Goal: Task Accomplishment & Management: Manage account settings

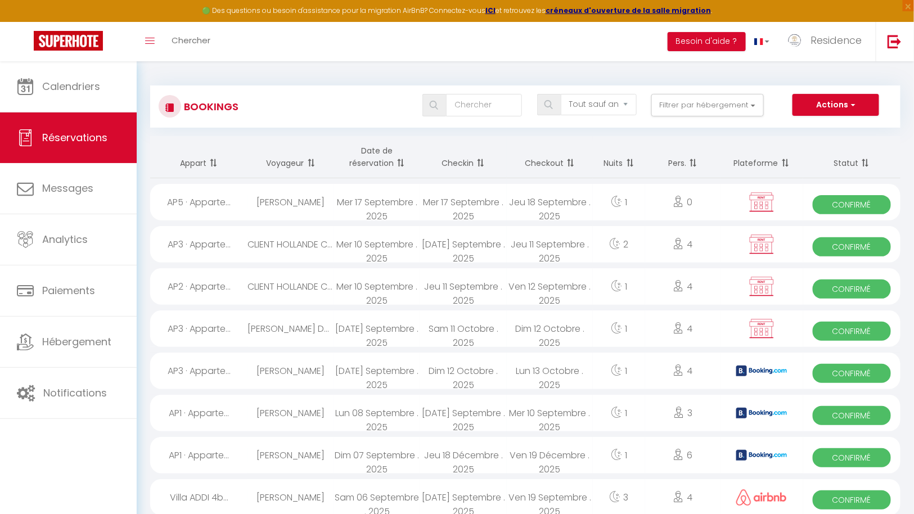
click at [429, 201] on div "Mer 17 Septembre . 2025" at bounding box center [463, 202] width 86 height 37
select select "OK"
select select "KO"
select select "0"
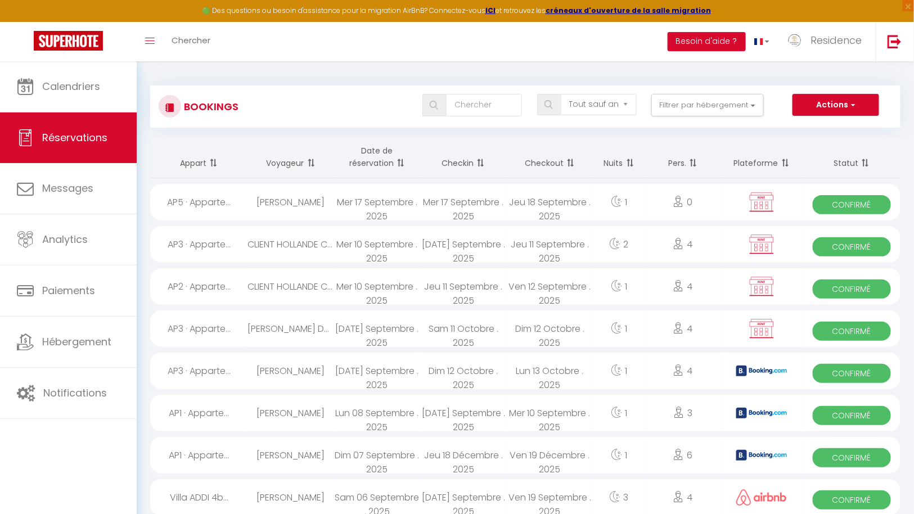
select select "1"
select select
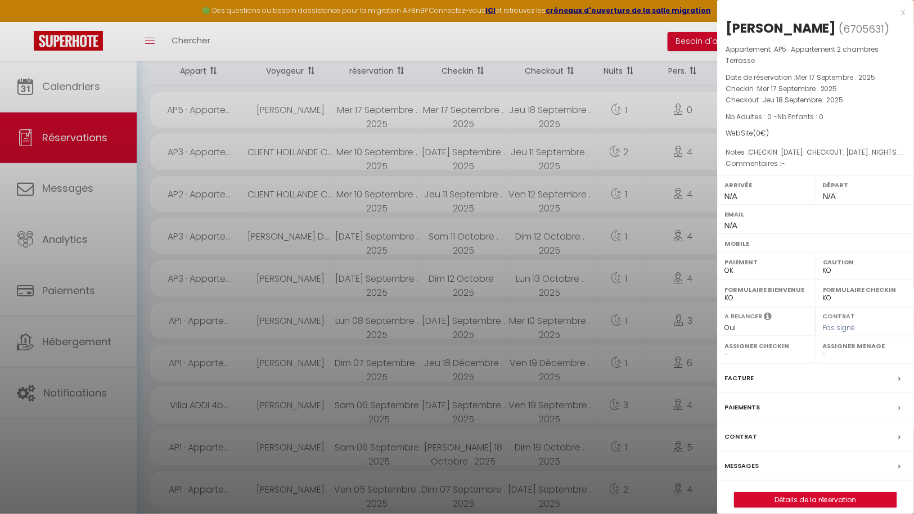
scroll to position [97, 0]
click at [822, 496] on link "Détails de la réservation" at bounding box center [816, 500] width 162 height 15
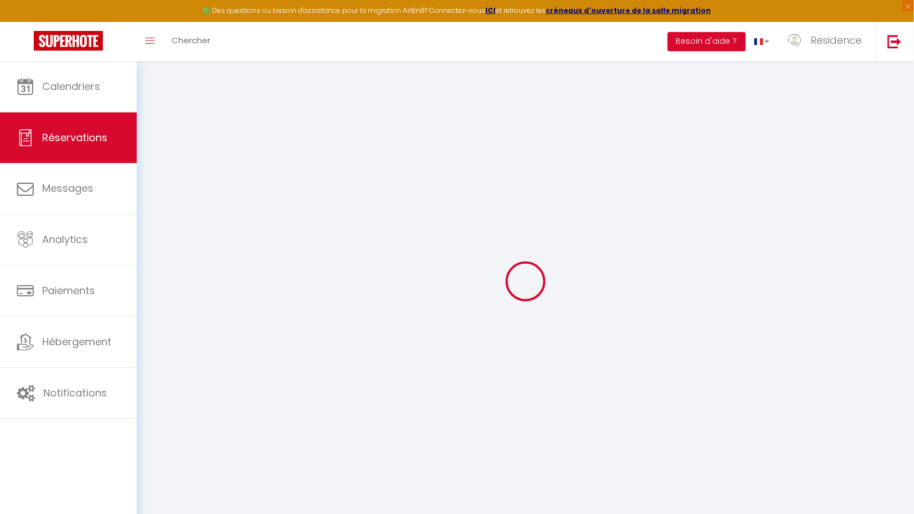
type input "Boulahna"
type input "ali"
select select
select select "64685"
select select "1"
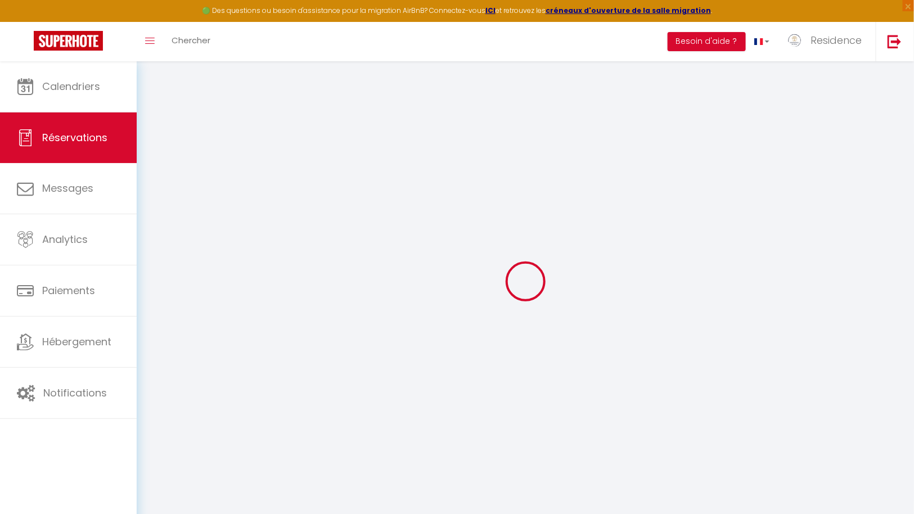
type input "Mer 17 Septembre 2025"
select select
type input "Jeu 18 Septembre 2025"
select select
type input "0"
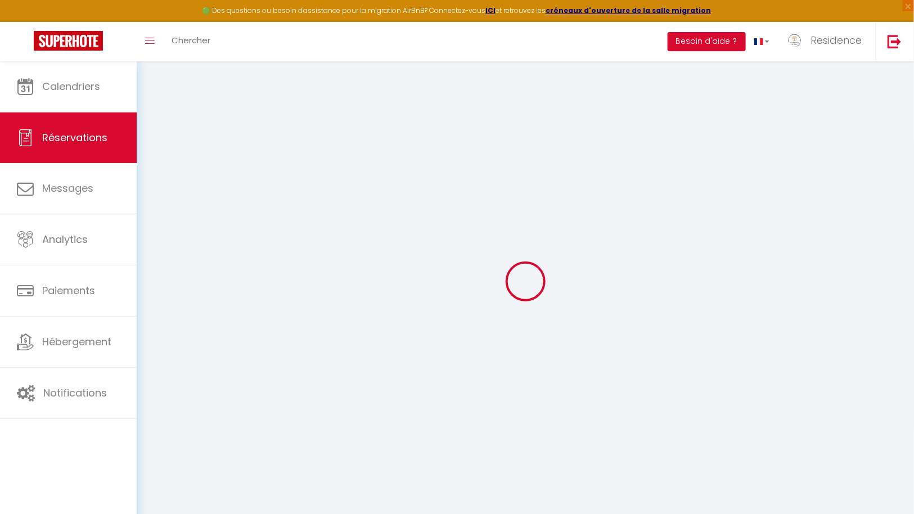
select select "12"
select select
checkbox input "false"
type input "0"
select select "73"
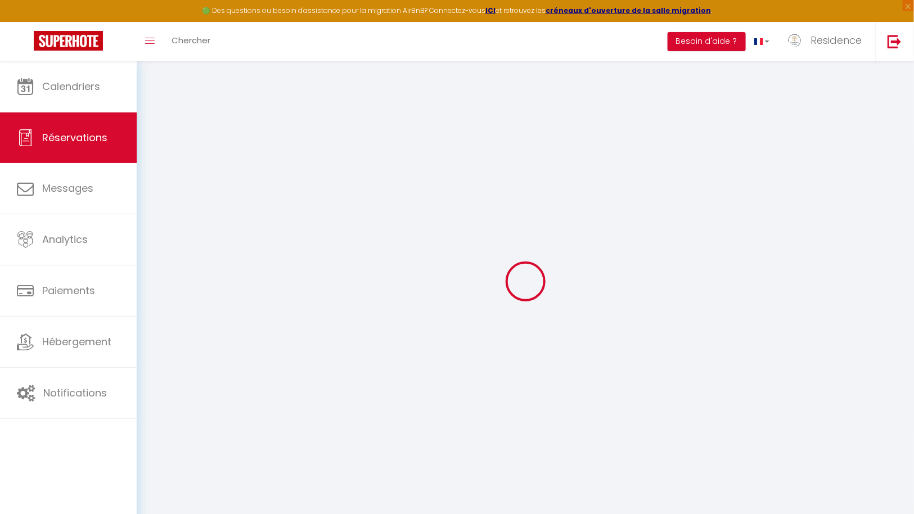
type input "0"
select select
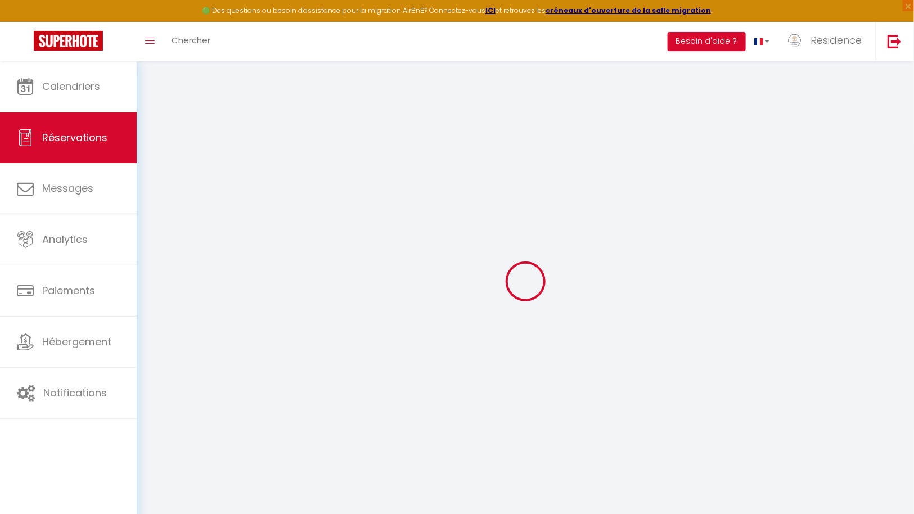
select select
select select "14"
checkbox input "false"
select select
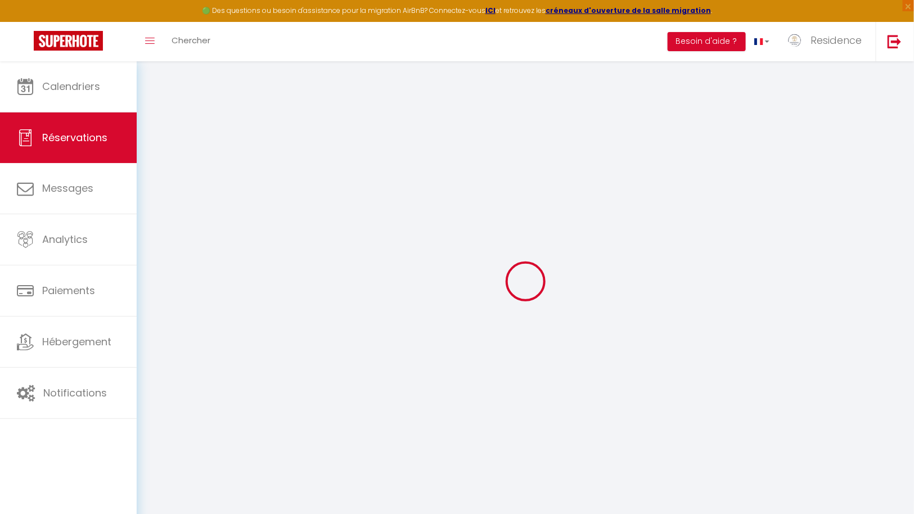
select select
checkbox input "false"
select select
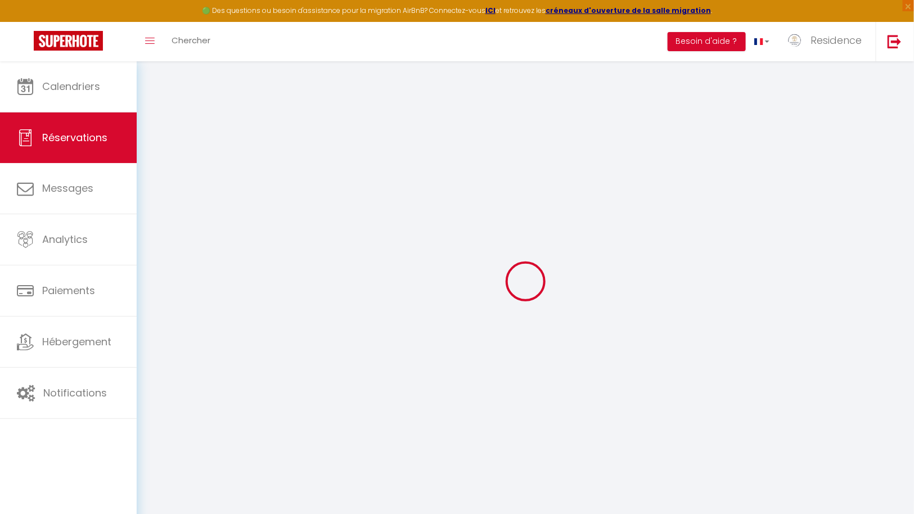
checkbox input "false"
type textarea "CHECKIN: 2025-09-17. CHECKOUT: 2025-09-18. NIGHTS: 1. PROPERTY: Appartement Nus…"
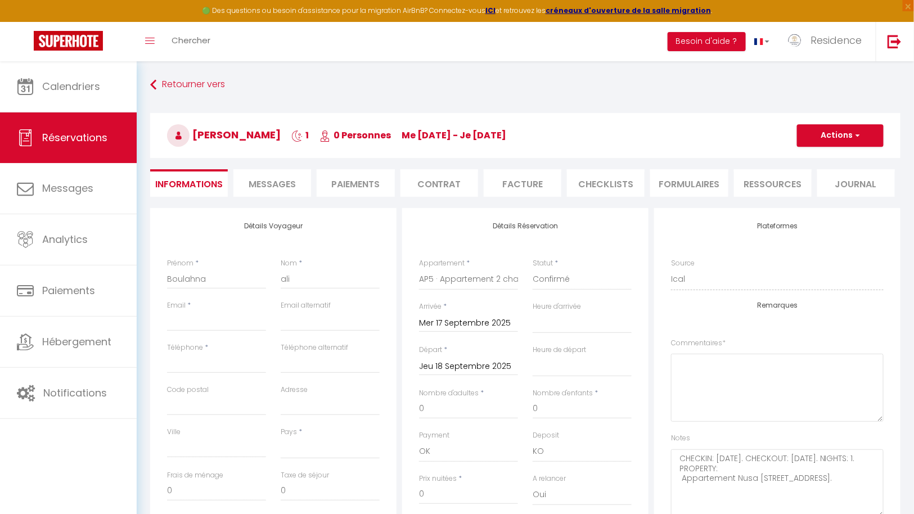
select select
checkbox input "false"
type textarea "CHECKIN: 2025-09-17. CHECKOUT: 2025-09-18. NIGHTS: 1. PROPERTY: Appartement Nus…"
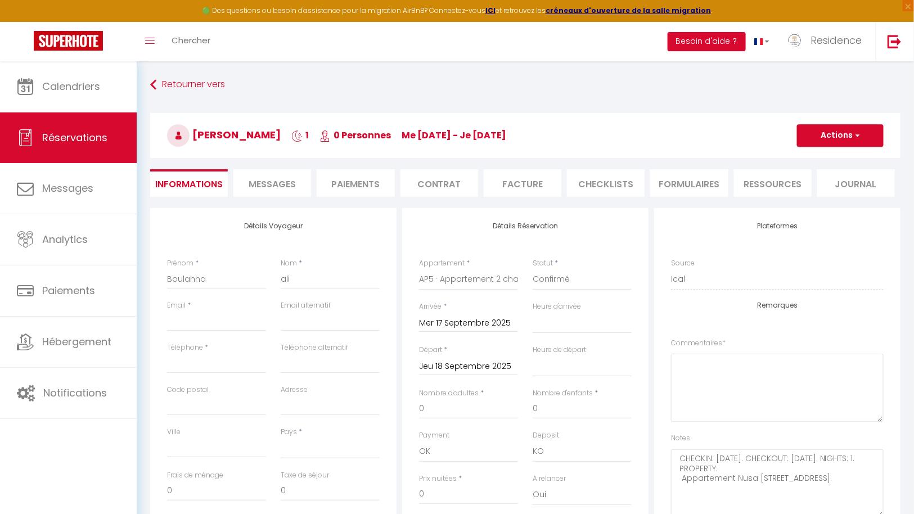
select select
checkbox input "false"
type textarea "CHECKIN: 2025-09-17. CHECKOUT: 2025-09-18. NIGHTS: 1. PROPERTY: Appartement Nus…"
select select
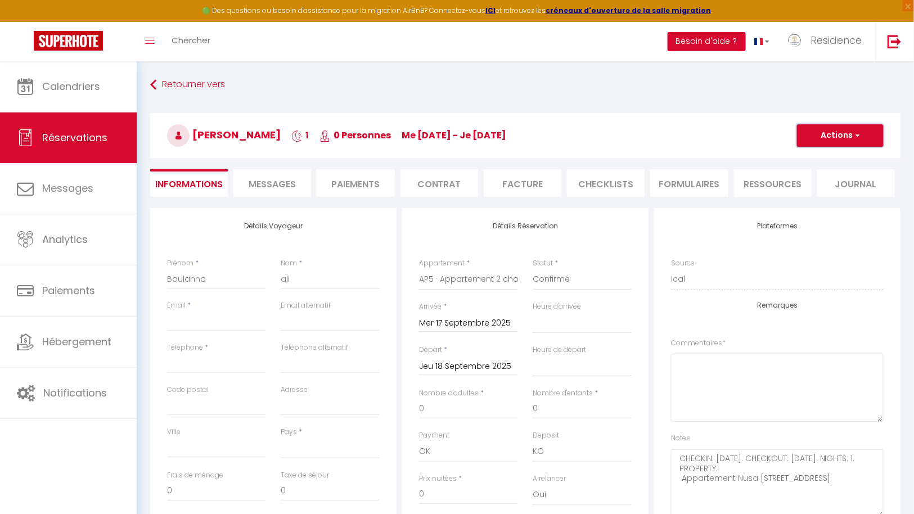
click at [857, 141] on button "Actions" at bounding box center [840, 135] width 87 height 23
click at [825, 187] on link "Supprimer" at bounding box center [829, 189] width 89 height 15
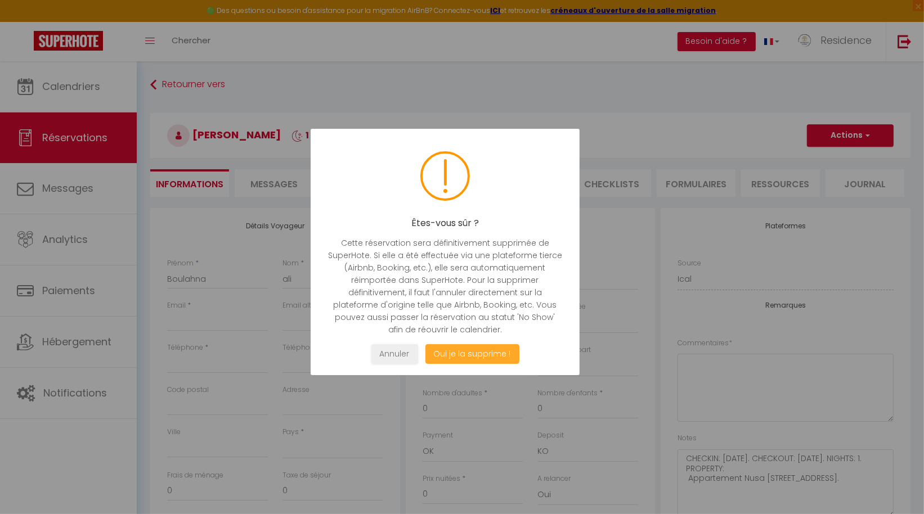
click at [484, 356] on button "Oui je la supprime !" at bounding box center [472, 354] width 94 height 20
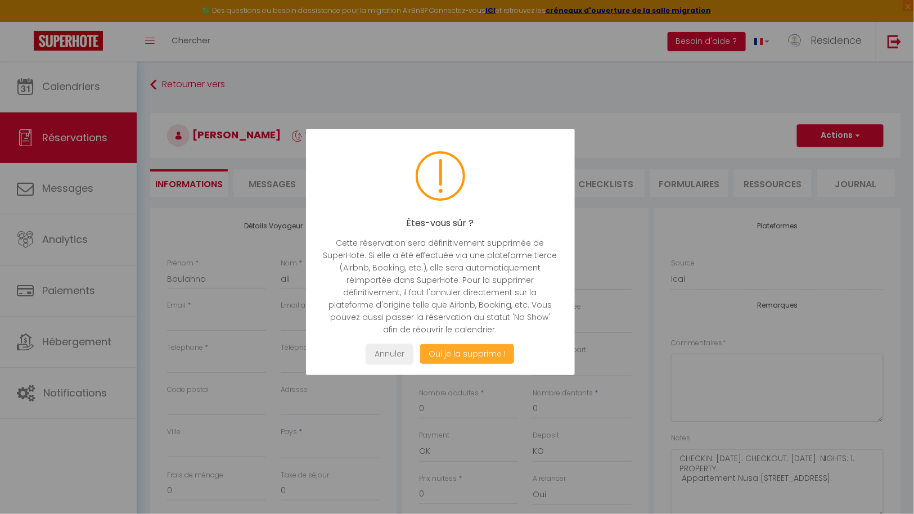
select select "not_cancelled"
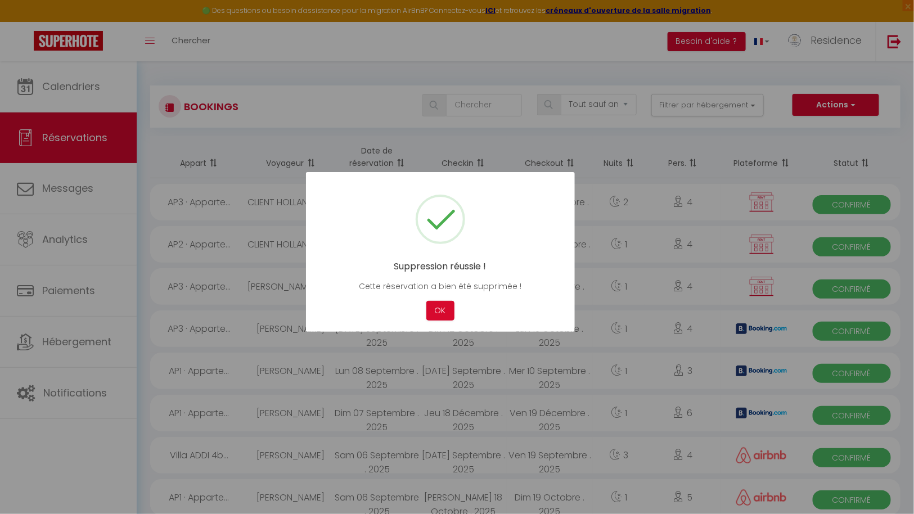
click at [520, 73] on div at bounding box center [457, 257] width 914 height 514
click at [440, 312] on button "OK" at bounding box center [440, 311] width 28 height 20
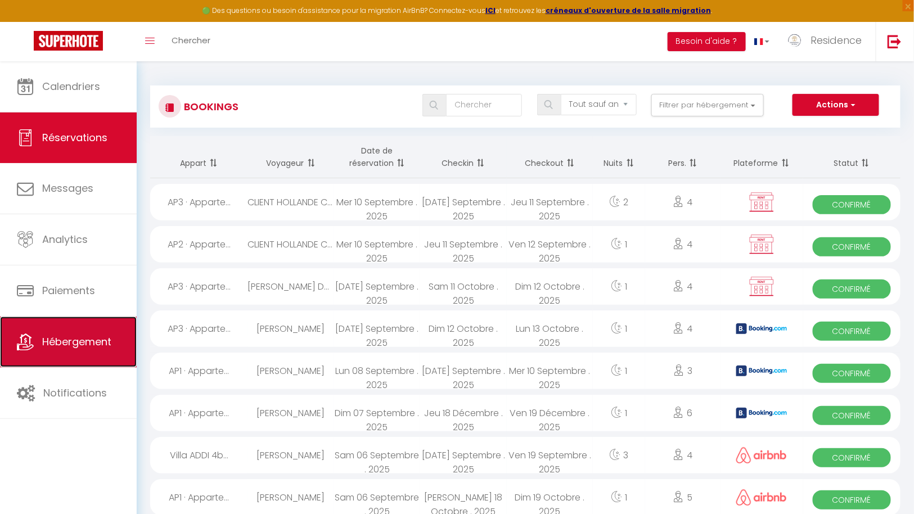
click at [78, 344] on span "Hébergement" at bounding box center [76, 342] width 69 height 14
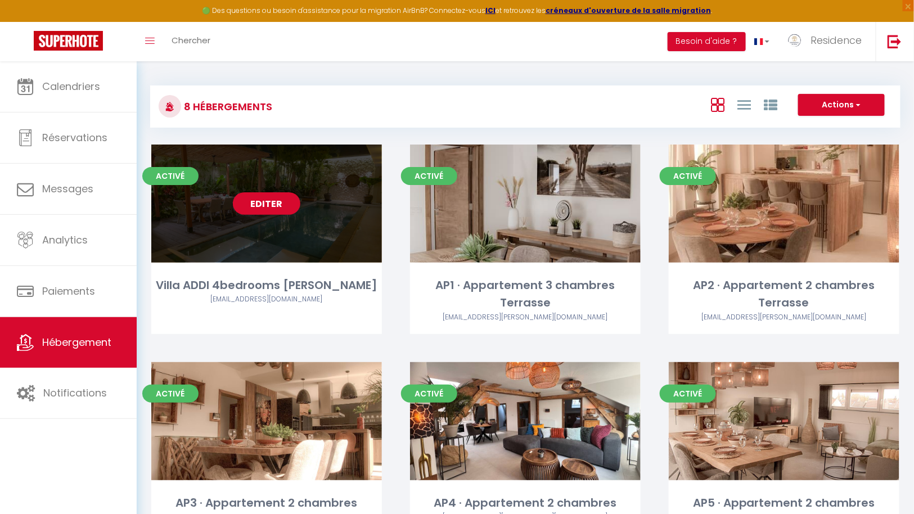
click at [267, 199] on link "Editer" at bounding box center [267, 203] width 68 height 23
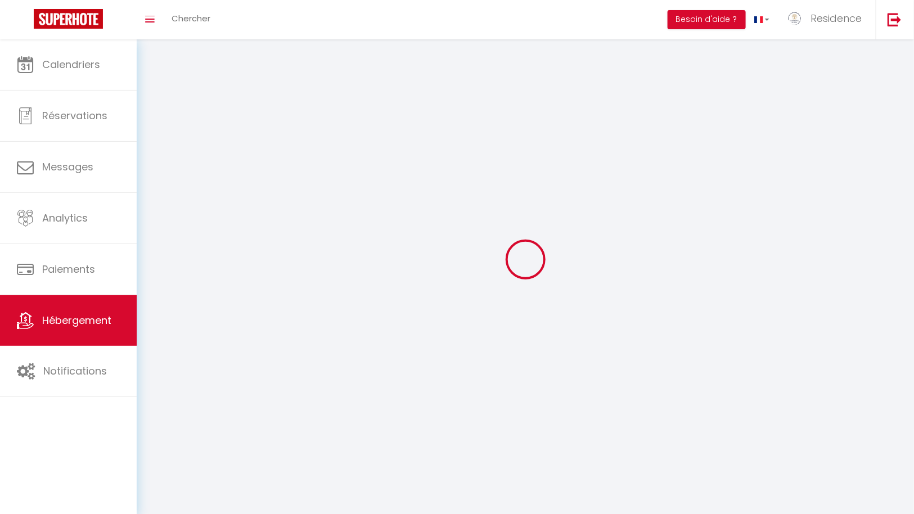
select select
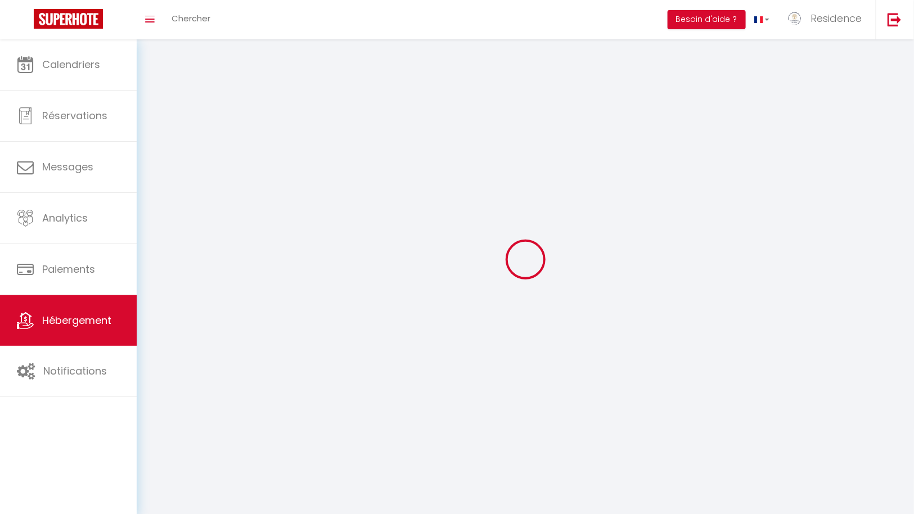
select select
checkbox input "false"
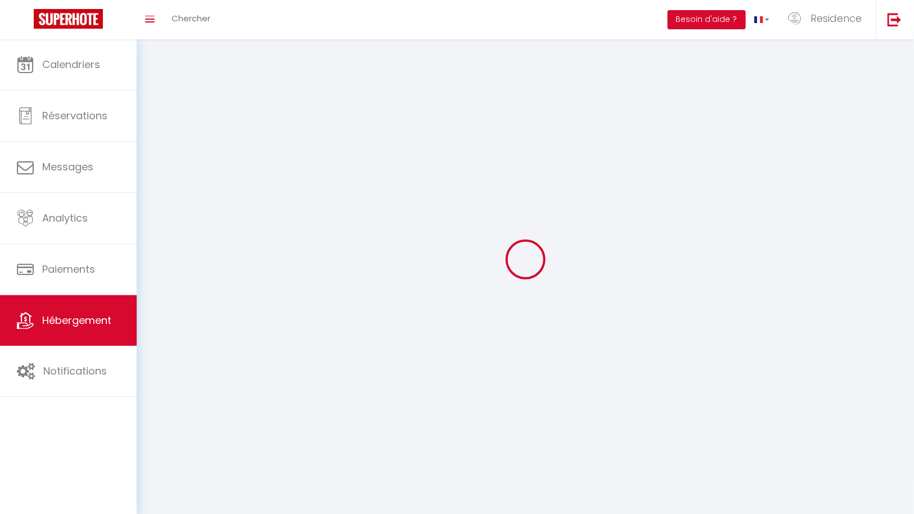
select select
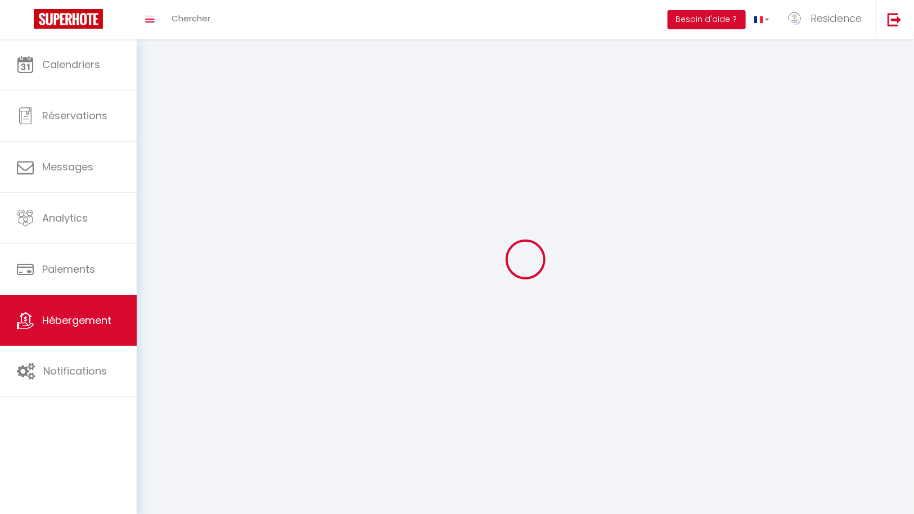
select select
checkbox input "false"
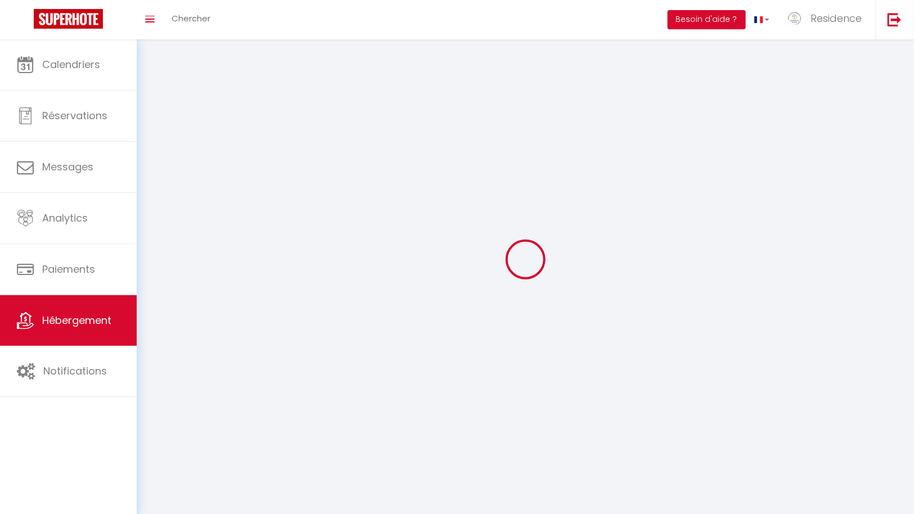
checkbox input "false"
select select
select select "28"
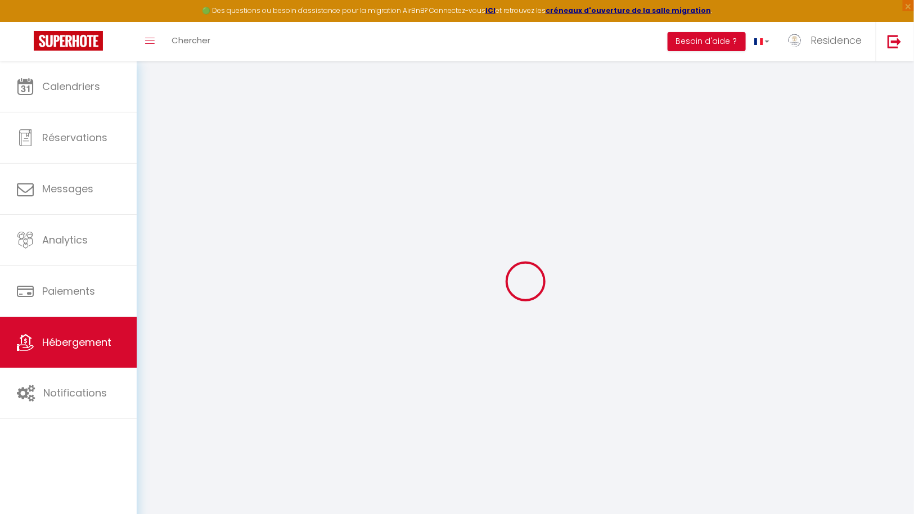
select select
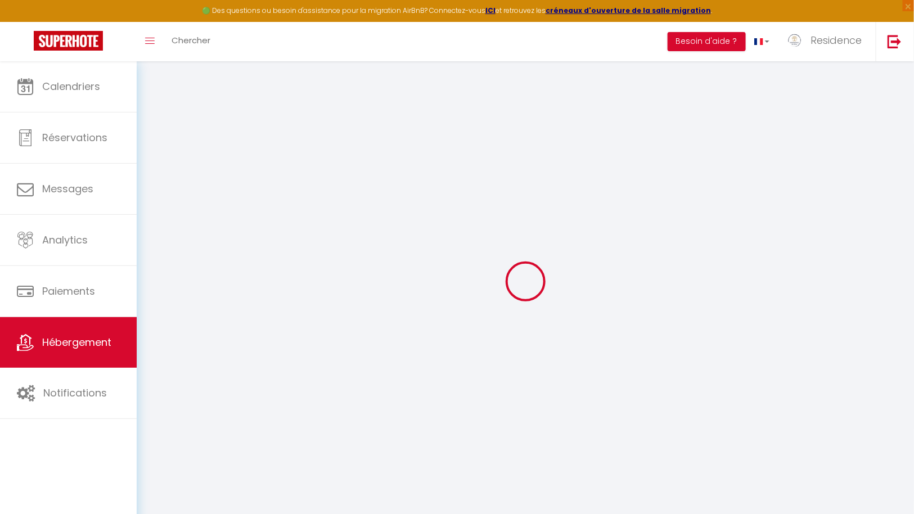
select select
checkbox input "false"
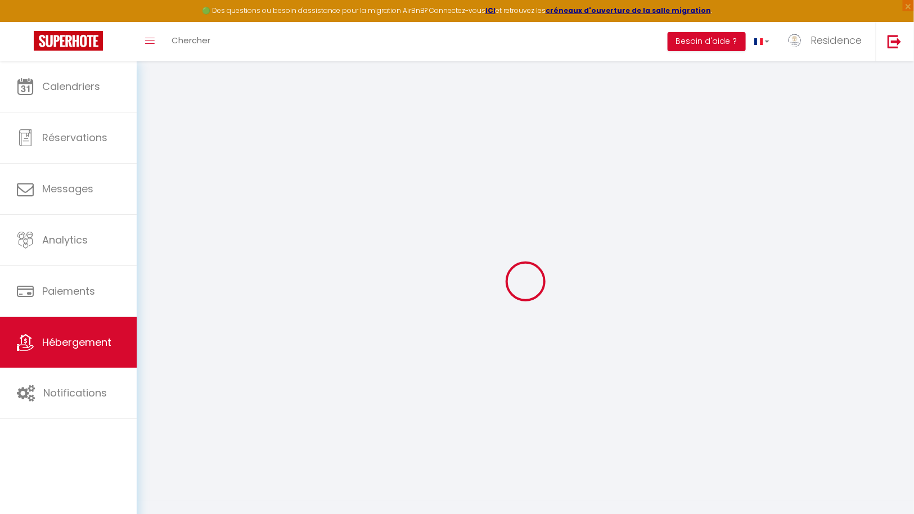
select select
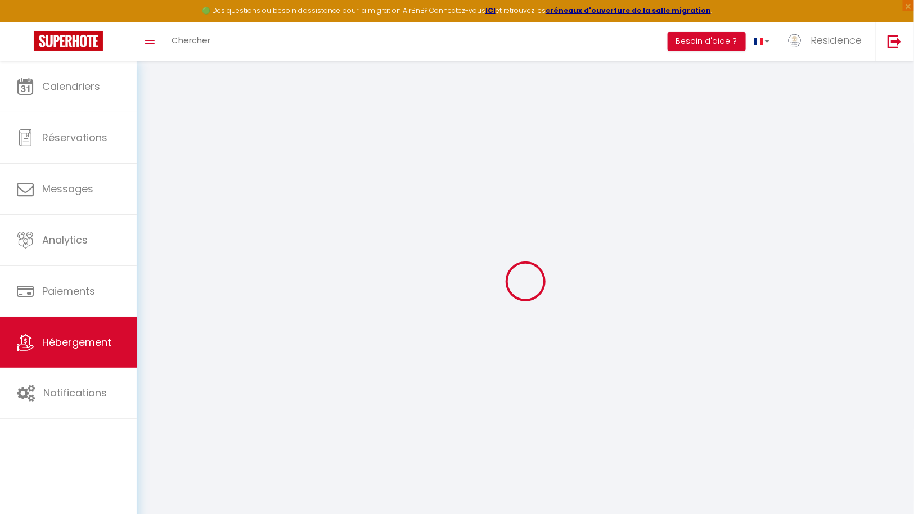
select select
checkbox input "false"
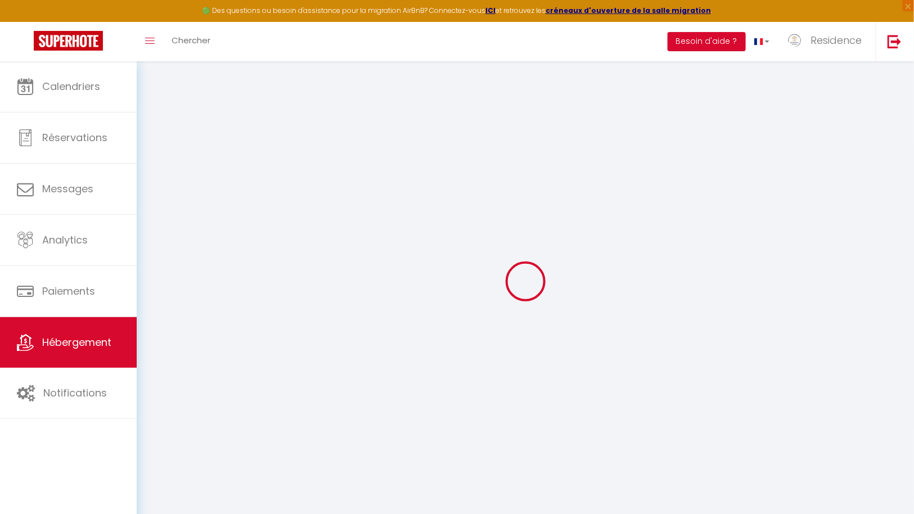
checkbox input "false"
select select
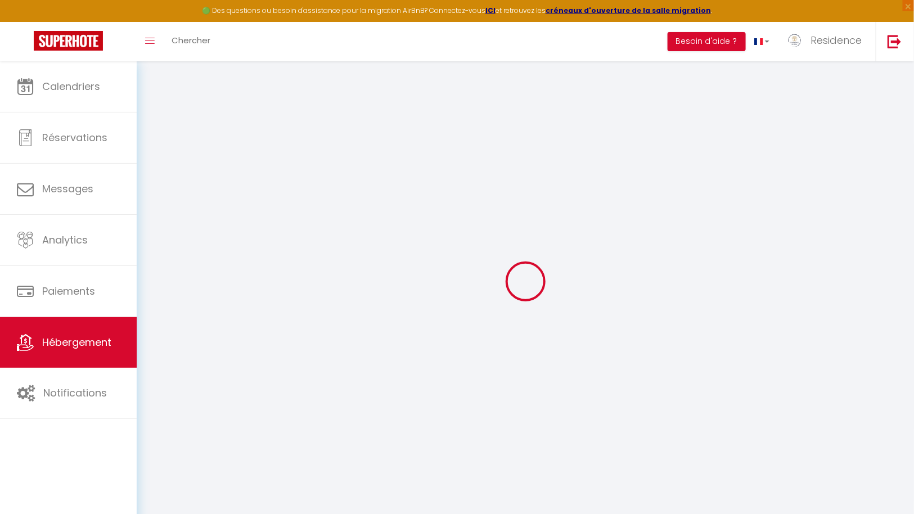
select select
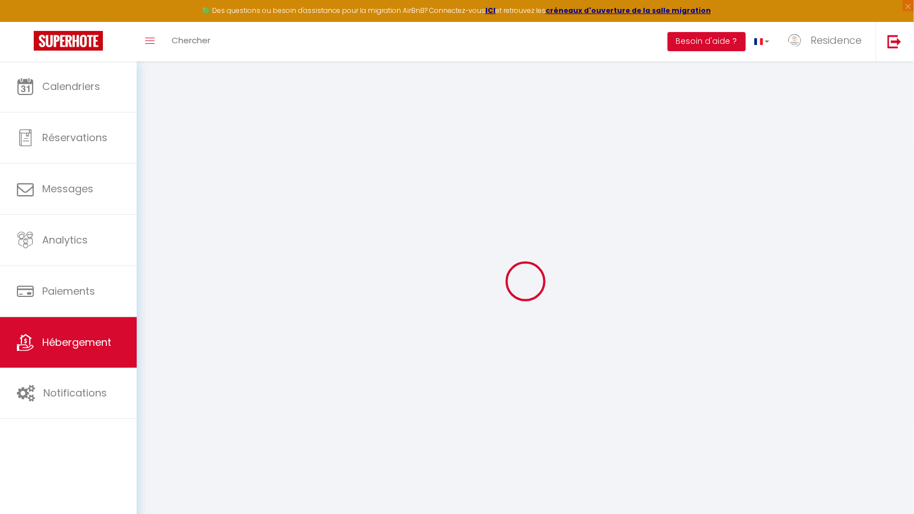
checkbox input "false"
select select
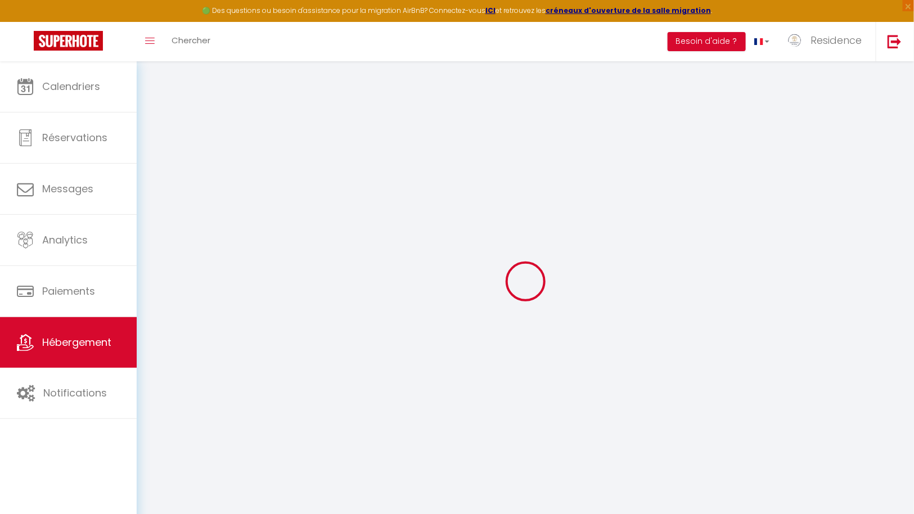
select select
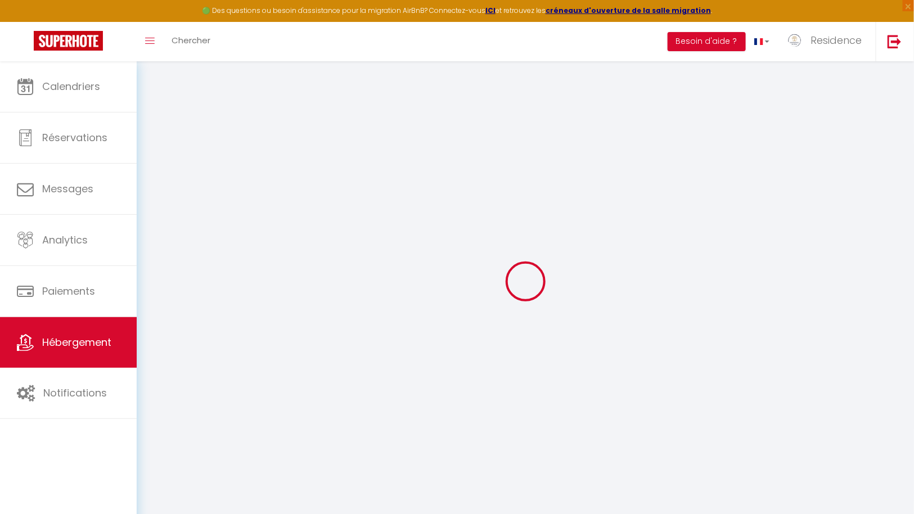
select select
checkbox input "false"
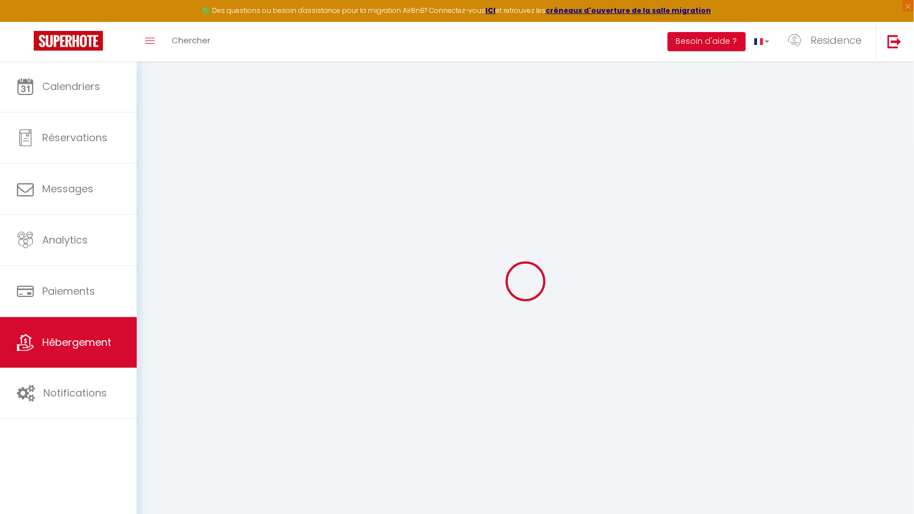
checkbox input "false"
select select
type input "Villa ADDI 4bedrooms Oberoi"
type input "Residence"
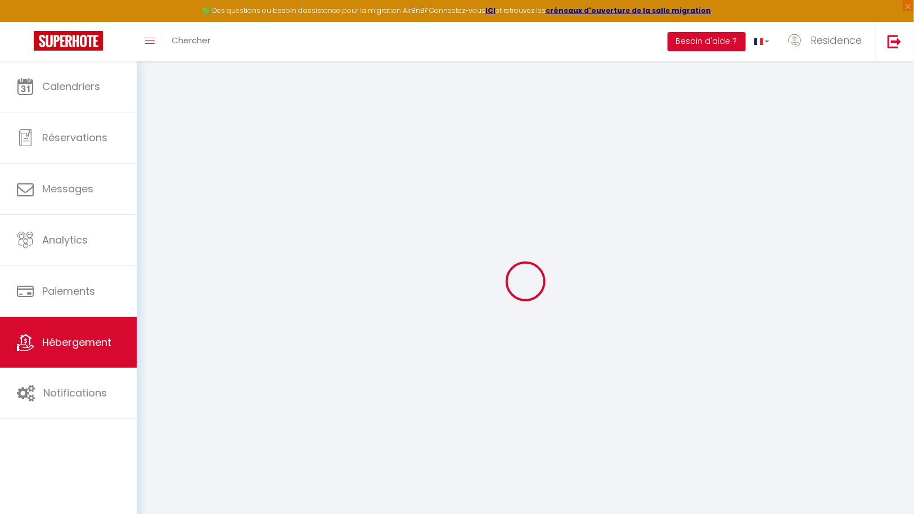
type input "Alissa"
select select "16"
select select "4"
select select
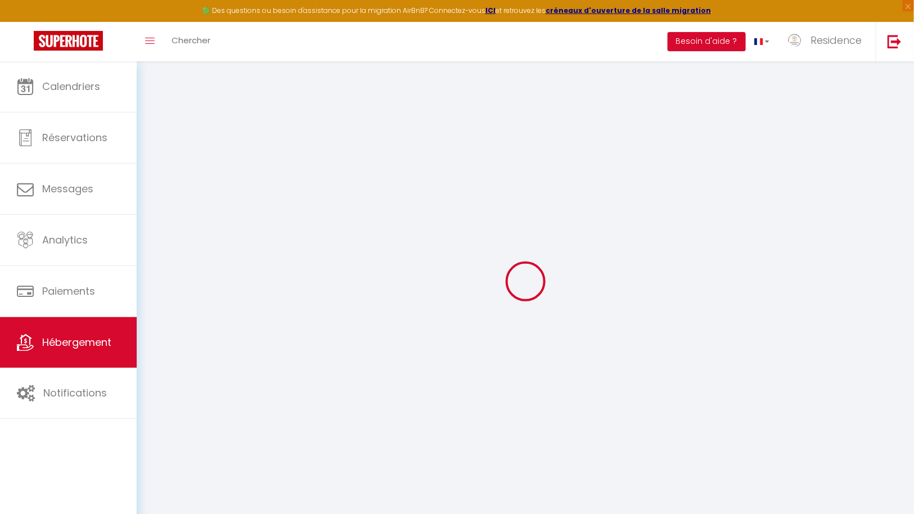
select select
type input "GG Bejji 3"
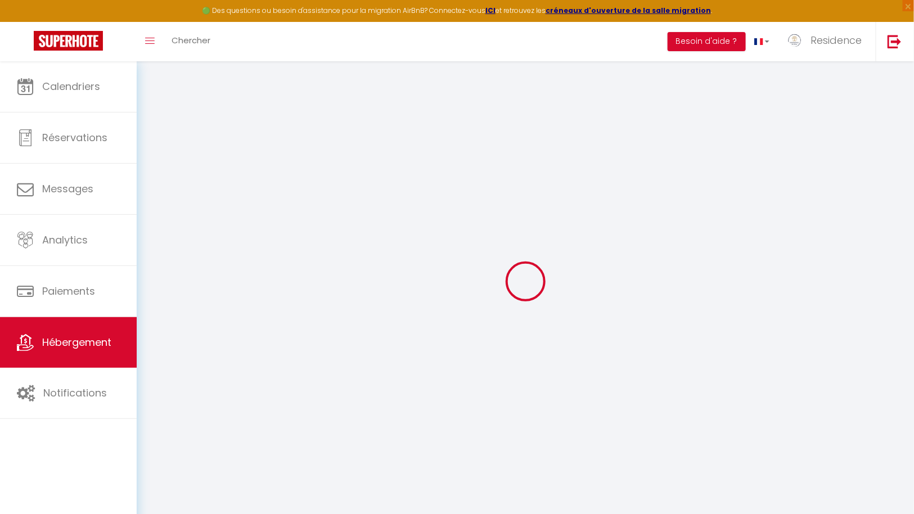
type input "80361"
type input "Seminyak"
select select "102"
type input "[EMAIL_ADDRESS][DOMAIN_NAME]"
select select
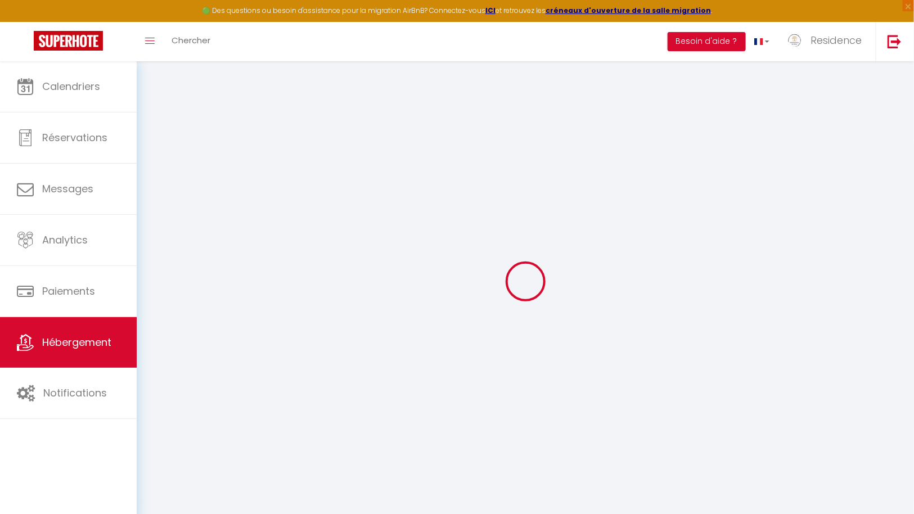
checkbox input "false"
select select "36"
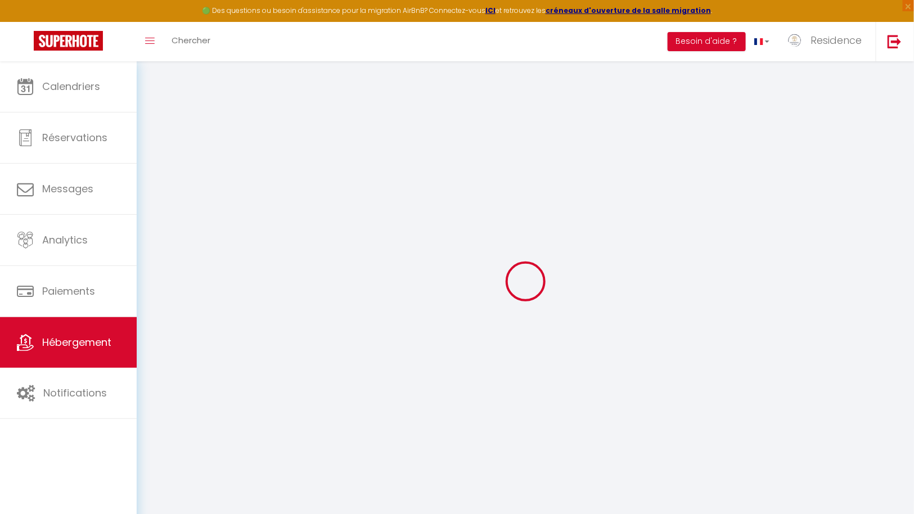
type input "0"
select select "+ 10 %"
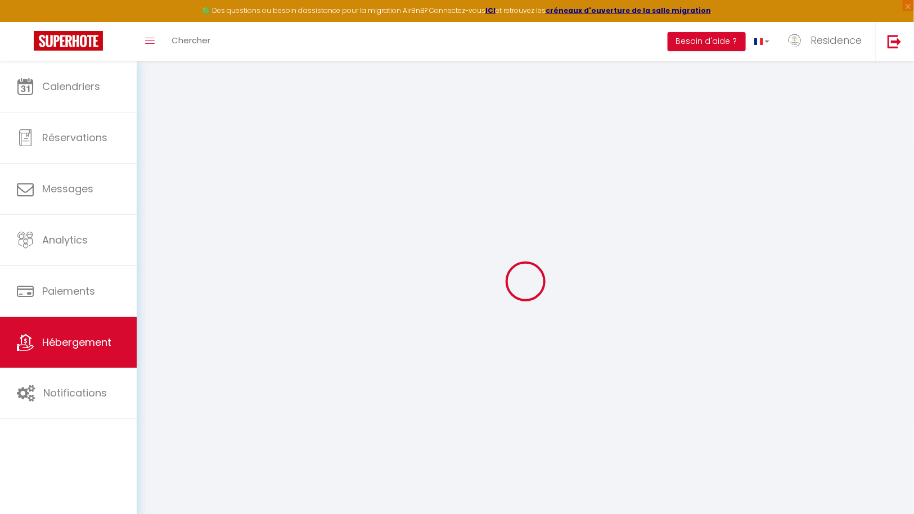
select select "+ 17 %"
select select
checkbox input "false"
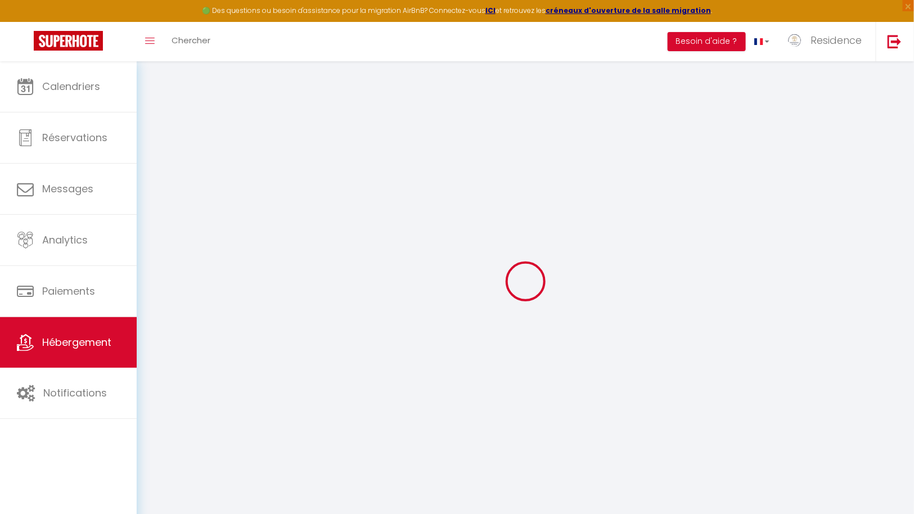
checkbox input "false"
select select "365"
select select "IDR"
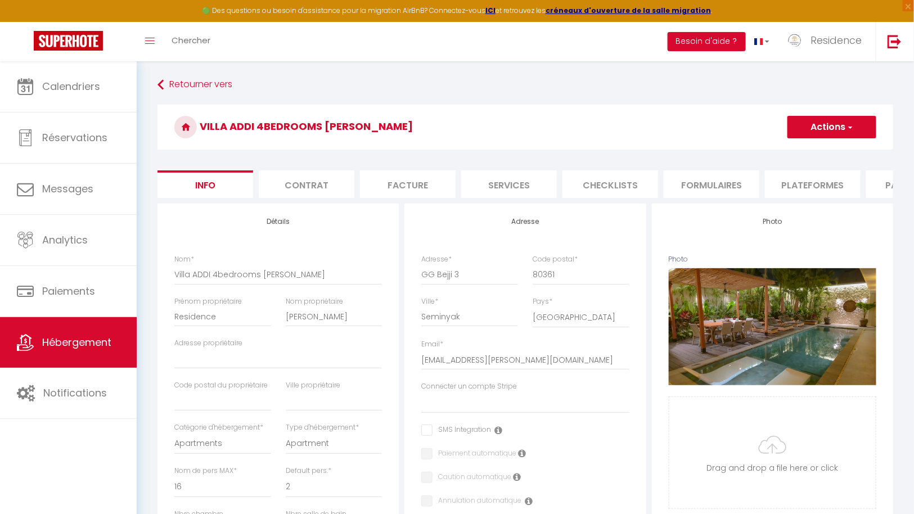
click at [811, 178] on li "Plateformes" at bounding box center [813, 184] width 96 height 28
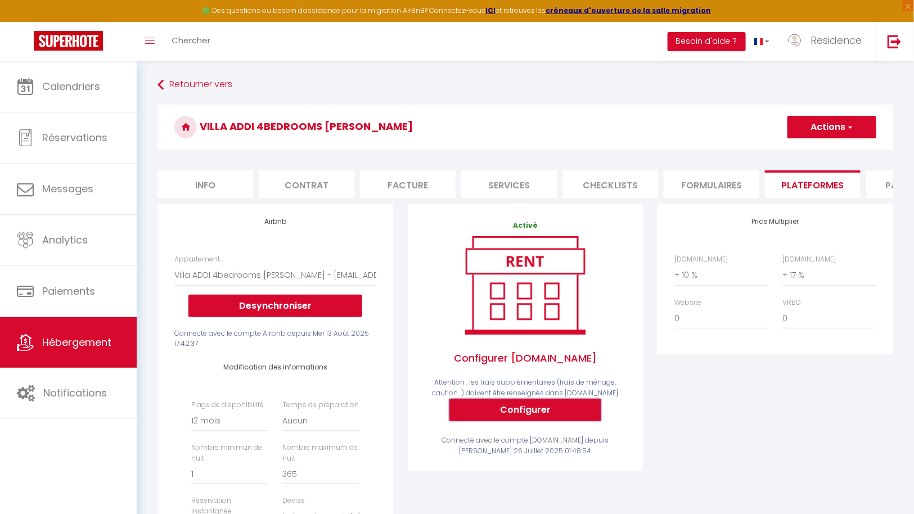
click at [525, 416] on button "Configurer" at bounding box center [525, 410] width 152 height 23
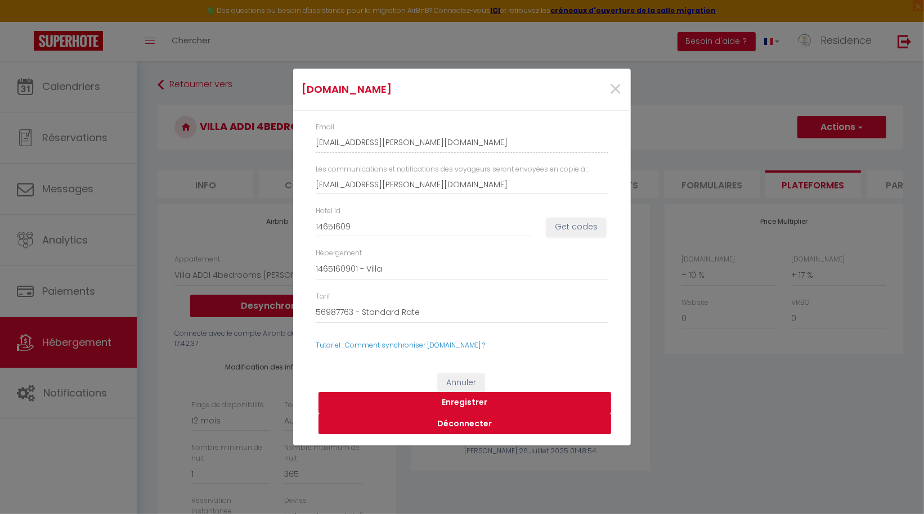
click at [470, 423] on button "Déconnecter" at bounding box center [464, 423] width 293 height 21
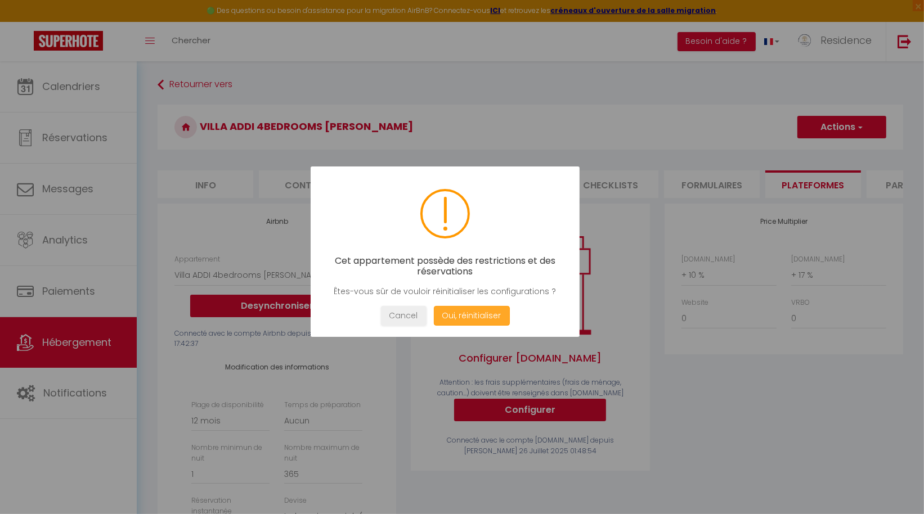
click at [473, 313] on button "Oui, réinitialiser" at bounding box center [472, 316] width 76 height 20
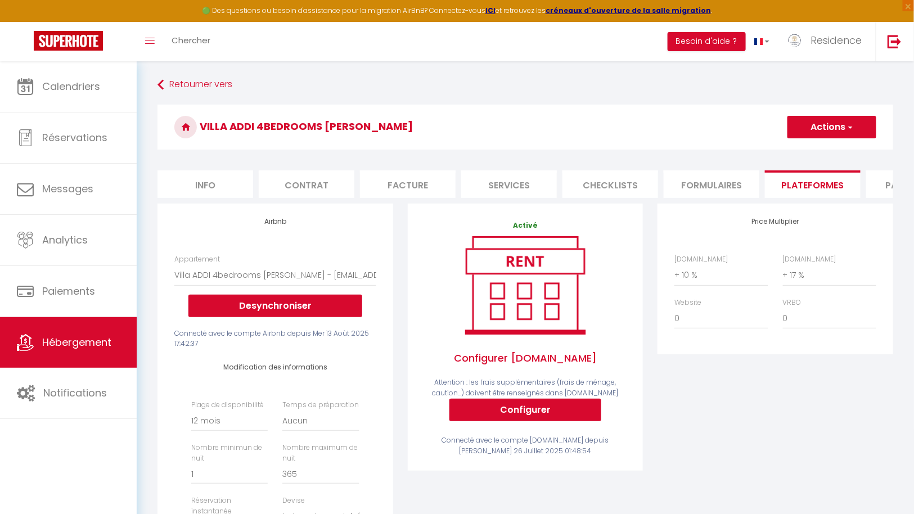
select select
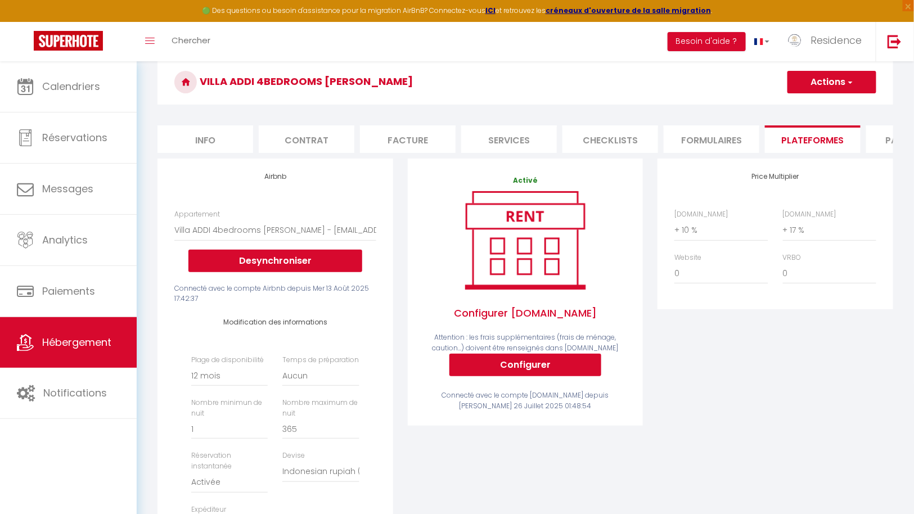
scroll to position [46, 0]
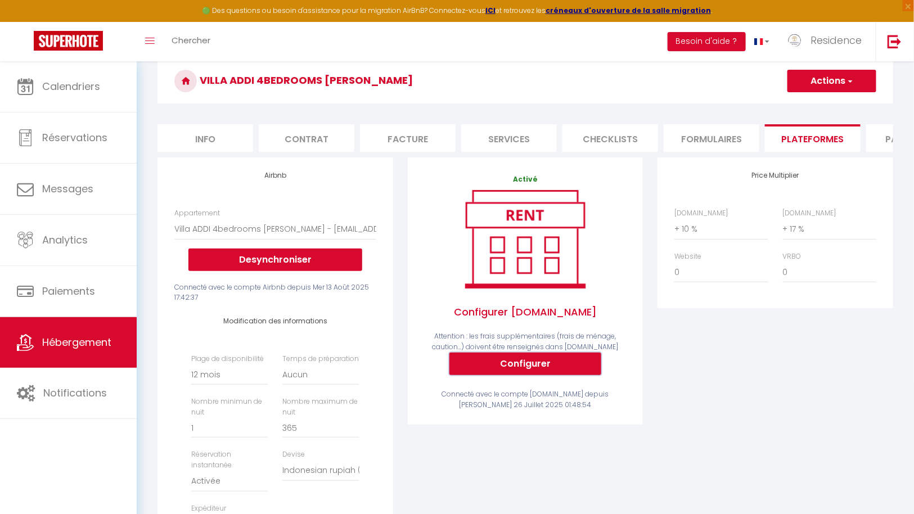
click at [536, 371] on button "Configurer" at bounding box center [525, 364] width 152 height 23
select select
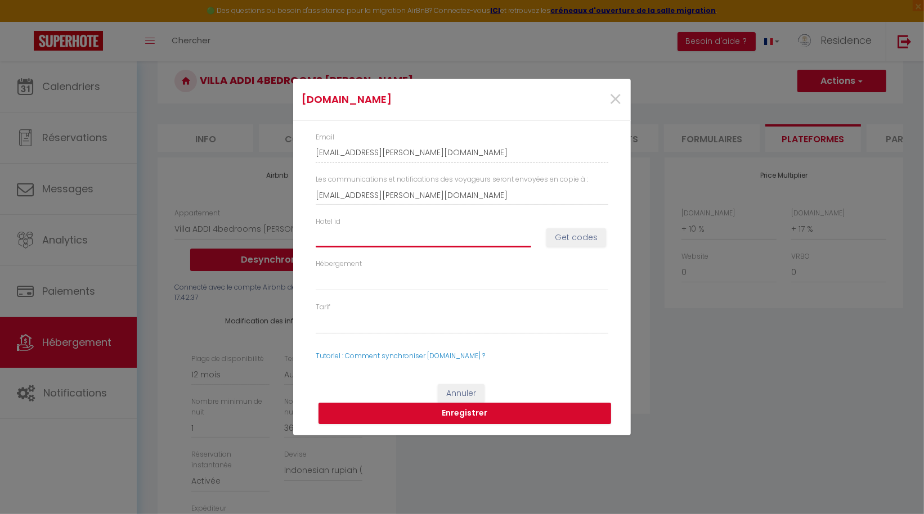
click at [447, 242] on input "Hotel id" at bounding box center [423, 237] width 215 height 20
click at [468, 237] on input "Hotel id" at bounding box center [423, 237] width 215 height 20
click at [615, 96] on span "×" at bounding box center [615, 100] width 14 height 34
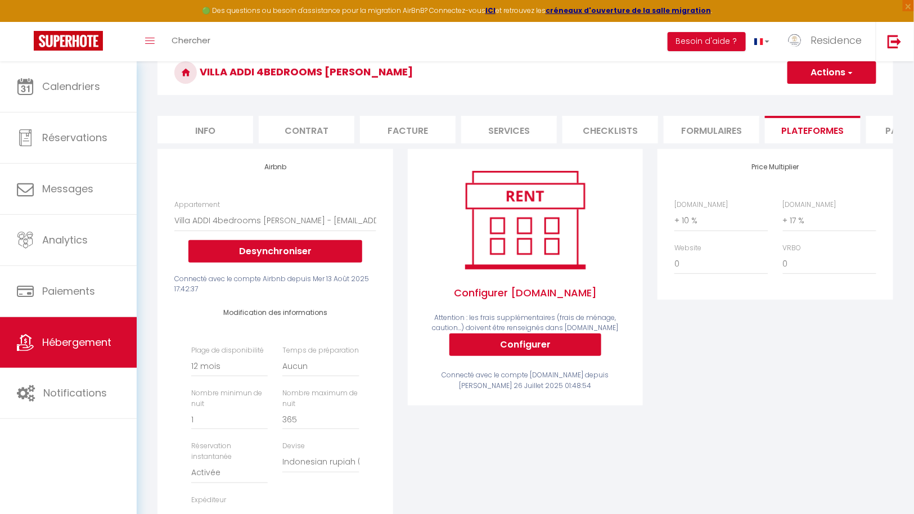
scroll to position [26, 0]
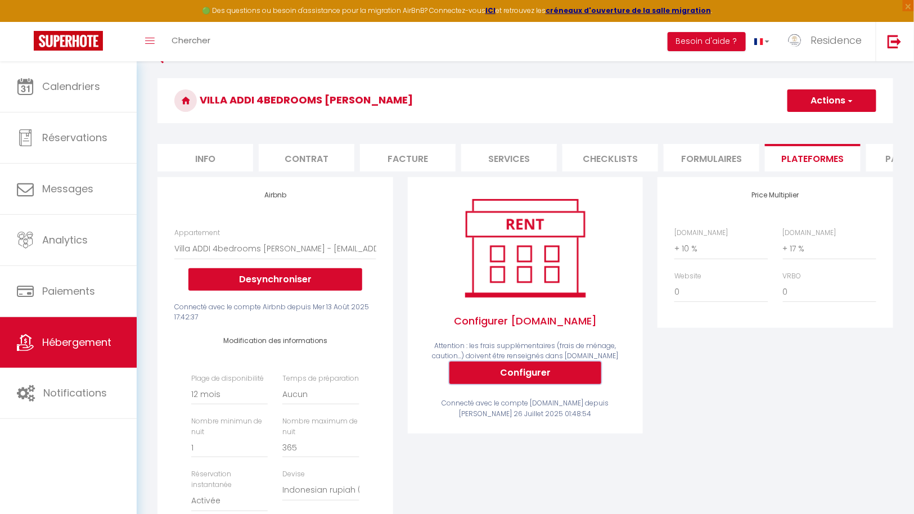
click at [534, 375] on button "Configurer" at bounding box center [525, 373] width 152 height 23
type input "[EMAIL_ADDRESS][DOMAIN_NAME]"
select select
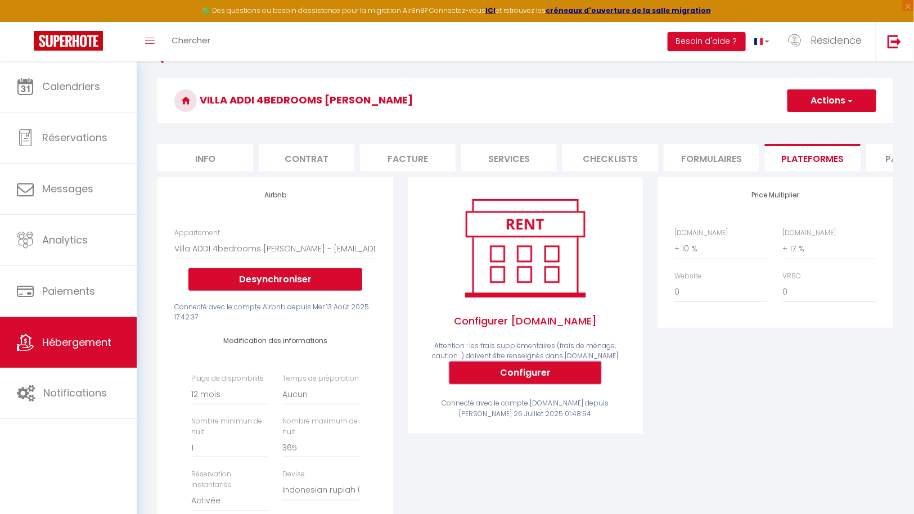
select select
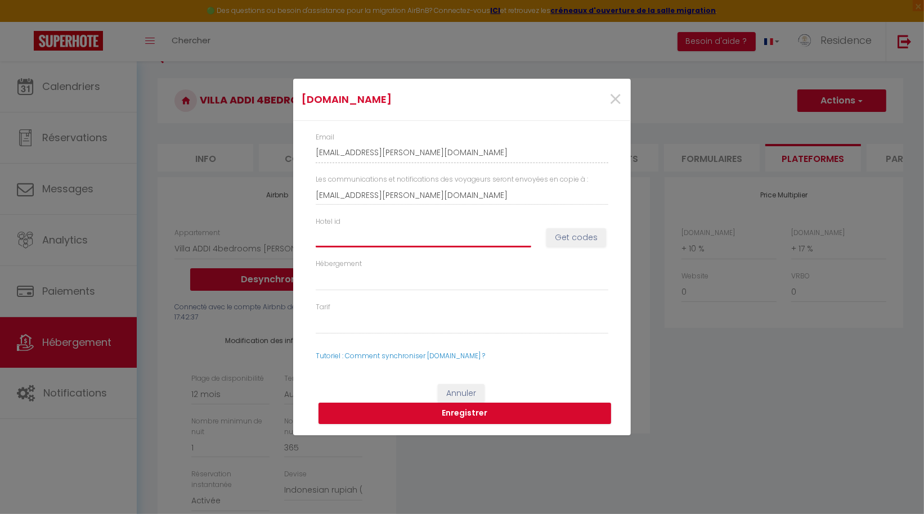
click at [420, 236] on input "Hotel id" at bounding box center [423, 237] width 215 height 20
paste input "14651609"
type input "14651609"
select select
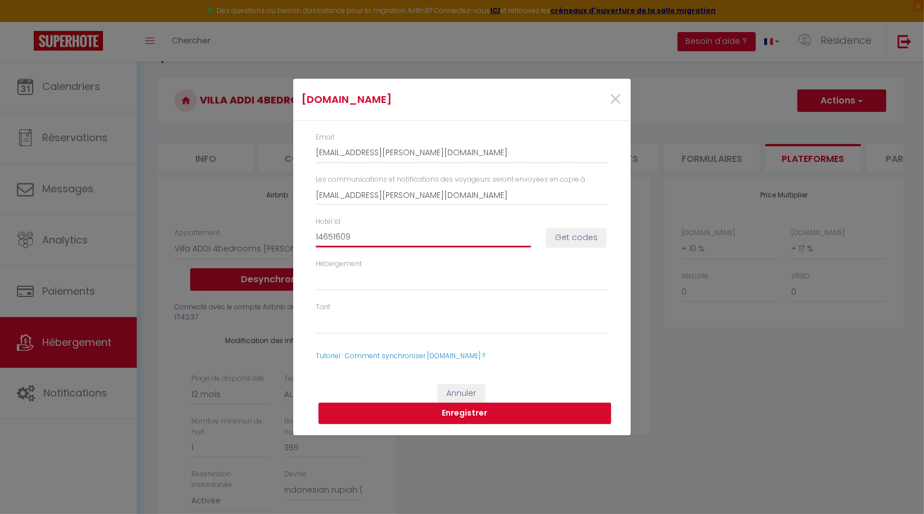
select select
type input "14651609"
click at [577, 234] on button "Get codes" at bounding box center [576, 237] width 60 height 19
select select
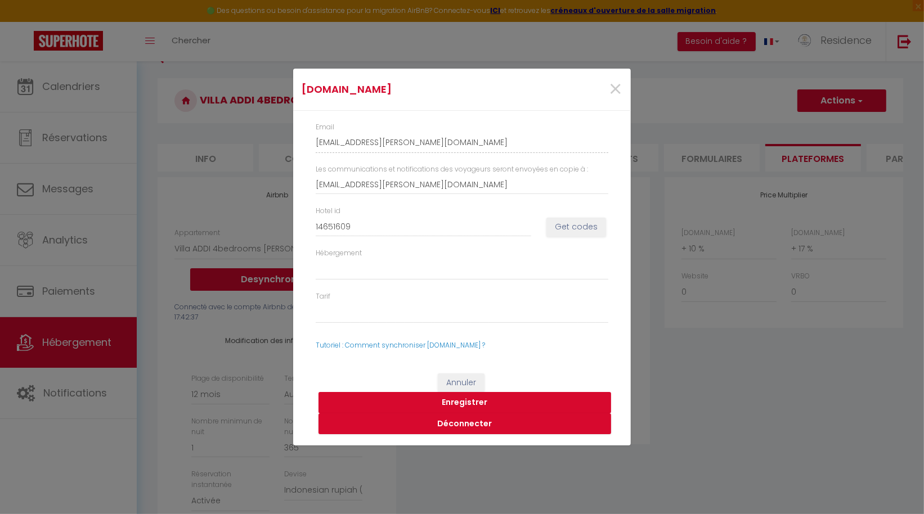
click at [465, 402] on button "Enregistrer" at bounding box center [464, 402] width 293 height 21
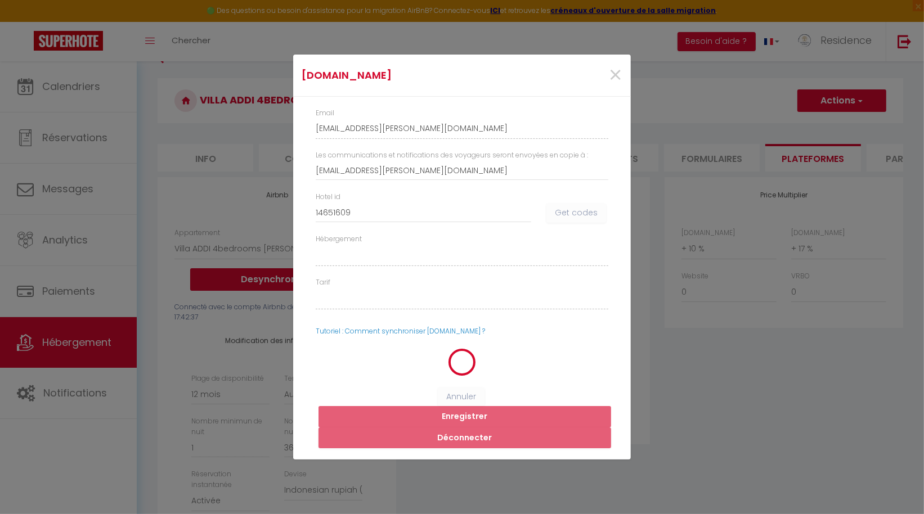
select select
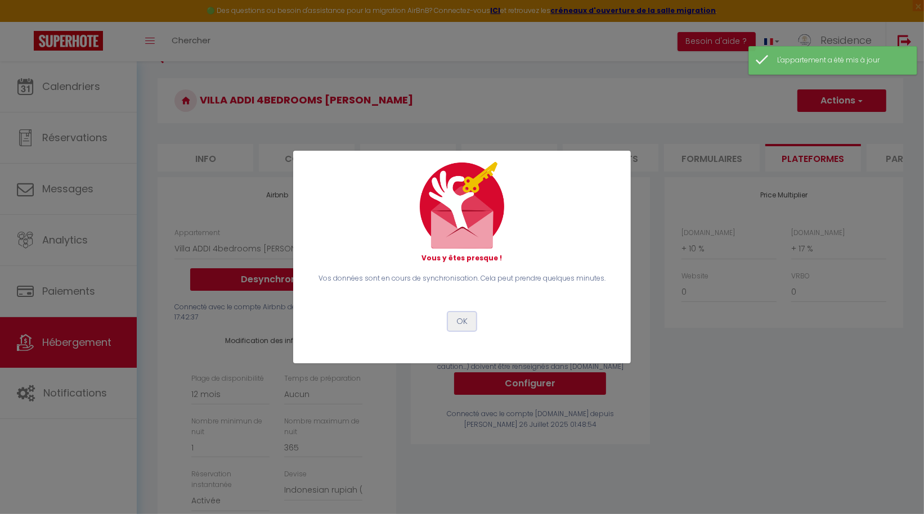
click at [463, 319] on button "OK" at bounding box center [462, 321] width 28 height 19
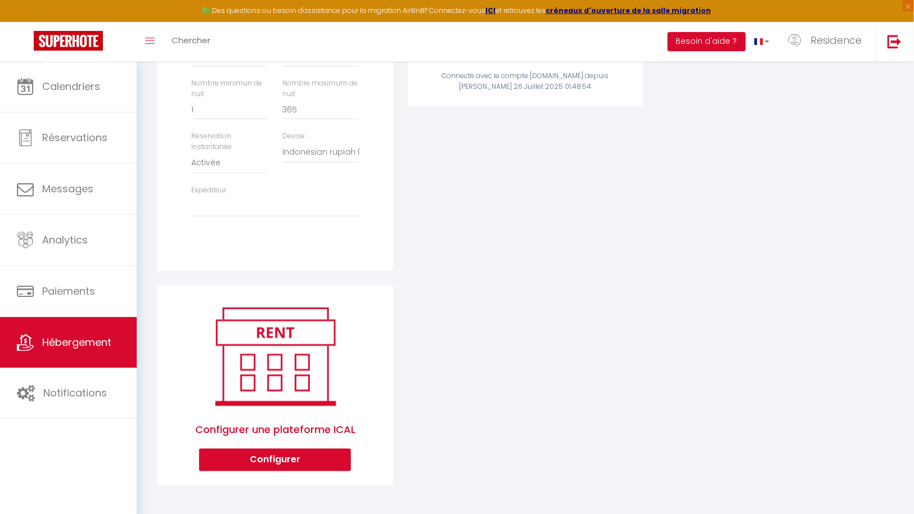
scroll to position [372, 0]
click at [284, 458] on button "Configurer" at bounding box center [275, 460] width 152 height 23
select select "1"
select select
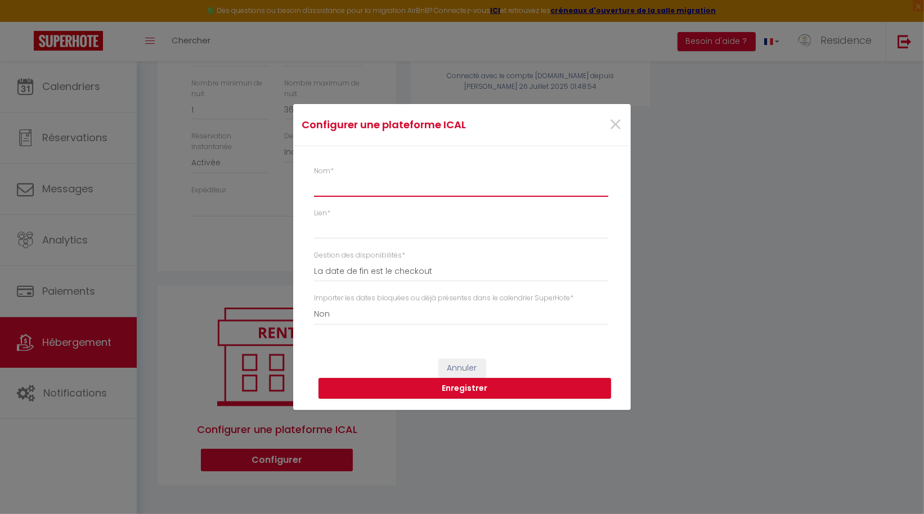
click at [391, 192] on input "Nom *" at bounding box center [461, 187] width 294 height 20
click at [386, 190] on input "Nom *" at bounding box center [461, 187] width 294 height 20
click at [616, 128] on span "×" at bounding box center [615, 125] width 14 height 34
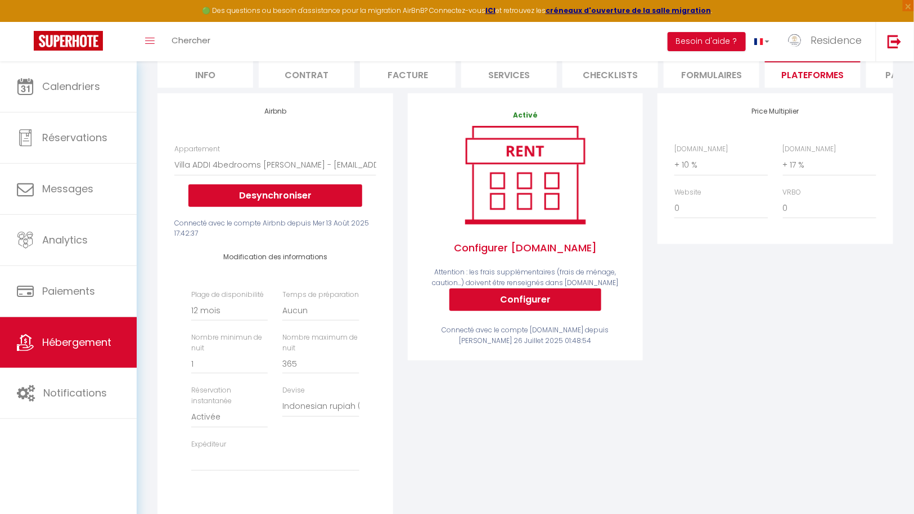
scroll to position [373, 0]
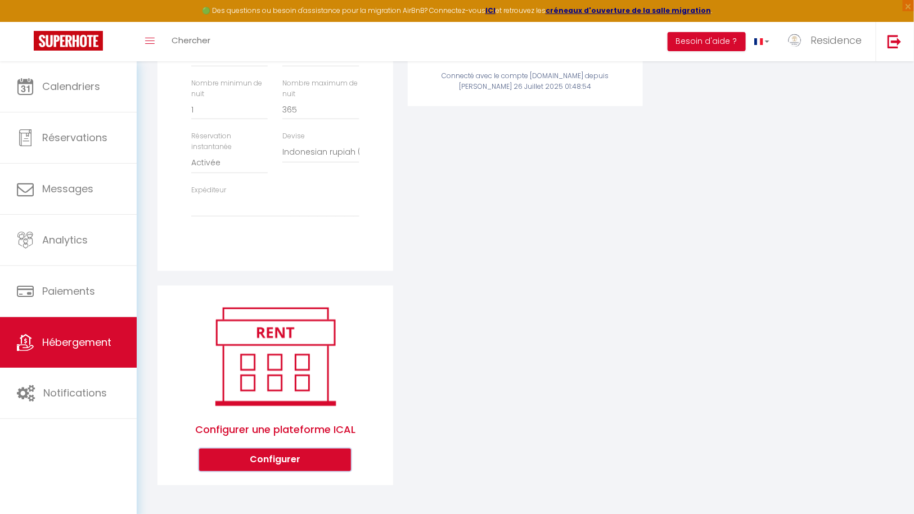
click at [291, 461] on button "Configurer" at bounding box center [275, 460] width 152 height 23
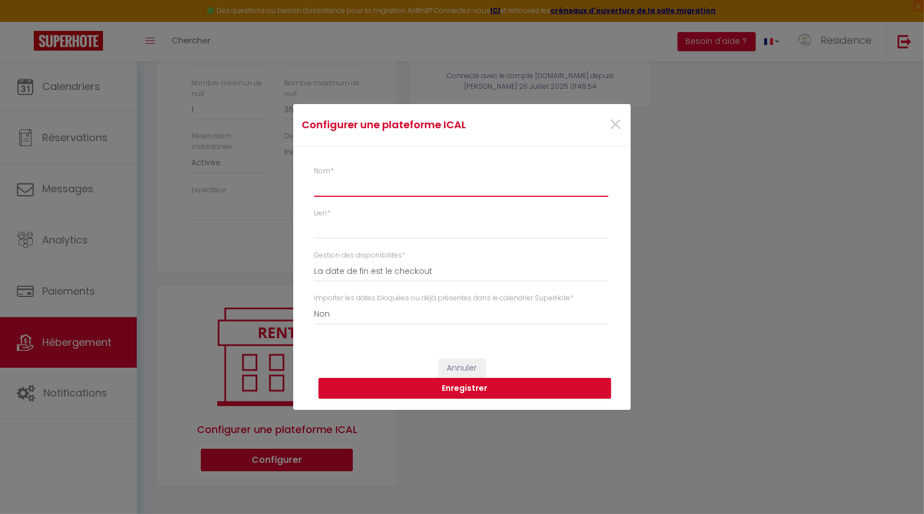
click at [395, 188] on input "Nom *" at bounding box center [461, 187] width 294 height 20
type input "S"
select select
type input "SI"
select select
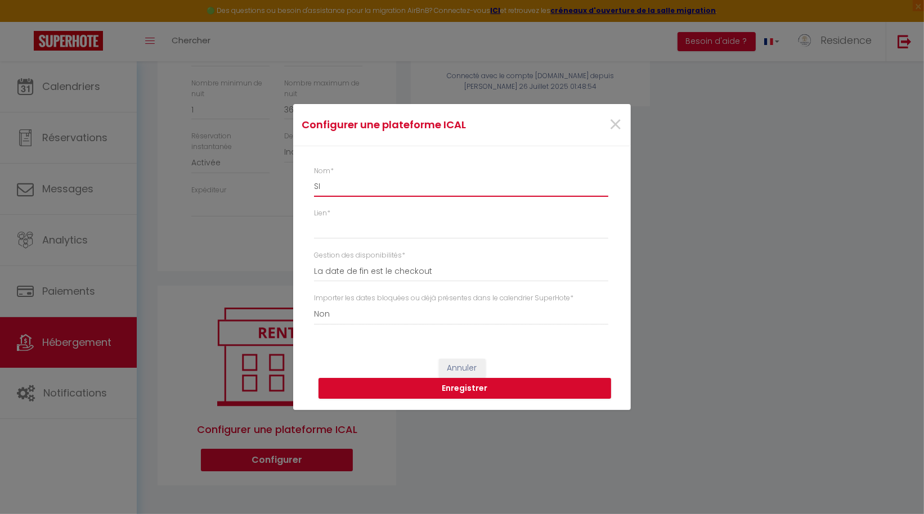
type input "SIT"
select select
type input "SITE"
select select
type input "SITE"
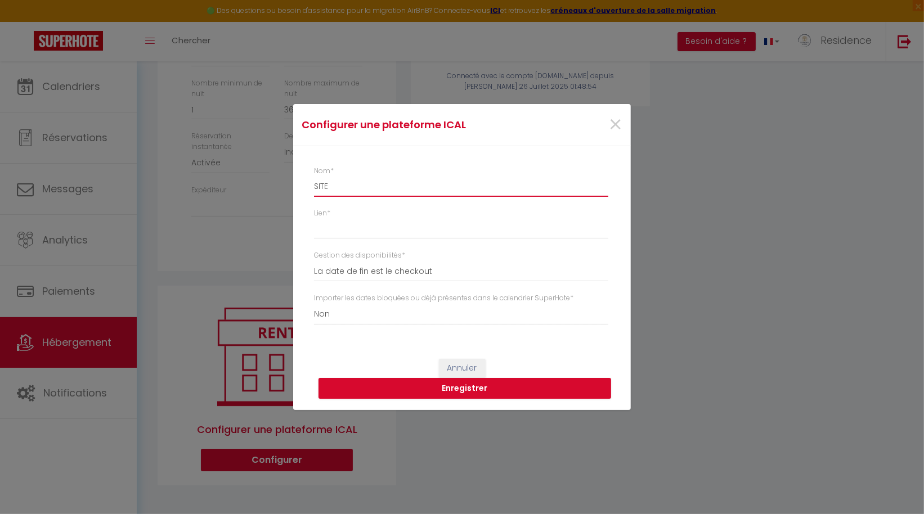
select select
type input "SITE W"
select select
type input "SITE WE"
select select
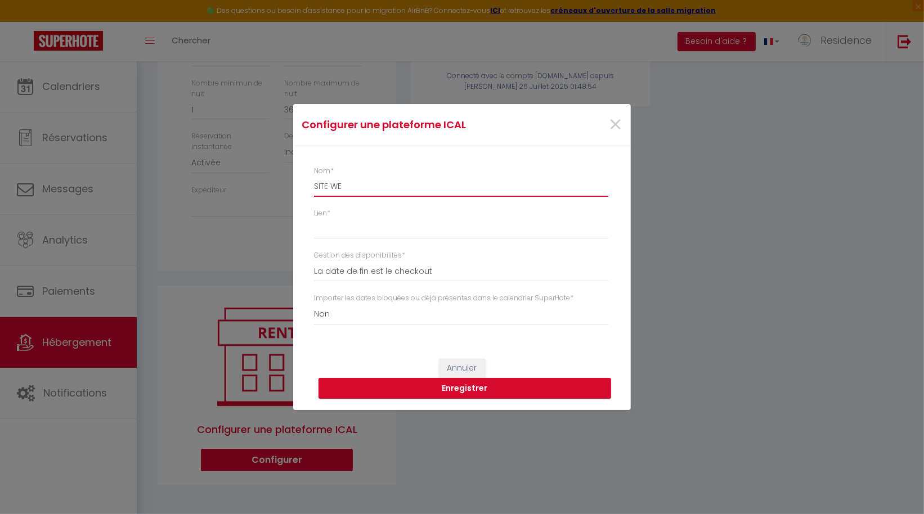
type input "SITE WEB"
select select
type input "SITE WEB"
select select
type input "SITE WEB"
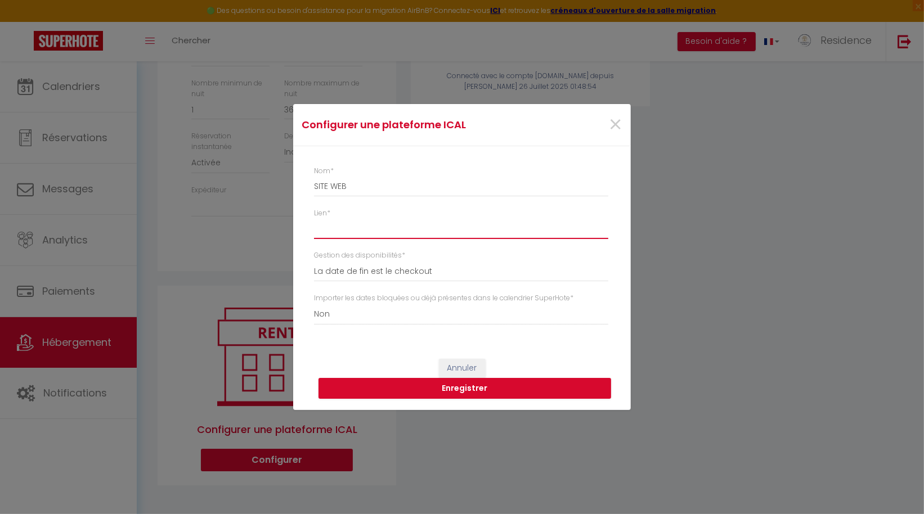
click at [386, 226] on input "Lien *" at bounding box center [461, 228] width 294 height 20
paste input "[URL][DOMAIN_NAME][DOMAIN_NAME]"
type input "[URL][DOMAIN_NAME][DOMAIN_NAME]"
select select
click at [407, 317] on select "Oui Non" at bounding box center [461, 314] width 294 height 21
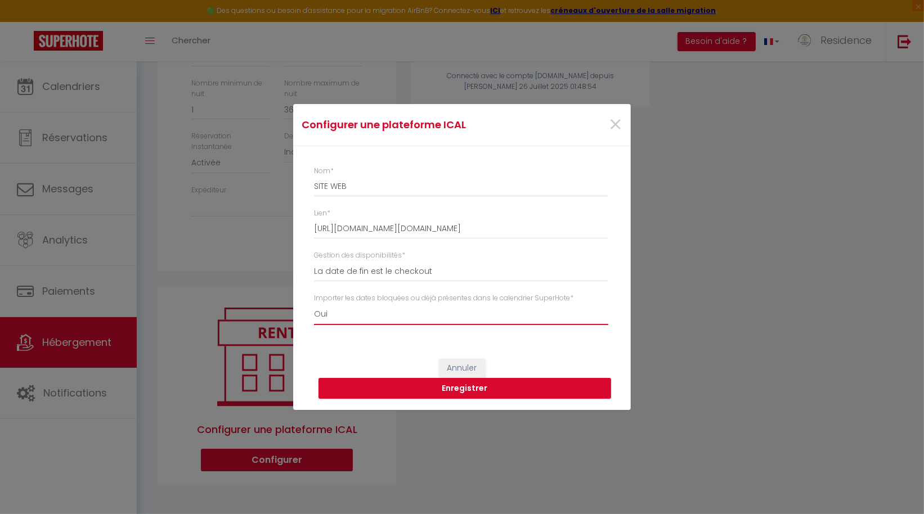
click at [314, 304] on select "Oui Non" at bounding box center [461, 314] width 294 height 21
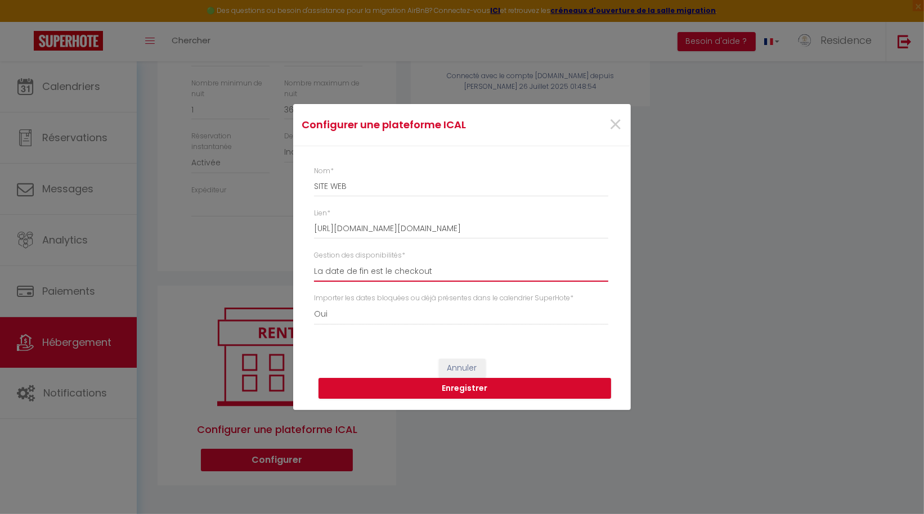
click at [387, 273] on select "La date de fin est le checkout La date de fin est la dernière nuit La date de f…" at bounding box center [461, 270] width 294 height 21
click at [464, 388] on button "Enregistrer" at bounding box center [464, 388] width 293 height 21
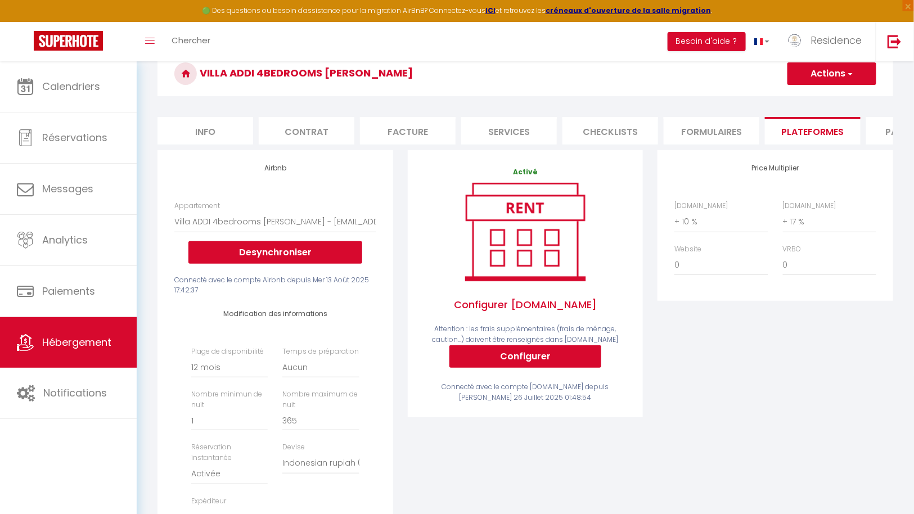
scroll to position [56, 0]
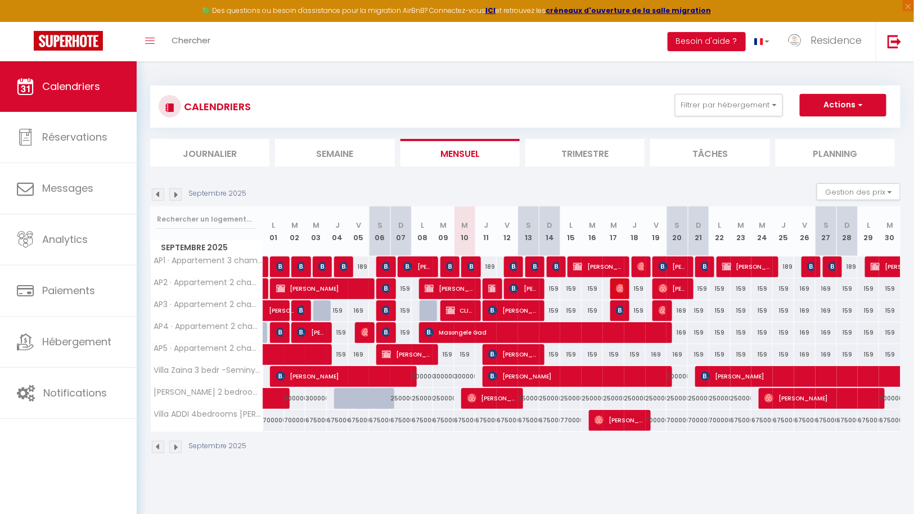
click at [175, 194] on img at bounding box center [175, 194] width 12 height 12
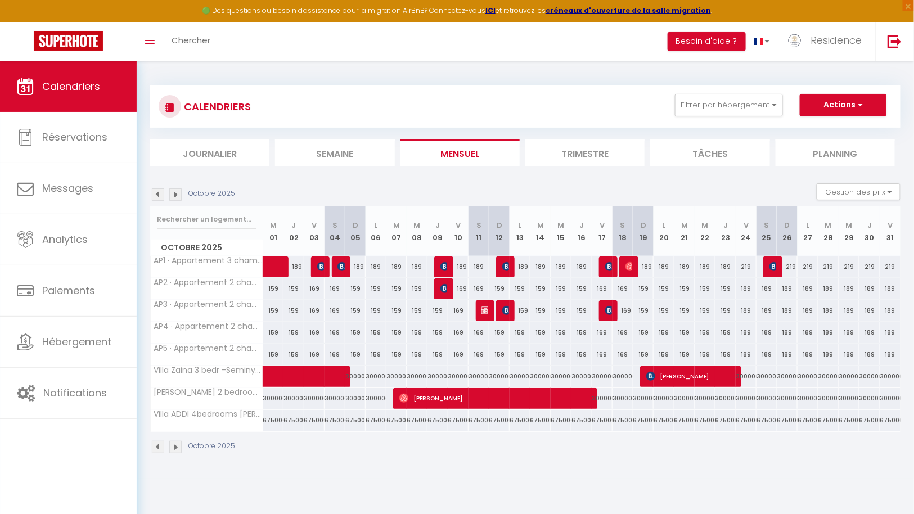
click at [159, 195] on img at bounding box center [158, 194] width 12 height 12
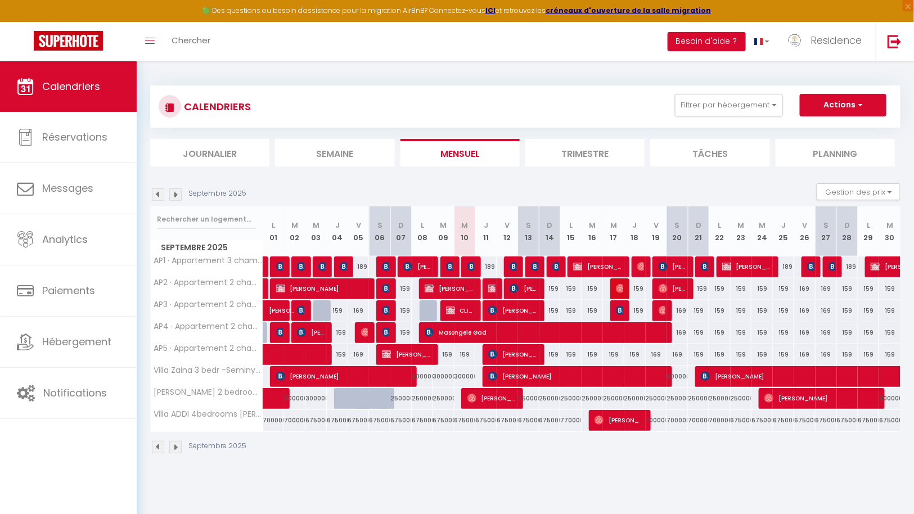
click at [178, 194] on img at bounding box center [175, 194] width 12 height 12
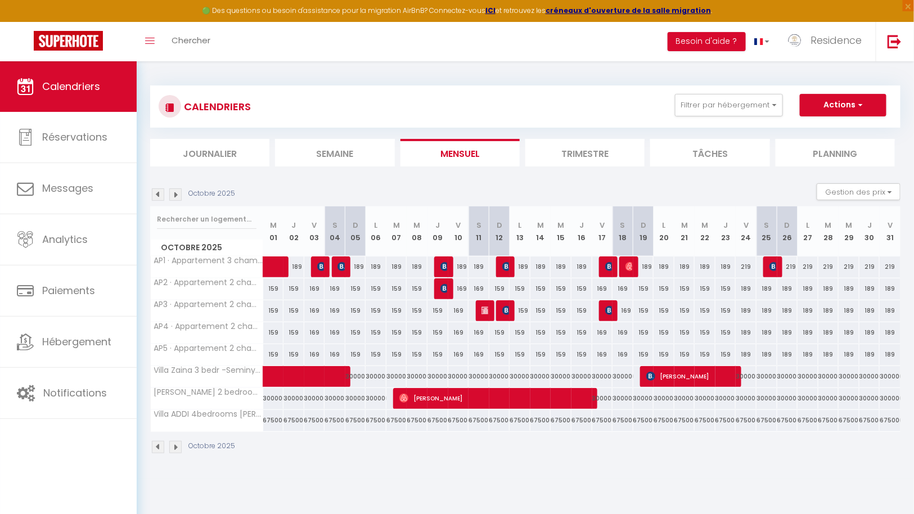
click at [174, 196] on img at bounding box center [175, 194] width 12 height 12
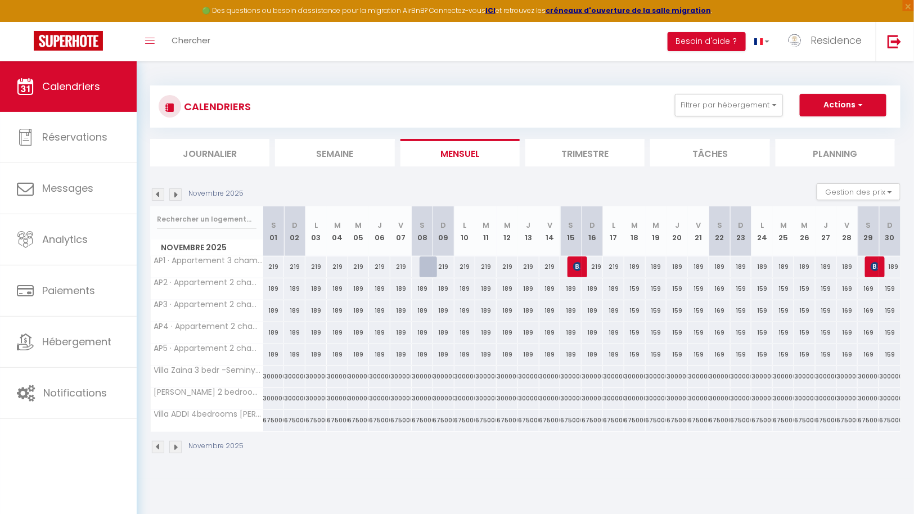
click at [159, 194] on img at bounding box center [158, 194] width 12 height 12
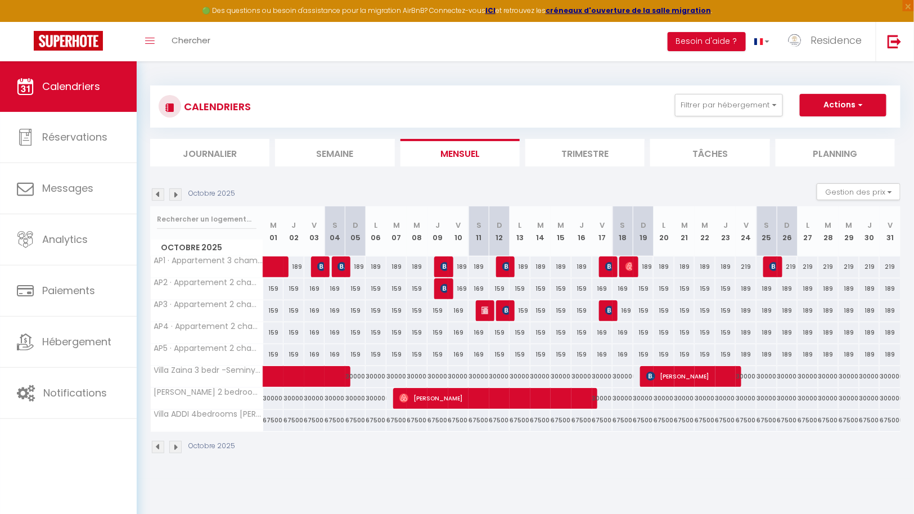
click at [159, 194] on img at bounding box center [158, 194] width 12 height 12
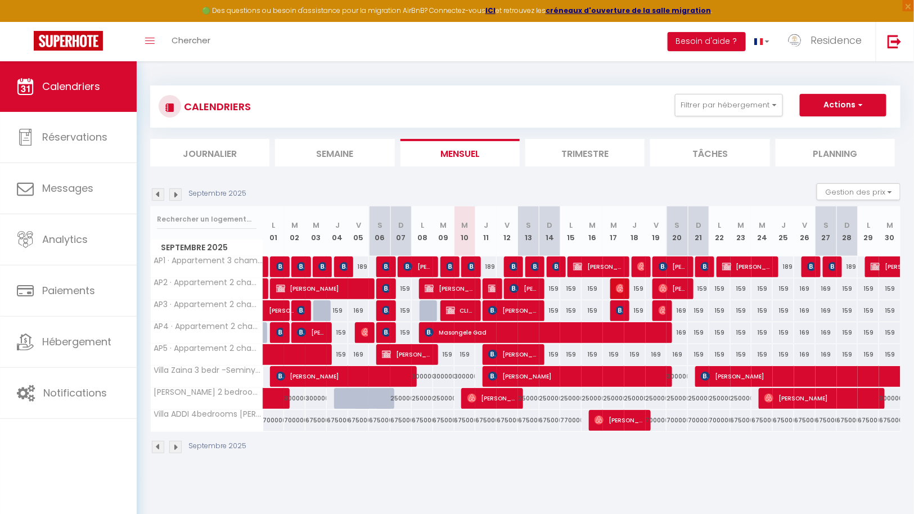
click at [578, 462] on div "CALENDRIERS Filtrer par hébergement RANSART AP1 · Appartement 3 chambres Terras…" at bounding box center [525, 269] width 777 height 417
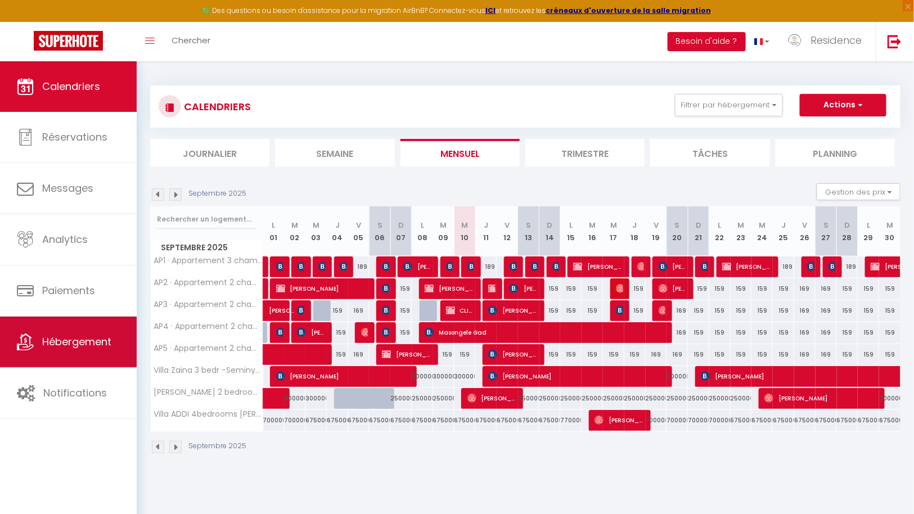
click at [81, 344] on span "Hébergement" at bounding box center [76, 342] width 69 height 14
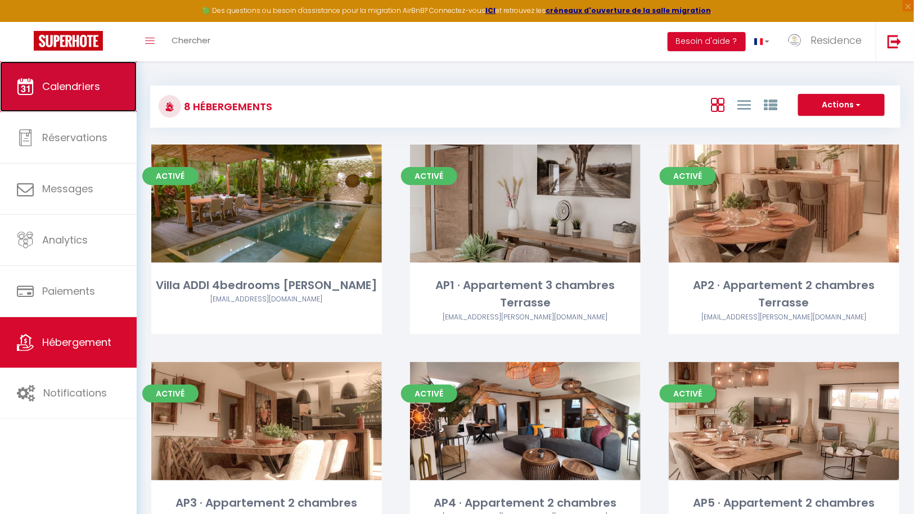
click at [75, 97] on link "Calendriers" at bounding box center [68, 86] width 137 height 51
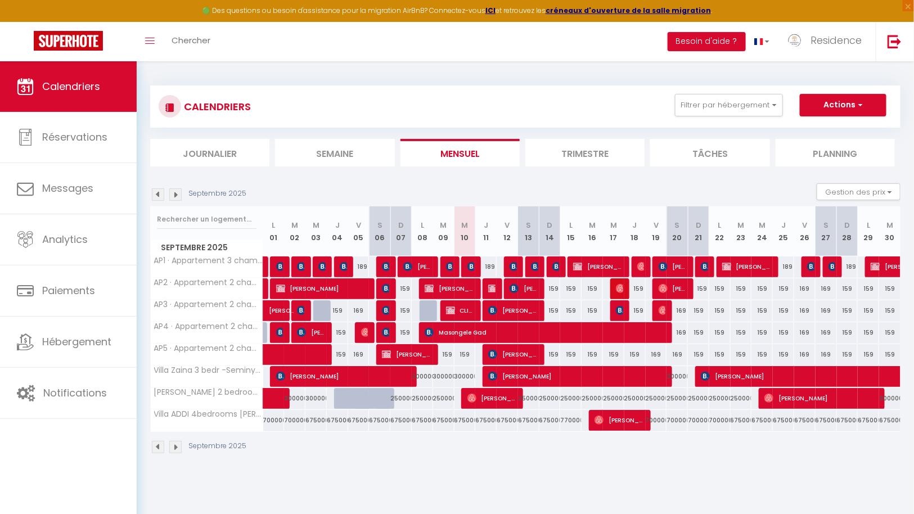
click at [555, 310] on div "159" at bounding box center [549, 310] width 21 height 21
type input "159"
type input "Dim 14 Septembre 2025"
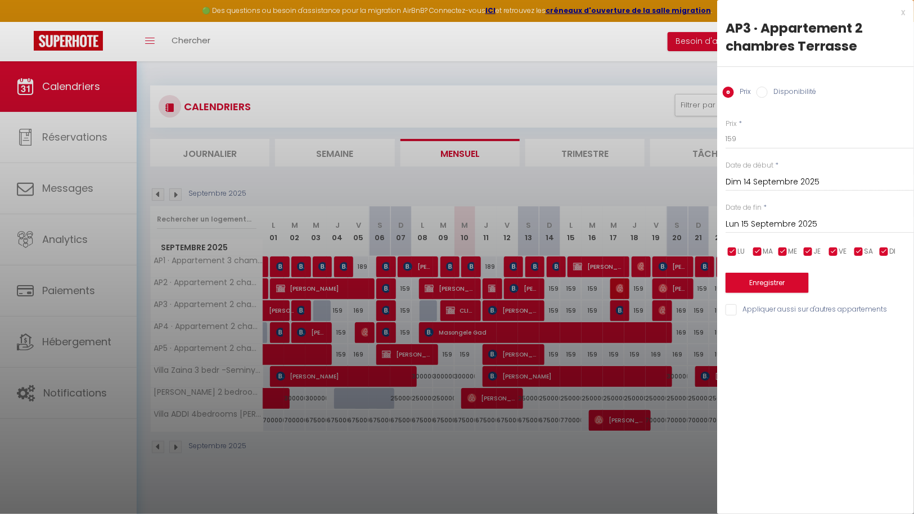
click at [802, 221] on input "Lun 15 Septembre 2025" at bounding box center [820, 224] width 188 height 15
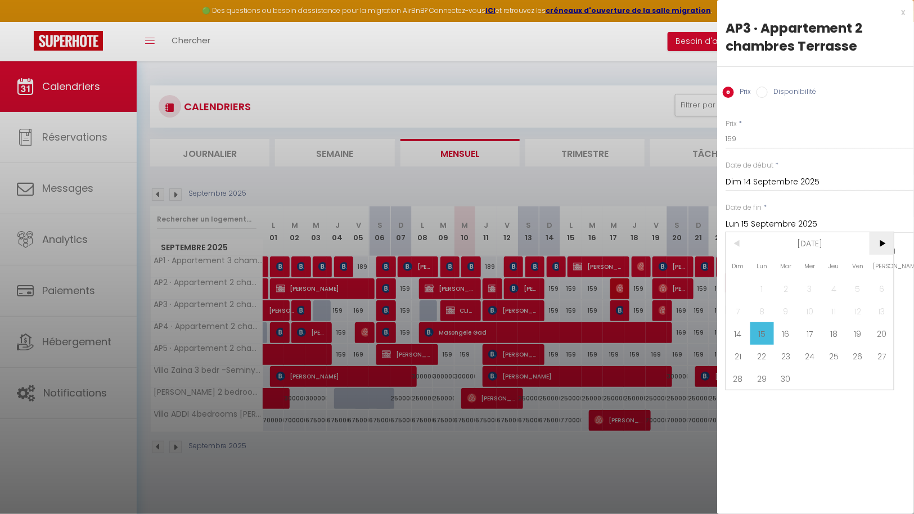
click at [884, 243] on span ">" at bounding box center [882, 243] width 24 height 23
click at [737, 245] on span "<" at bounding box center [738, 243] width 24 height 23
click at [862, 372] on span "31" at bounding box center [858, 378] width 24 height 23
type input "Ven 31 Octobre 2025"
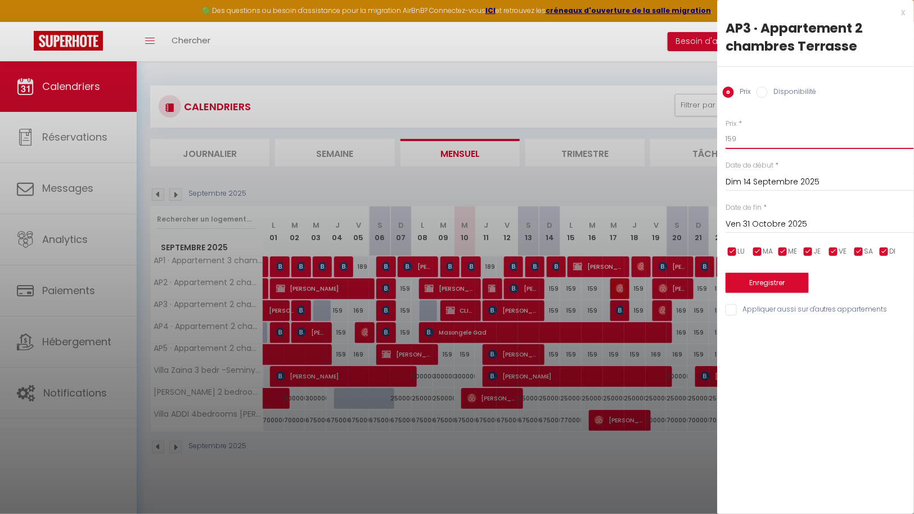
click at [773, 140] on input "159" at bounding box center [820, 139] width 188 height 20
click at [764, 91] on input "Disponibilité" at bounding box center [762, 92] width 11 height 11
radio input "true"
radio input "false"
click at [775, 140] on select "Disponible Indisponible" at bounding box center [820, 139] width 188 height 21
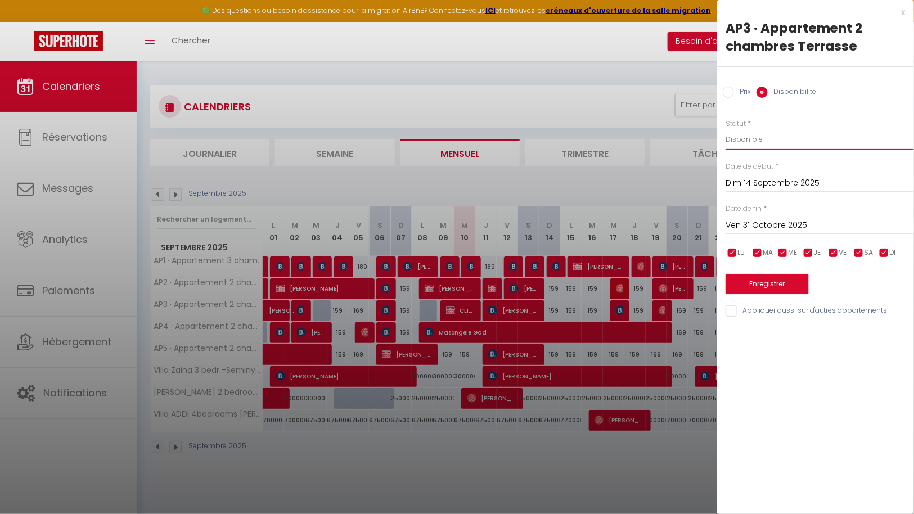
select select "0"
click at [726, 129] on select "Disponible Indisponible" at bounding box center [820, 139] width 188 height 21
click at [772, 282] on button "Enregistrer" at bounding box center [767, 284] width 83 height 20
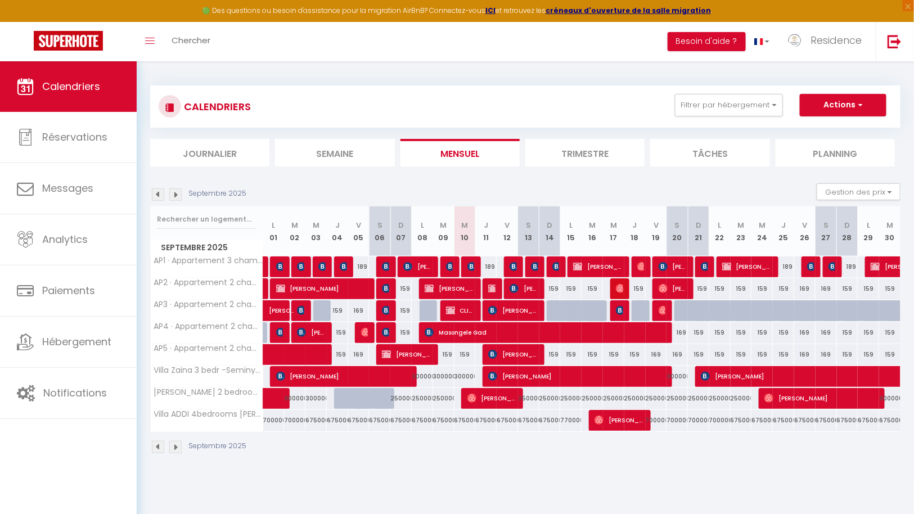
click at [176, 191] on img at bounding box center [175, 194] width 12 height 12
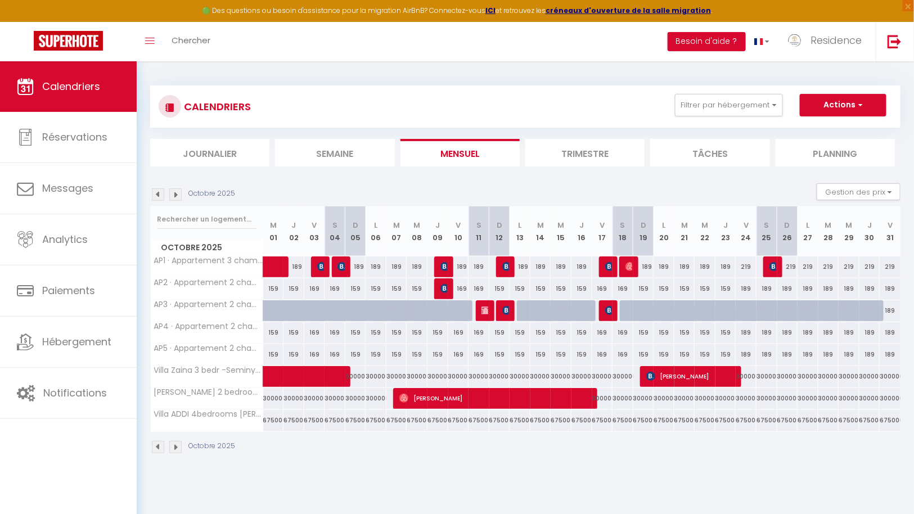
click at [160, 195] on img at bounding box center [158, 194] width 12 height 12
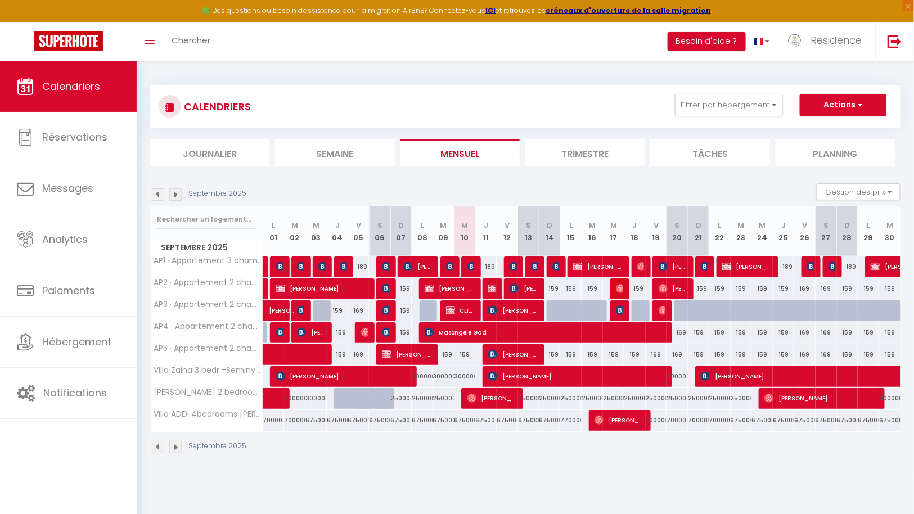
click at [617, 352] on div "159" at bounding box center [613, 354] width 21 height 21
select select "1"
type input "Mer 17 Septembre 2025"
type input "Jeu 18 Septembre 2025"
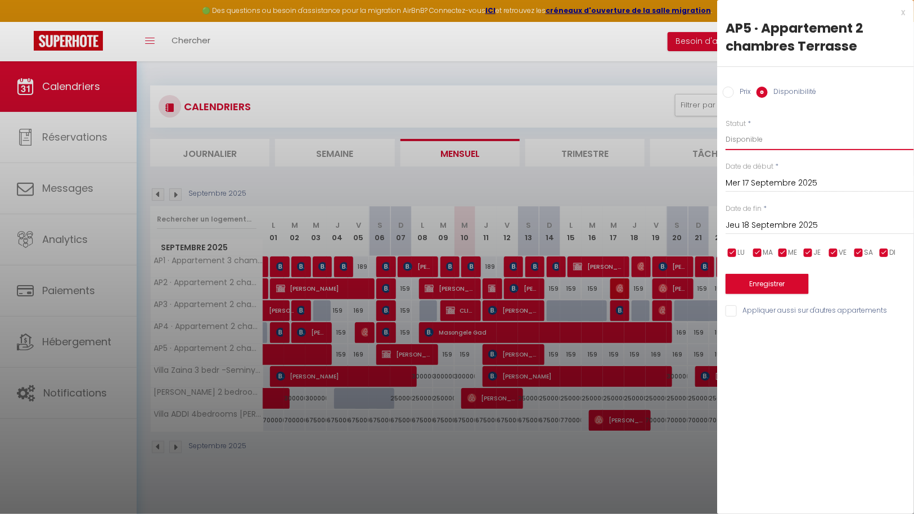
click at [782, 140] on select "Disponible Indisponible" at bounding box center [820, 139] width 188 height 21
select select "0"
click at [726, 129] on select "Disponible Indisponible" at bounding box center [820, 139] width 188 height 21
click at [770, 283] on button "Enregistrer" at bounding box center [767, 284] width 83 height 20
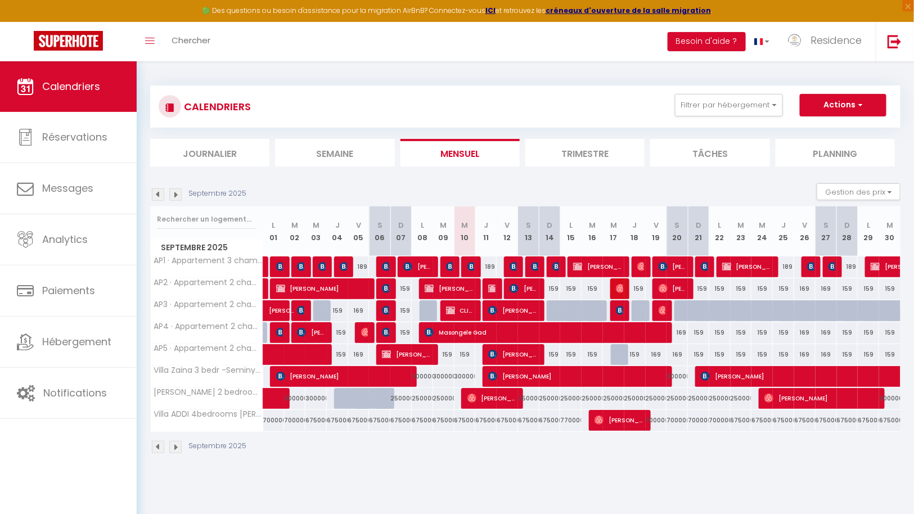
click at [177, 444] on img at bounding box center [175, 447] width 12 height 12
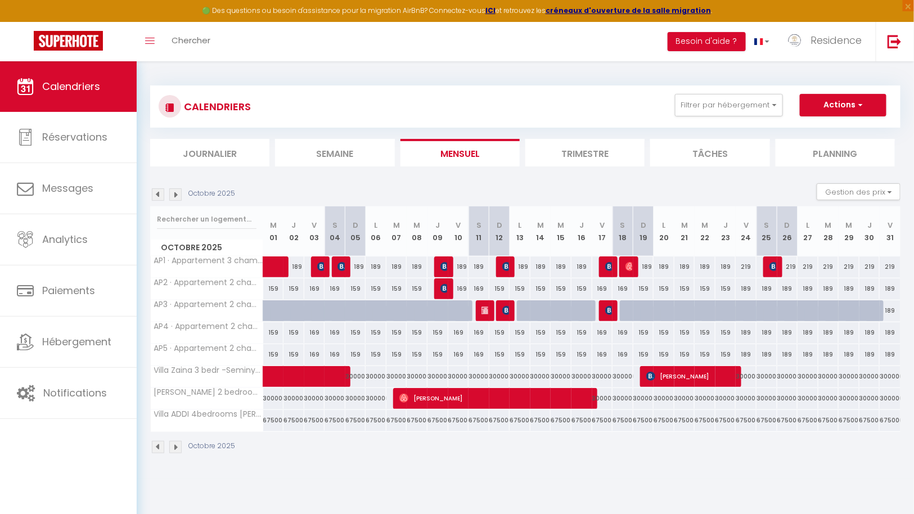
click at [177, 444] on img at bounding box center [175, 447] width 12 height 12
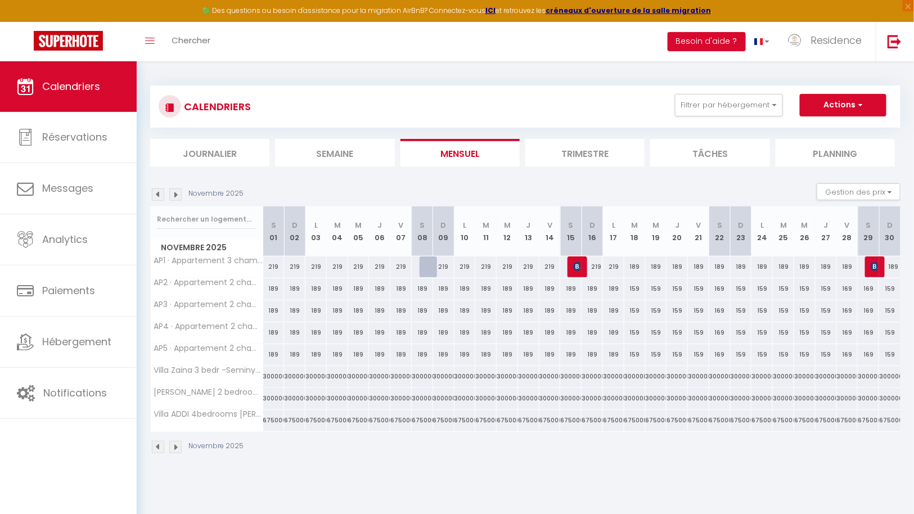
click at [177, 444] on img at bounding box center [175, 447] width 12 height 12
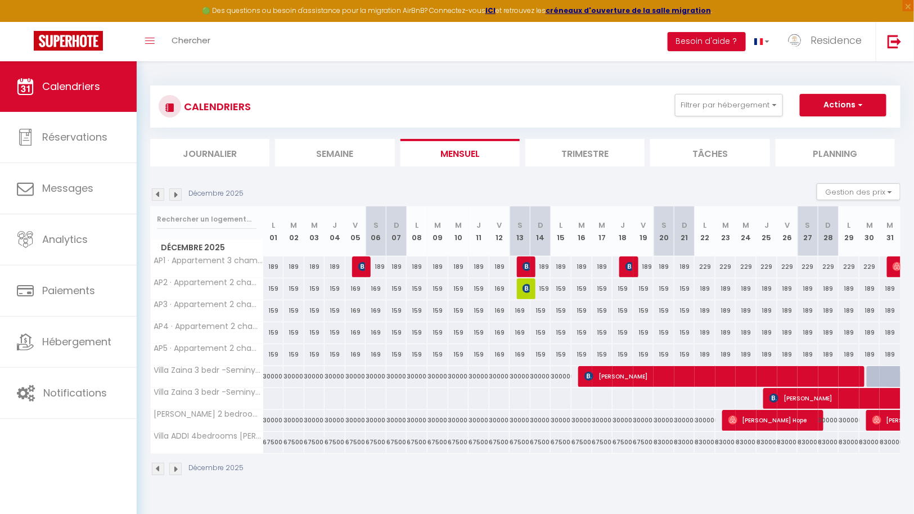
click at [177, 444] on th "Villa ADDI 4bedrooms Oberoi" at bounding box center [207, 442] width 113 height 21
click at [177, 463] on img at bounding box center [175, 469] width 12 height 12
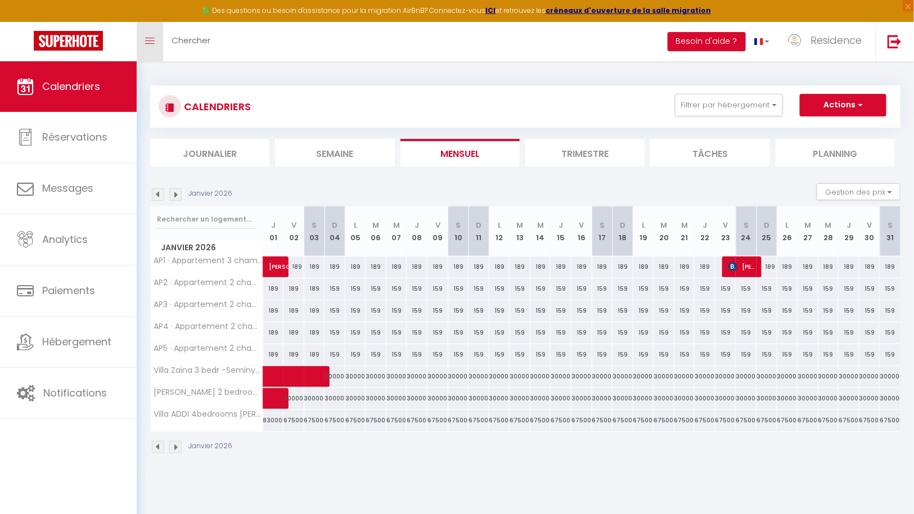
click at [149, 44] on link "Toggle menubar" at bounding box center [150, 41] width 26 height 39
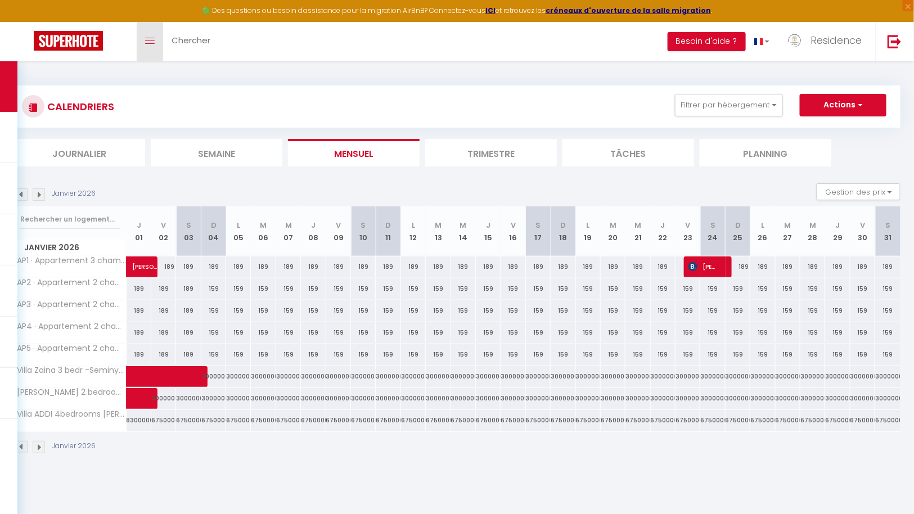
click at [149, 44] on link "Toggle menubar" at bounding box center [150, 41] width 26 height 39
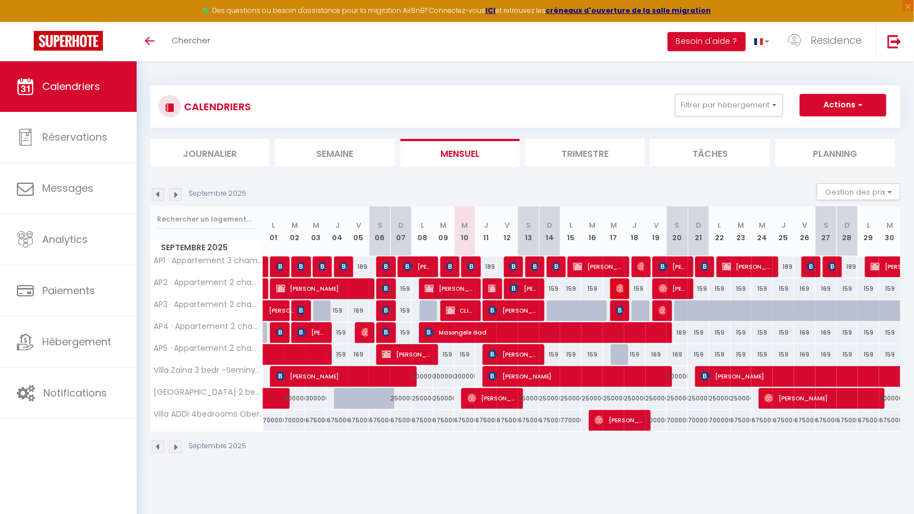
click at [177, 442] on img at bounding box center [175, 447] width 12 height 12
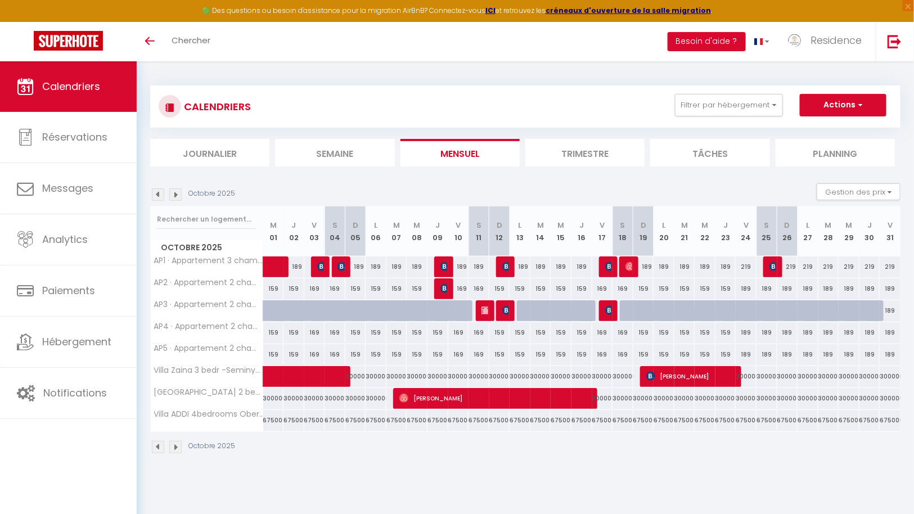
click at [177, 442] on img at bounding box center [175, 447] width 12 height 12
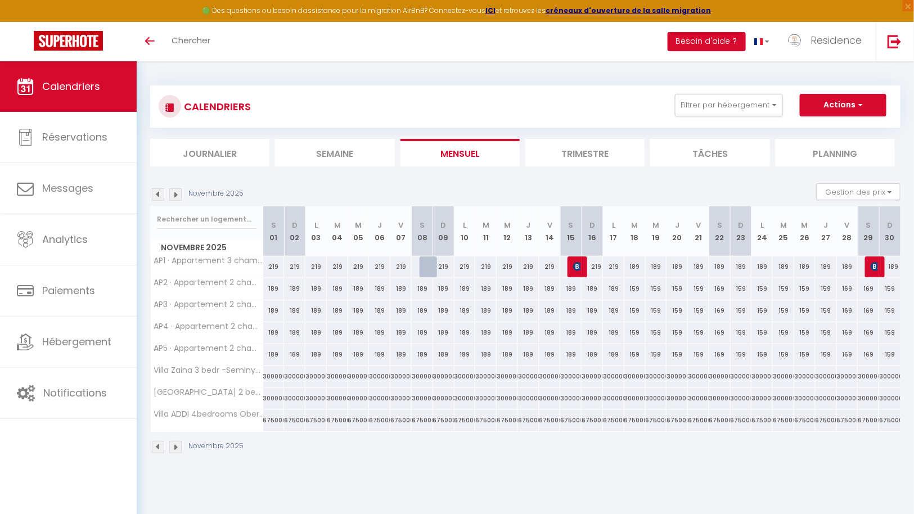
click at [177, 442] on img at bounding box center [175, 447] width 12 height 12
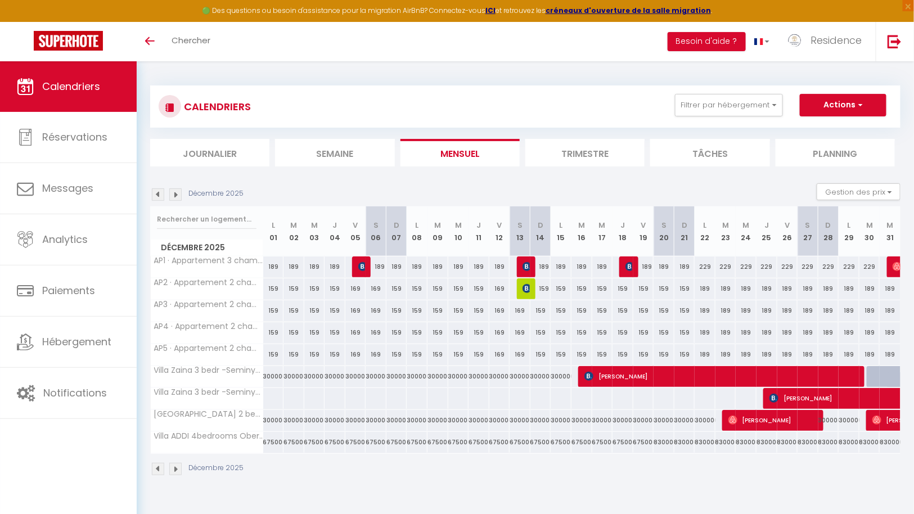
click at [175, 466] on img at bounding box center [175, 469] width 12 height 12
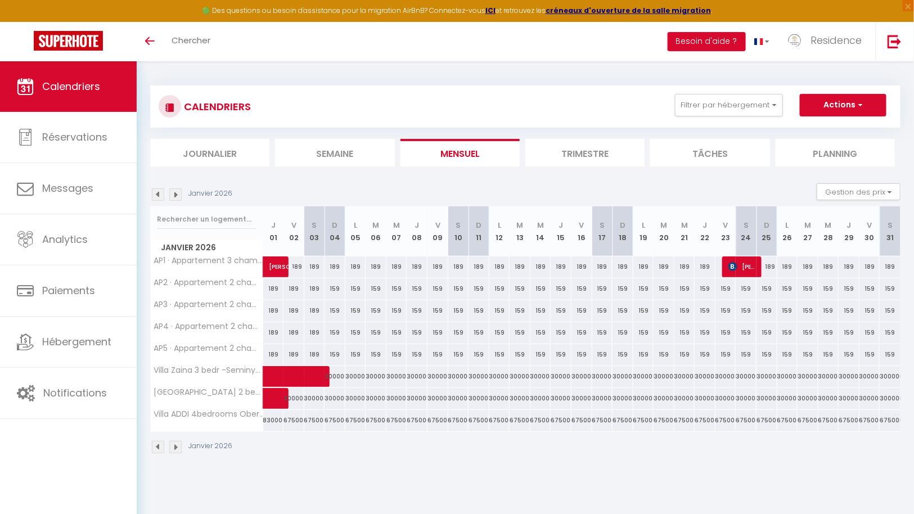
click at [156, 195] on img at bounding box center [158, 194] width 12 height 12
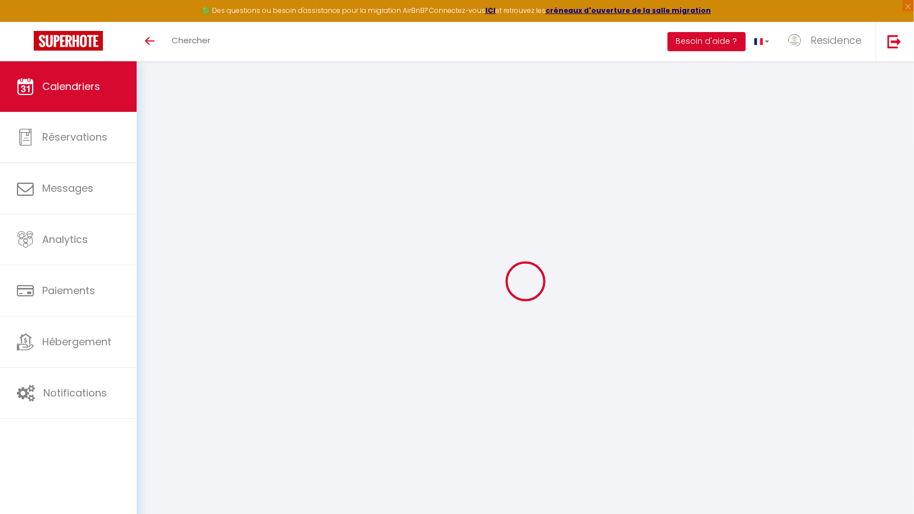
click at [156, 195] on div at bounding box center [525, 281] width 750 height 413
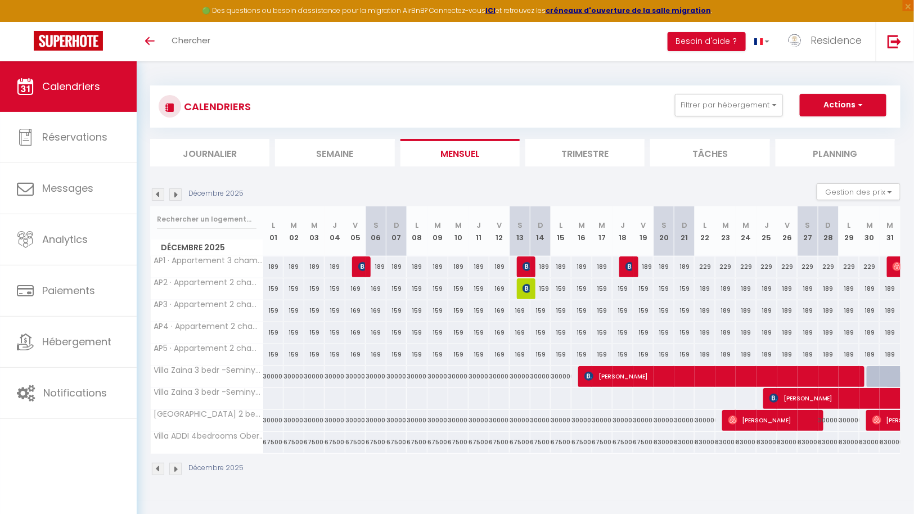
click at [157, 194] on img at bounding box center [158, 194] width 12 height 12
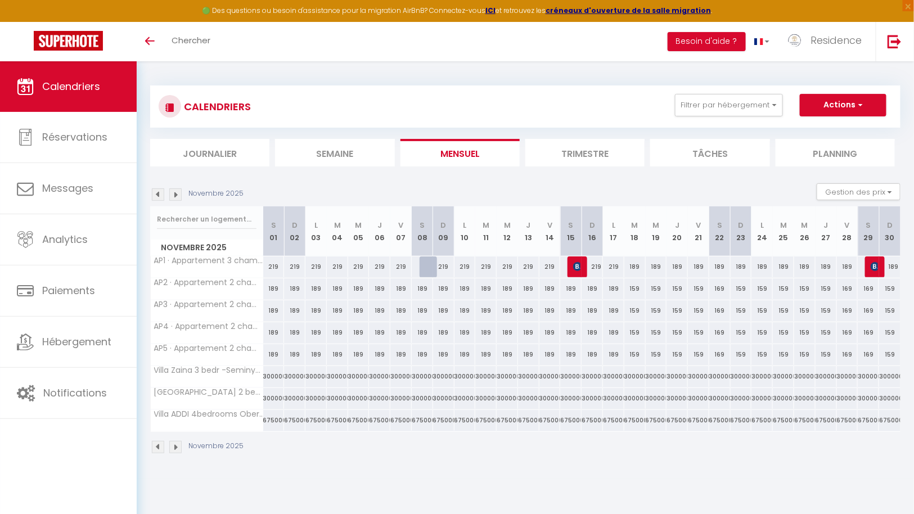
click at [157, 194] on img at bounding box center [158, 194] width 12 height 12
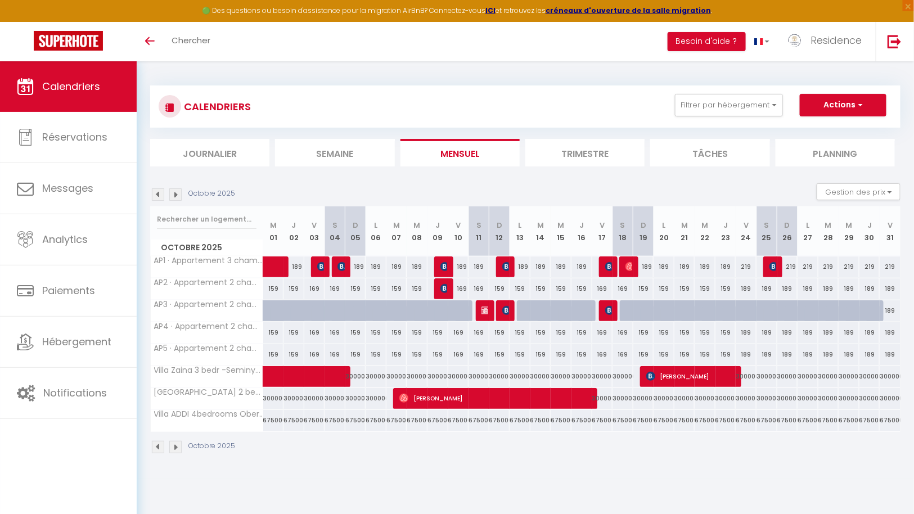
click at [157, 194] on img at bounding box center [158, 194] width 12 height 12
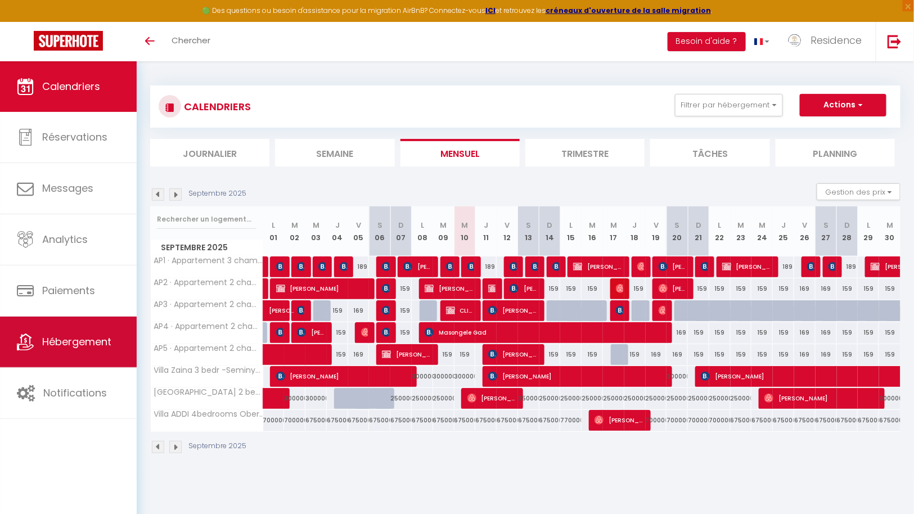
click at [75, 340] on span "Hébergement" at bounding box center [76, 342] width 69 height 14
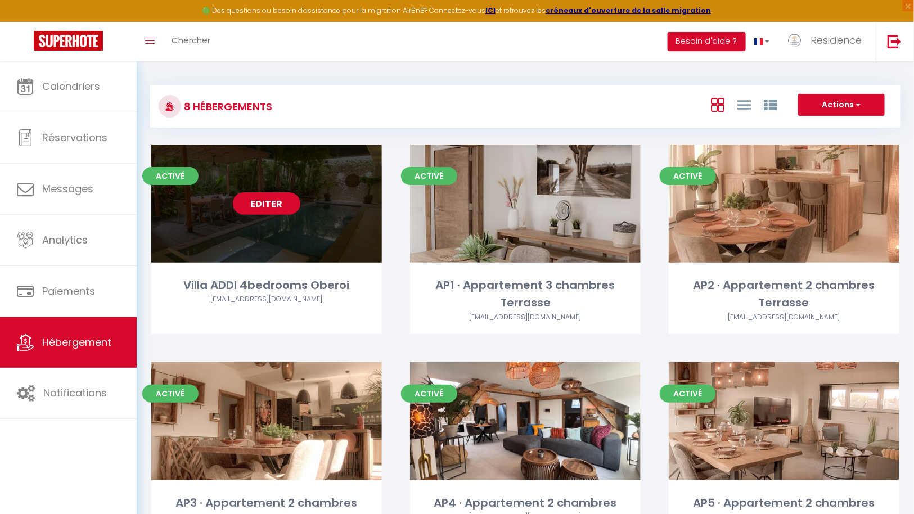
click at [288, 208] on link "Editer" at bounding box center [267, 203] width 68 height 23
select select "3"
select select "2"
select select "1"
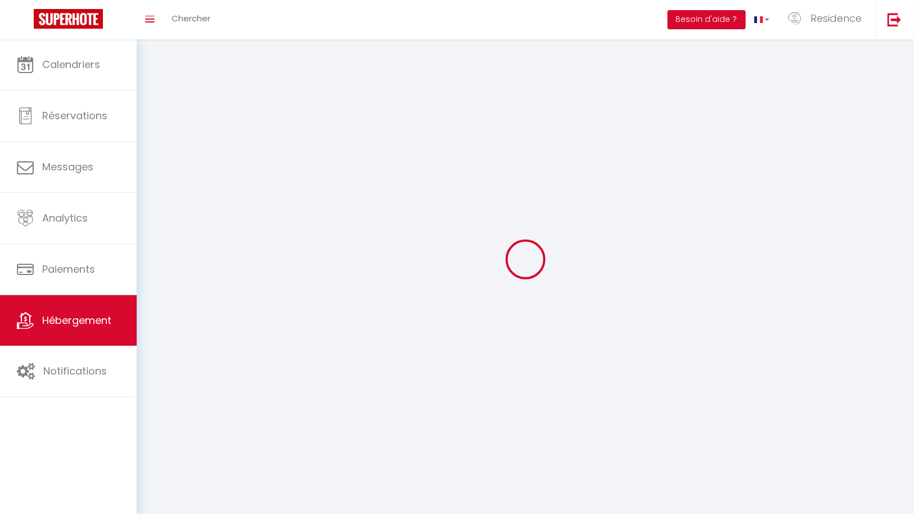
select select
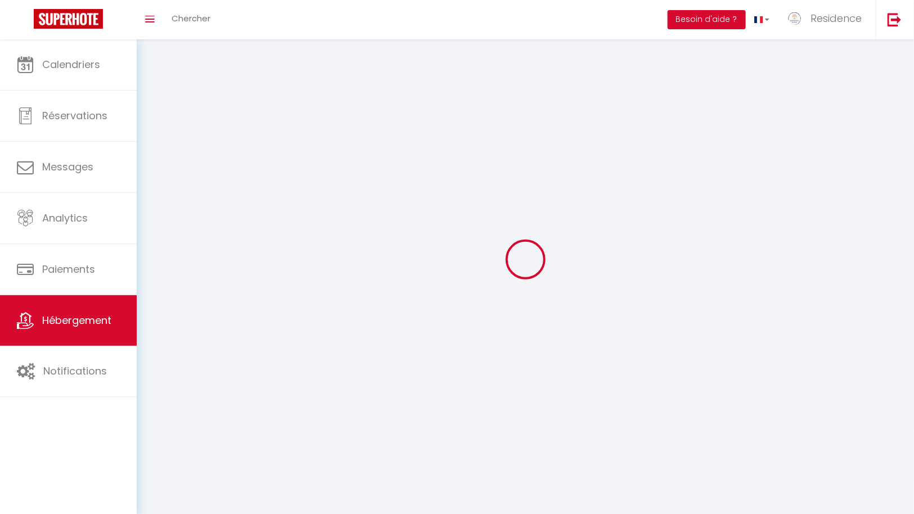
select select
checkbox input "false"
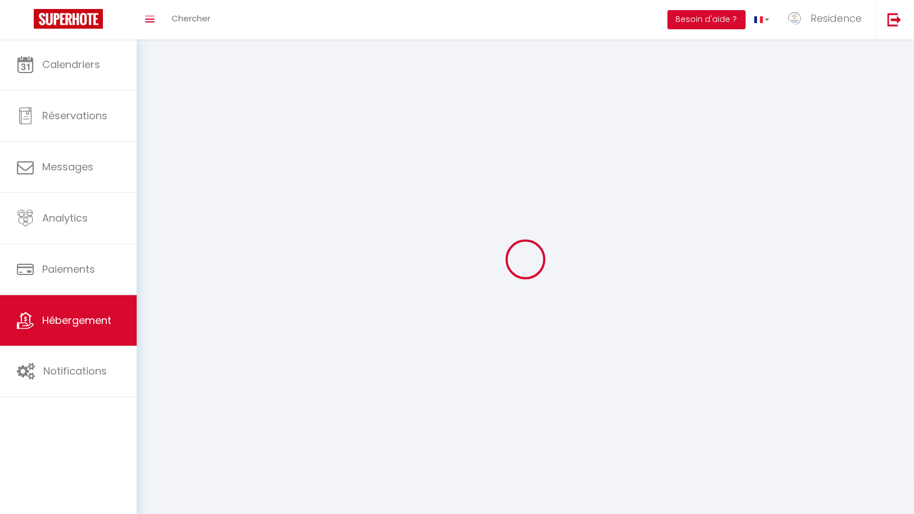
select select
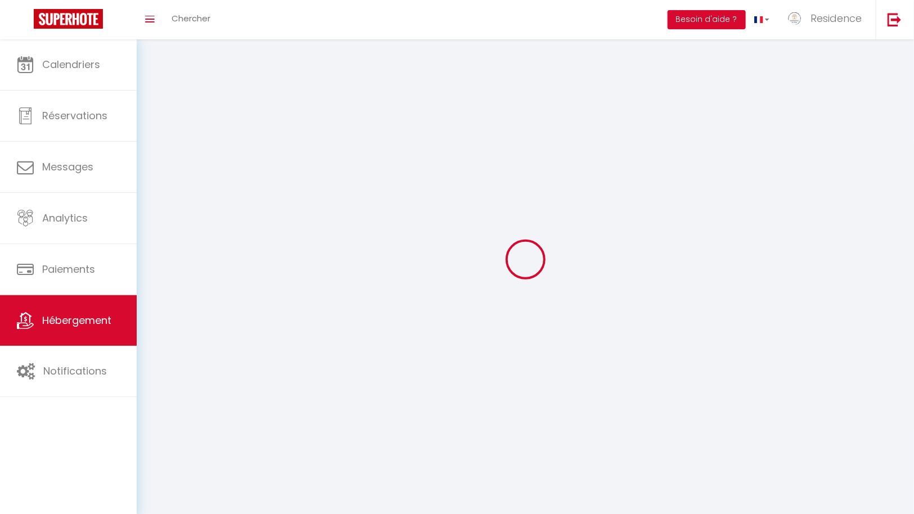
select select
checkbox input "false"
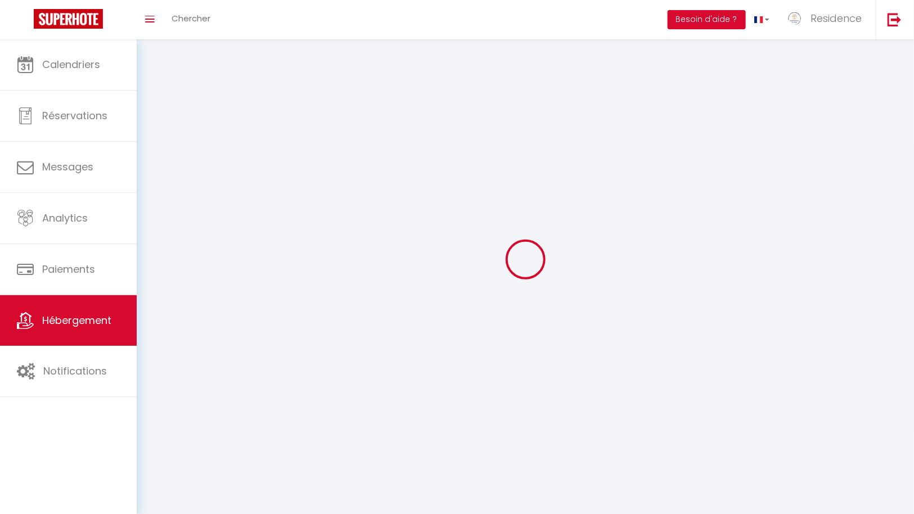
checkbox input "false"
select select
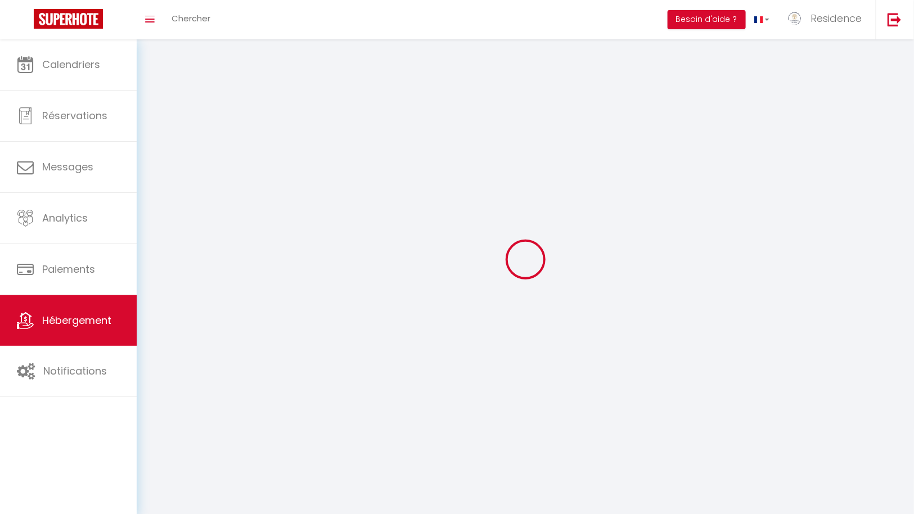
select select
checkbox input "false"
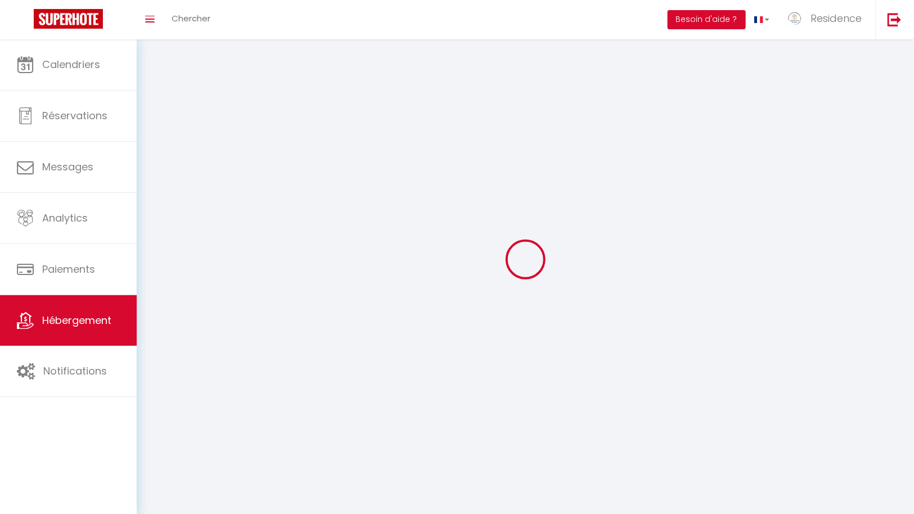
checkbox input "false"
select select
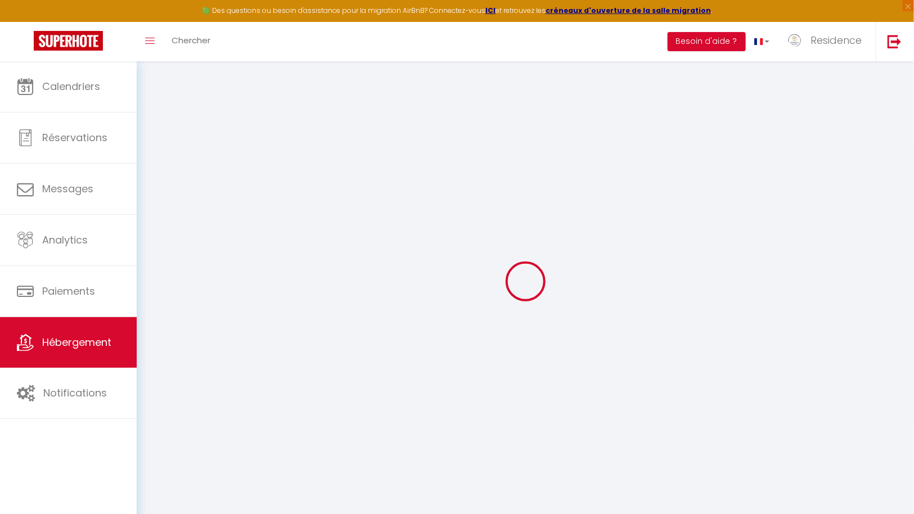
select select "12117-1473225825893726662"
select select "+ 10 %"
select select "+ 17 %"
select select
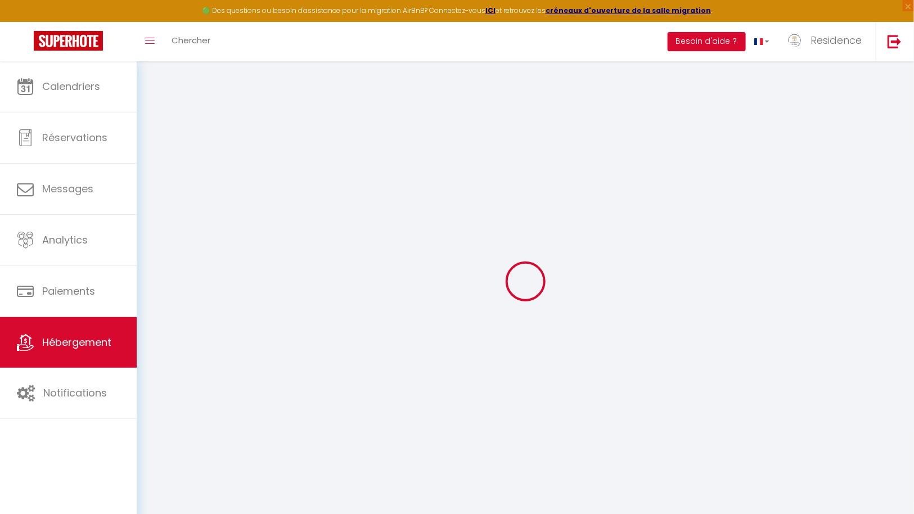
checkbox input "false"
select select "365"
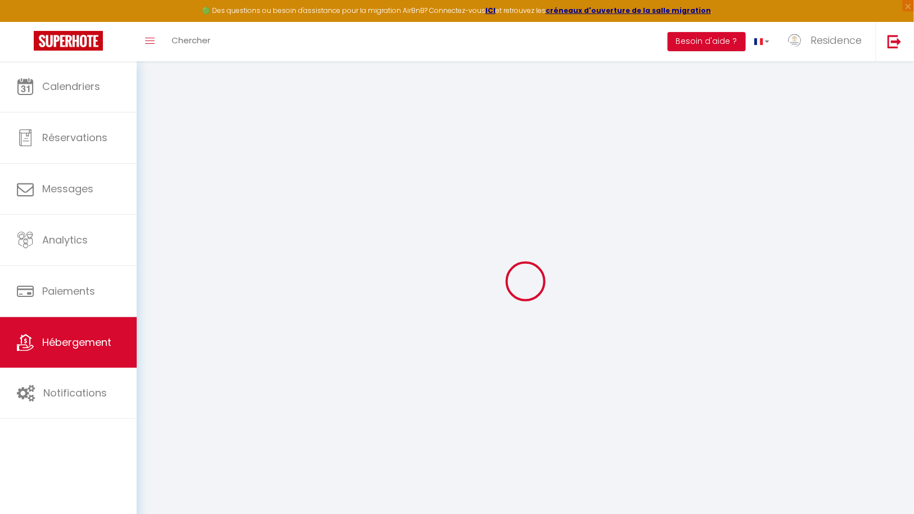
select select "IDR"
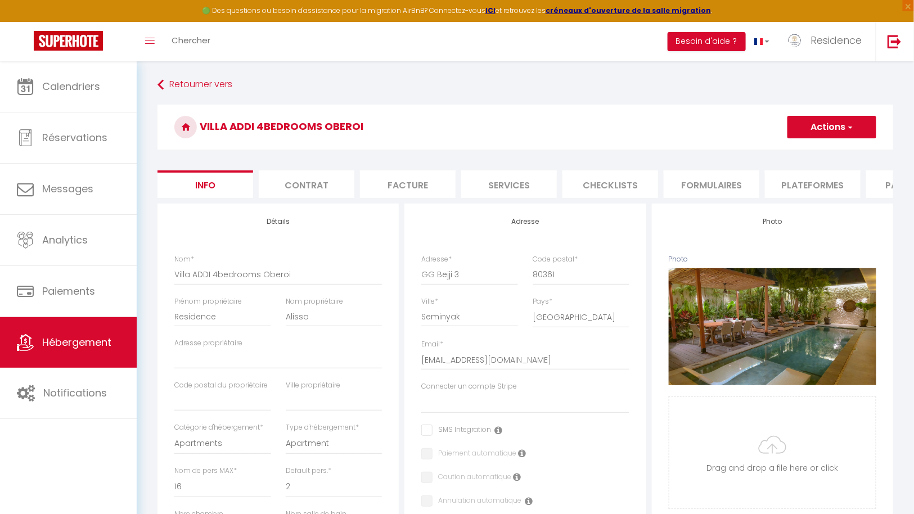
click at [816, 182] on li "Plateformes" at bounding box center [813, 184] width 96 height 28
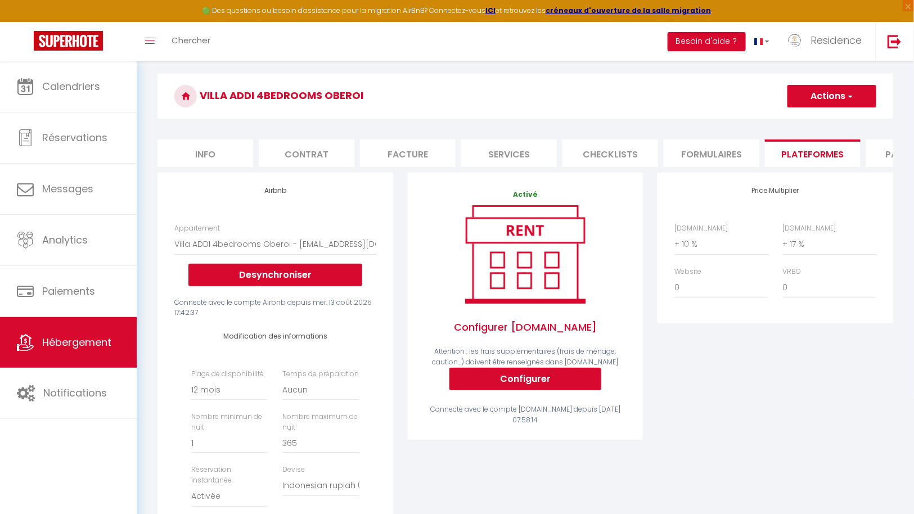
scroll to position [30, 0]
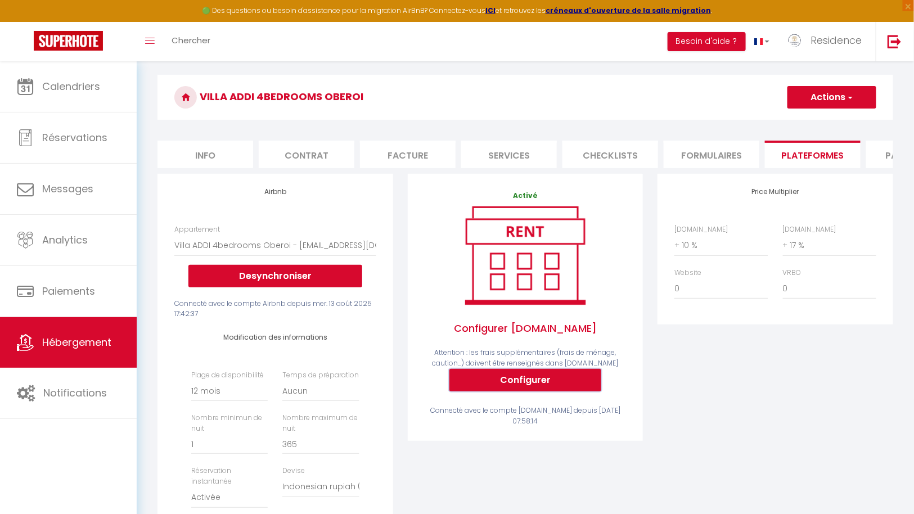
click at [516, 386] on button "Configurer" at bounding box center [525, 380] width 152 height 23
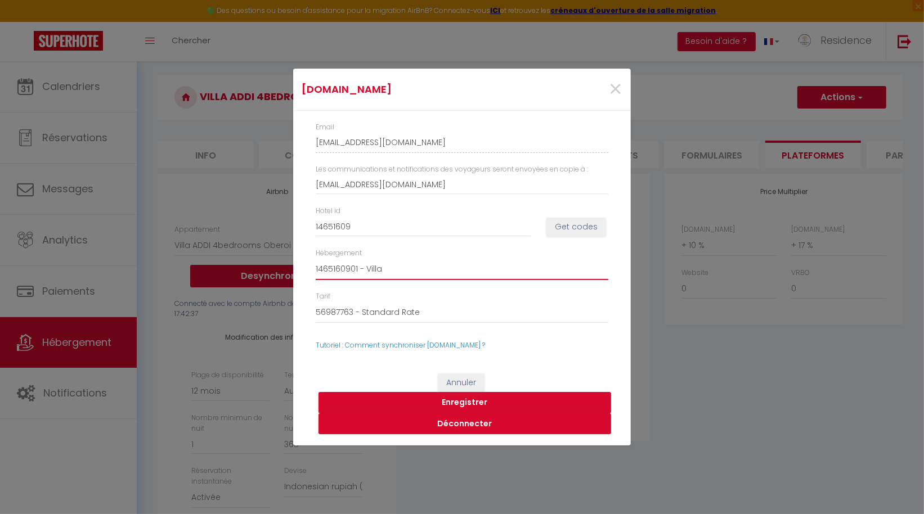
click at [412, 269] on select "1465160901 - Villa" at bounding box center [462, 269] width 293 height 21
click at [316, 259] on select "1465160901 - Villa" at bounding box center [462, 269] width 293 height 21
click at [471, 401] on button "Enregistrer" at bounding box center [464, 402] width 293 height 21
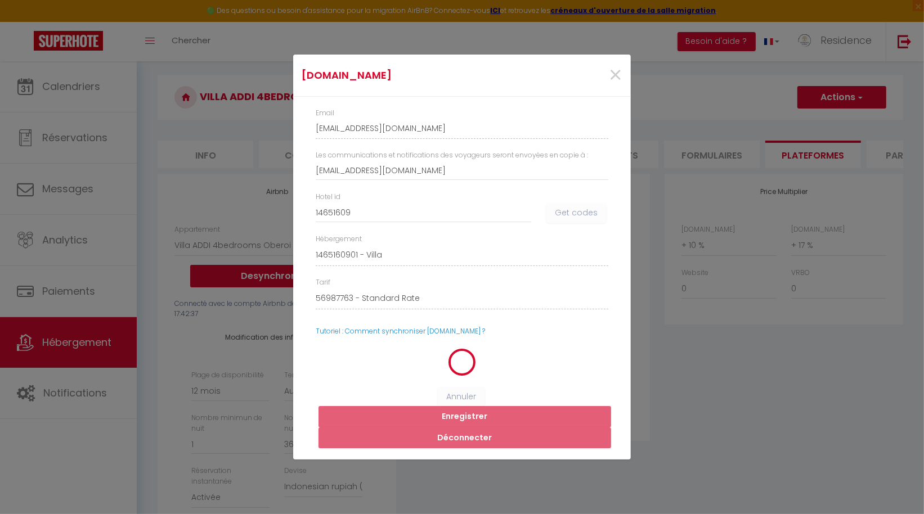
select select
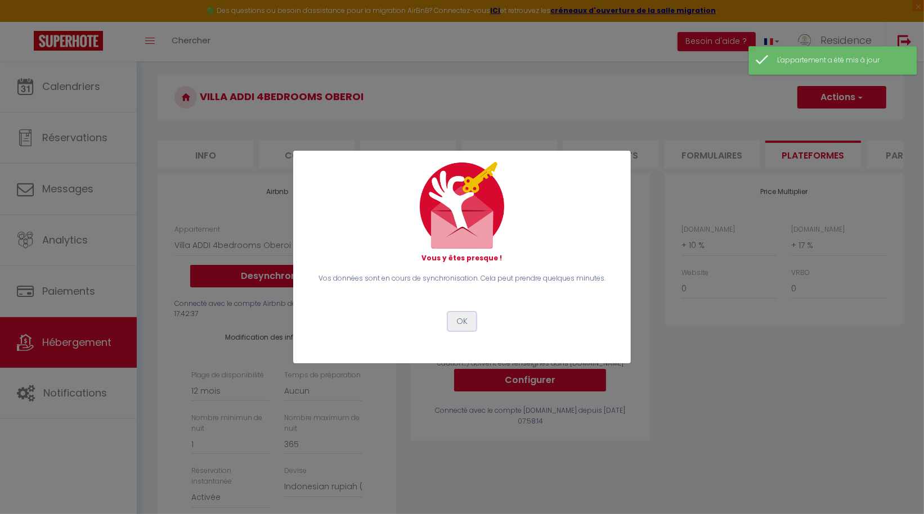
click at [466, 321] on button "OK" at bounding box center [462, 321] width 28 height 19
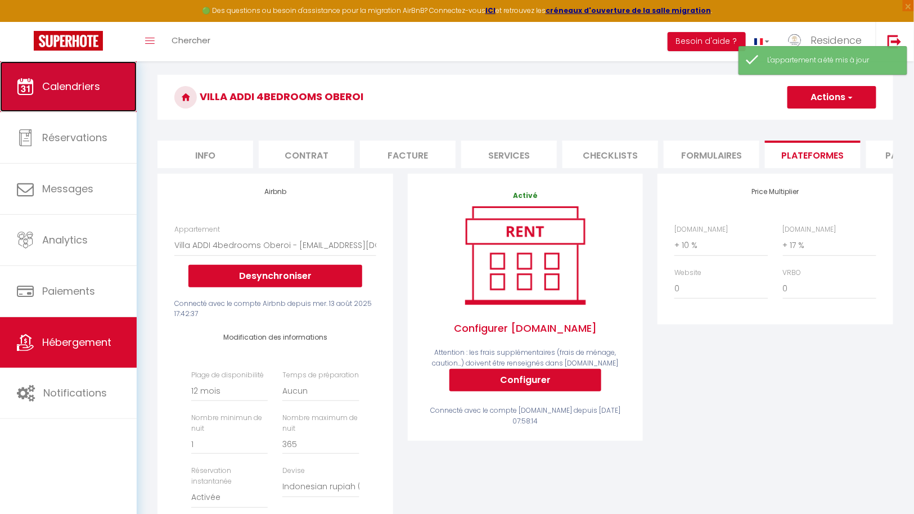
click at [70, 86] on span "Calendriers" at bounding box center [71, 86] width 58 height 14
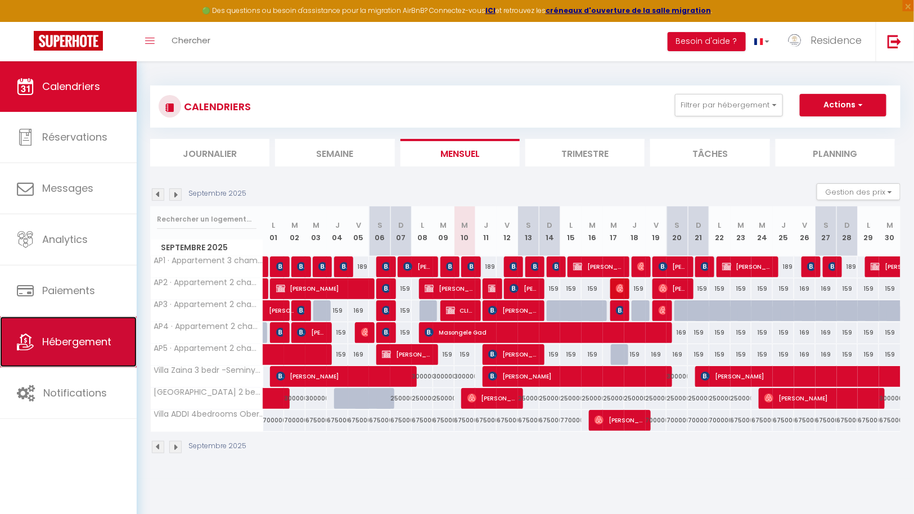
click at [94, 352] on link "Hébergement" at bounding box center [68, 342] width 137 height 51
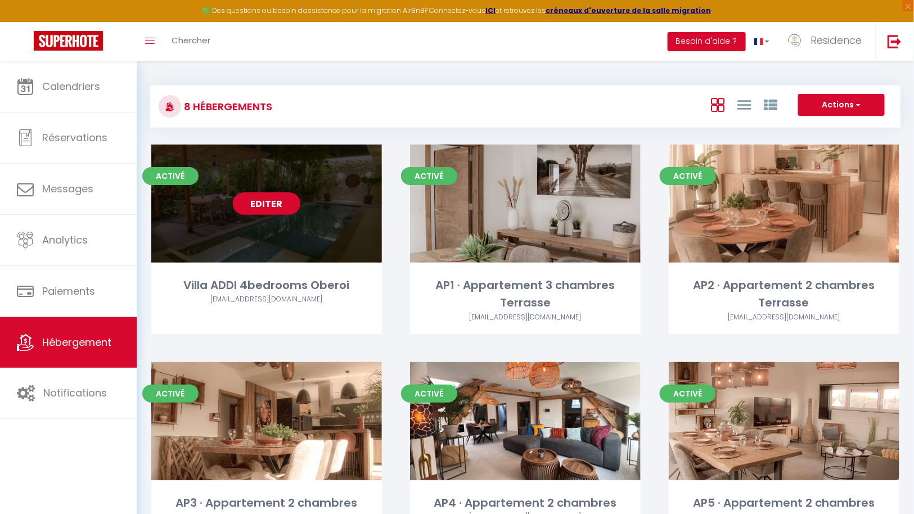
click at [271, 207] on link "Editer" at bounding box center [267, 203] width 68 height 23
select select "3"
select select "2"
select select "1"
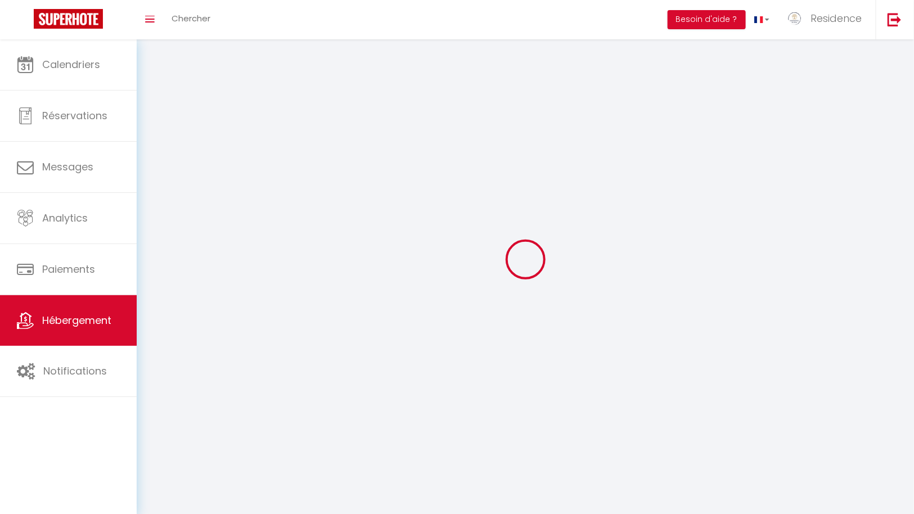
select select
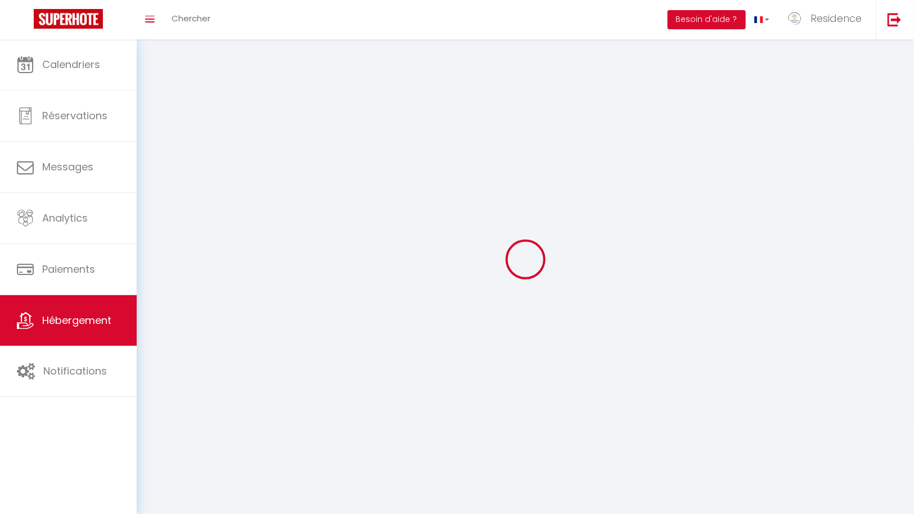
select select
checkbox input "false"
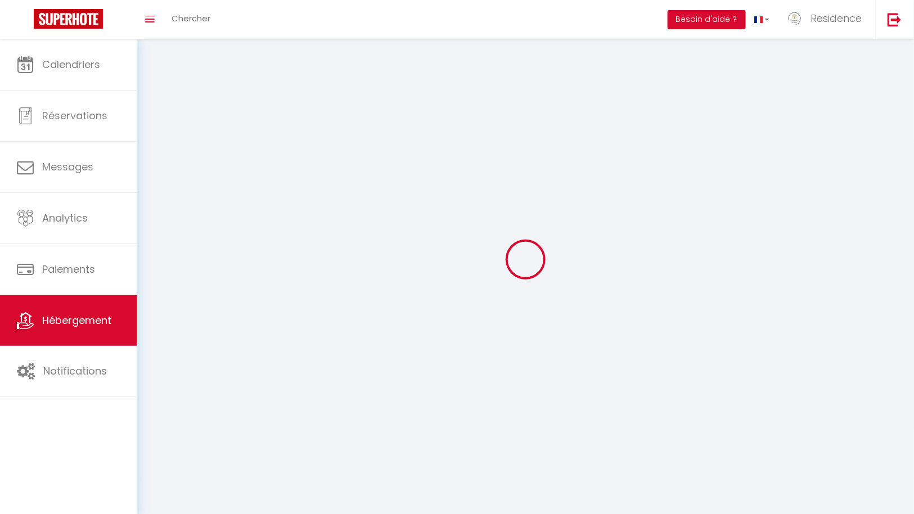
select select
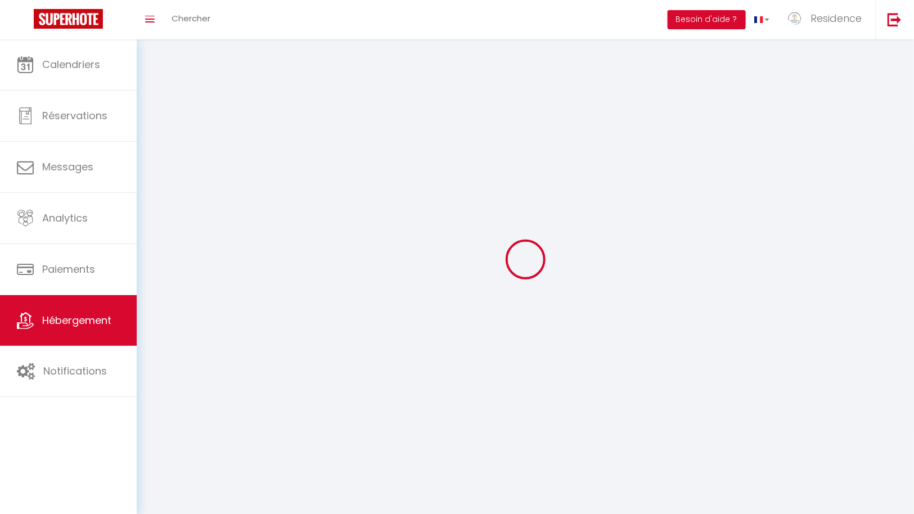
select select
checkbox input "false"
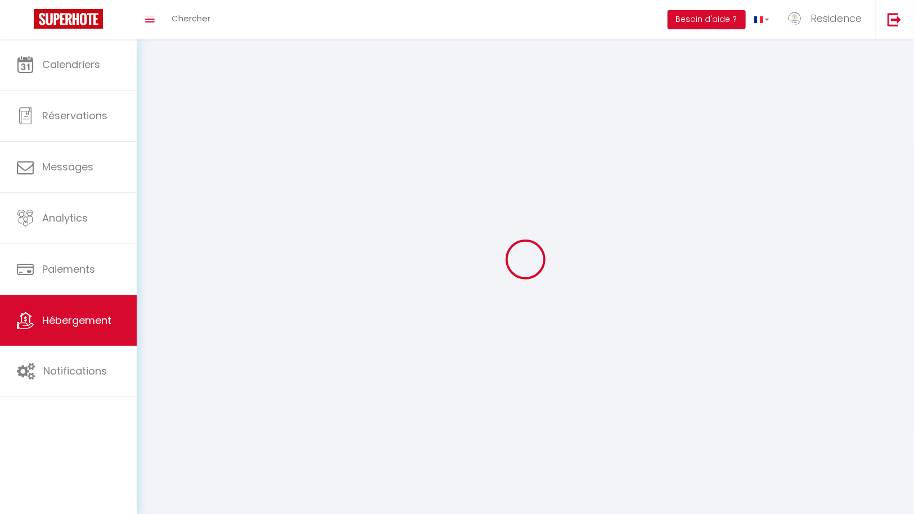
checkbox input "false"
select select
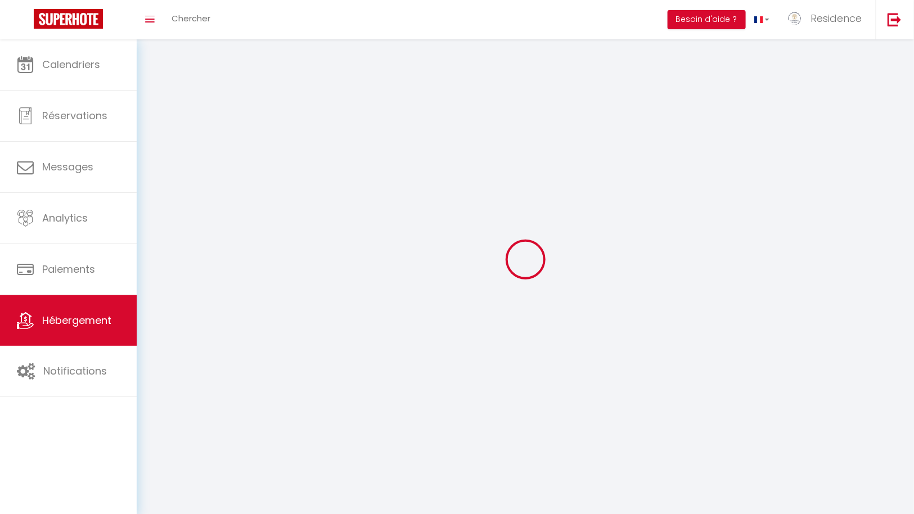
select select
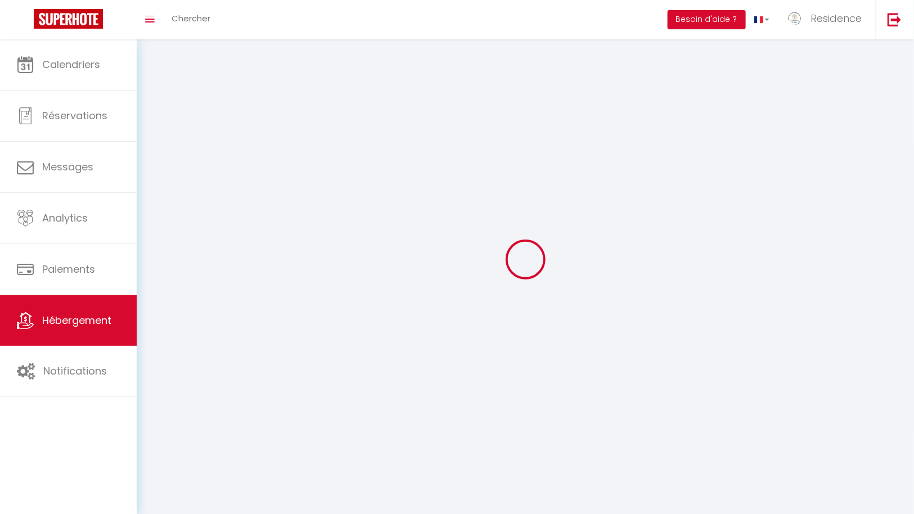
select select
checkbox input "false"
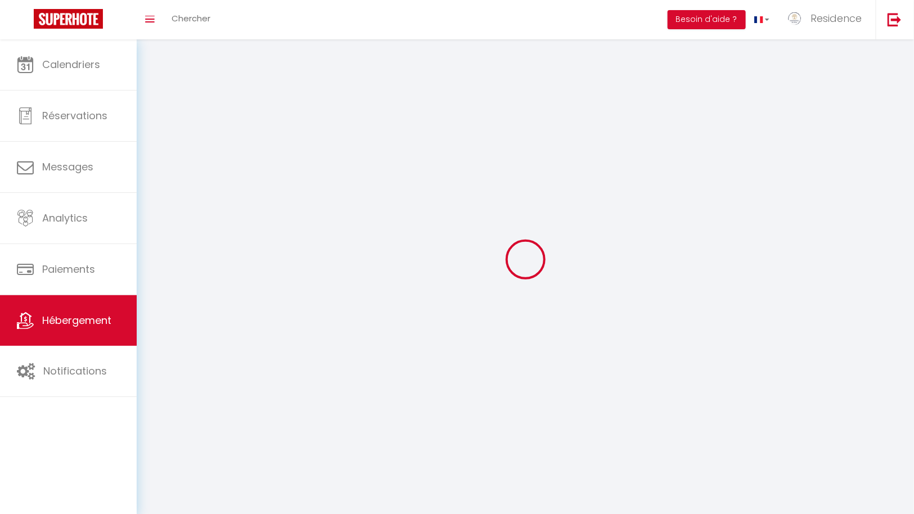
checkbox input "false"
select select
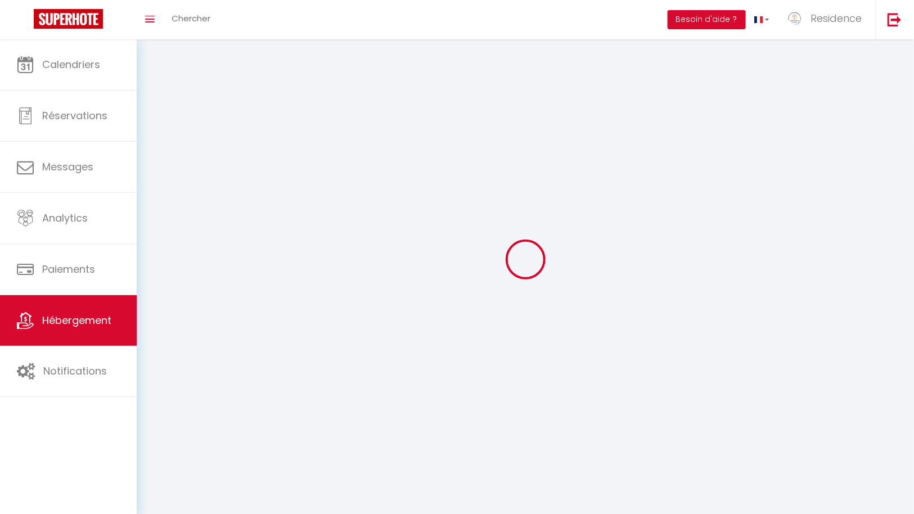
select select
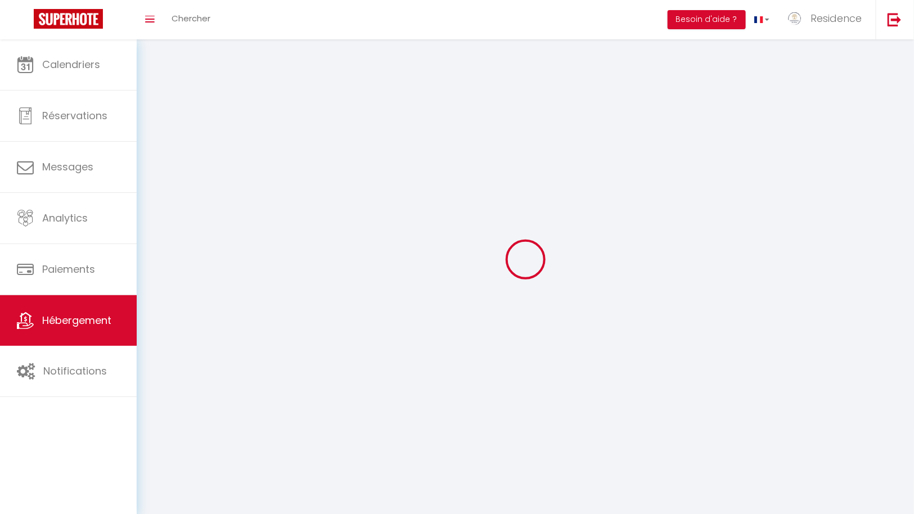
select select
checkbox input "false"
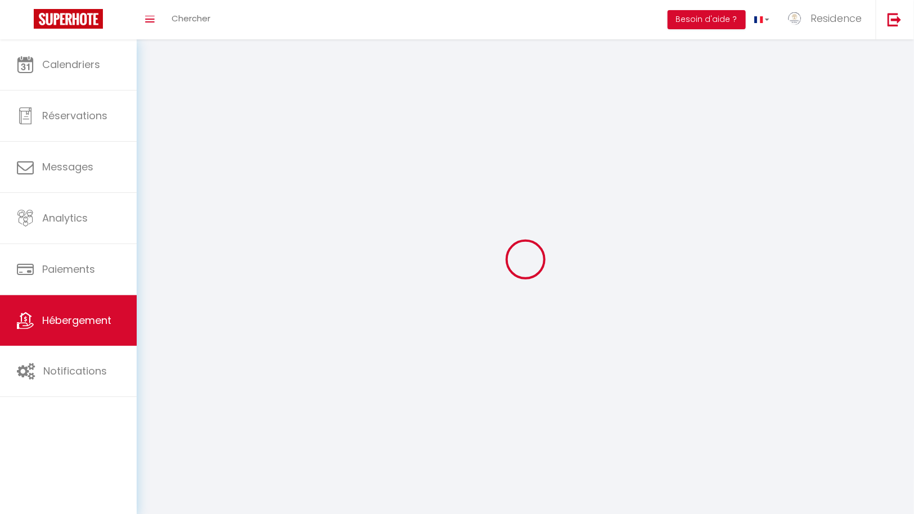
select select
select select "1"
select select "28"
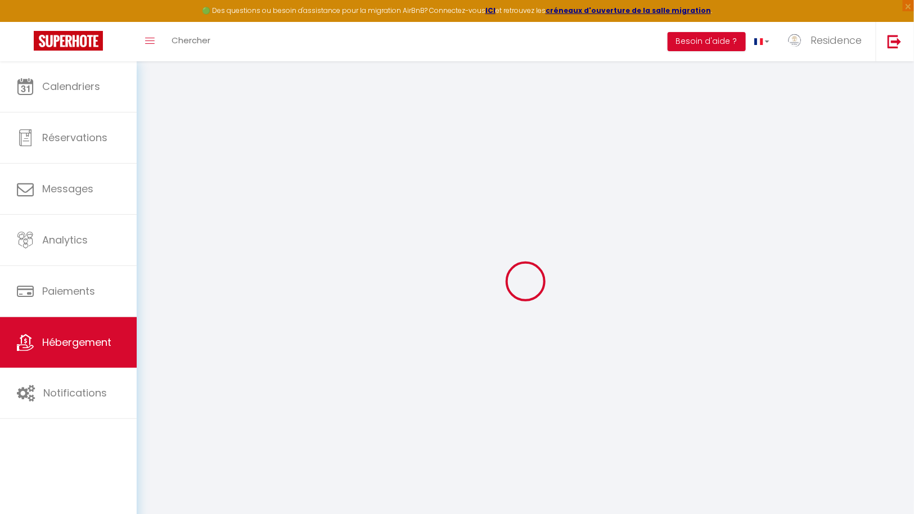
select select
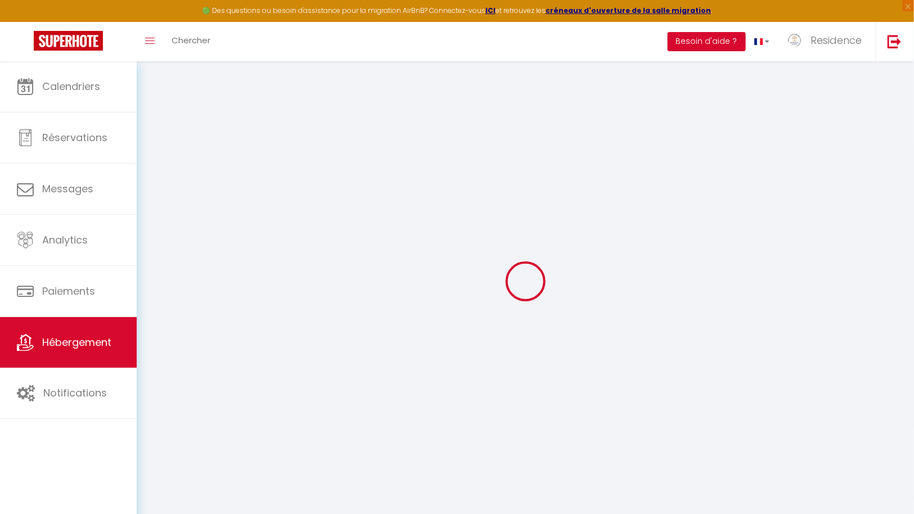
select select
checkbox input "false"
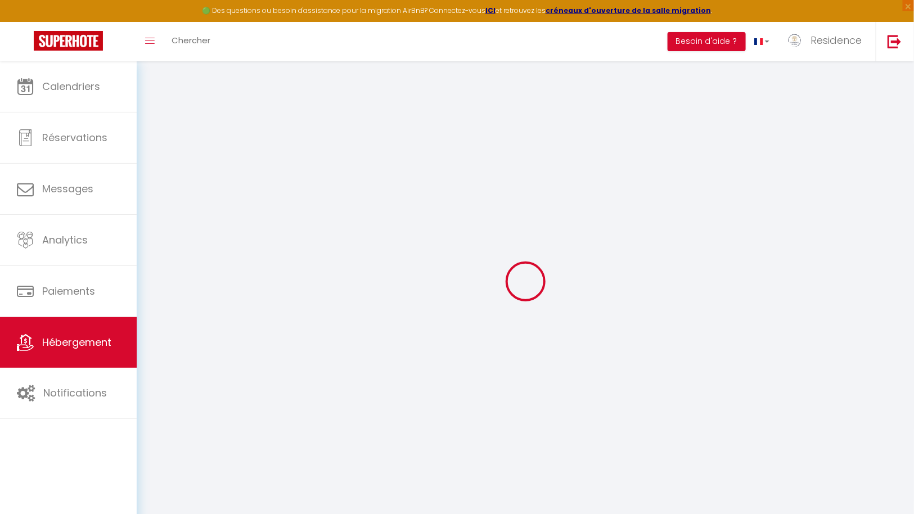
select select
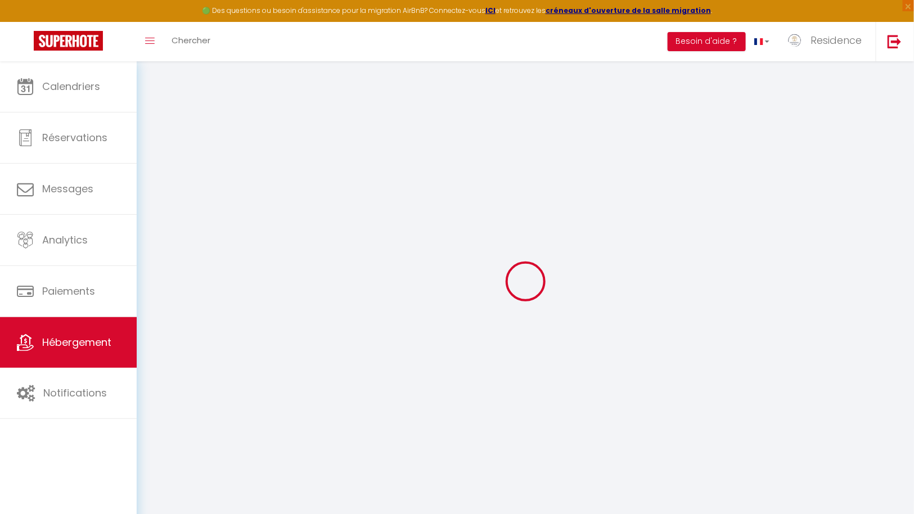
select select
checkbox input "false"
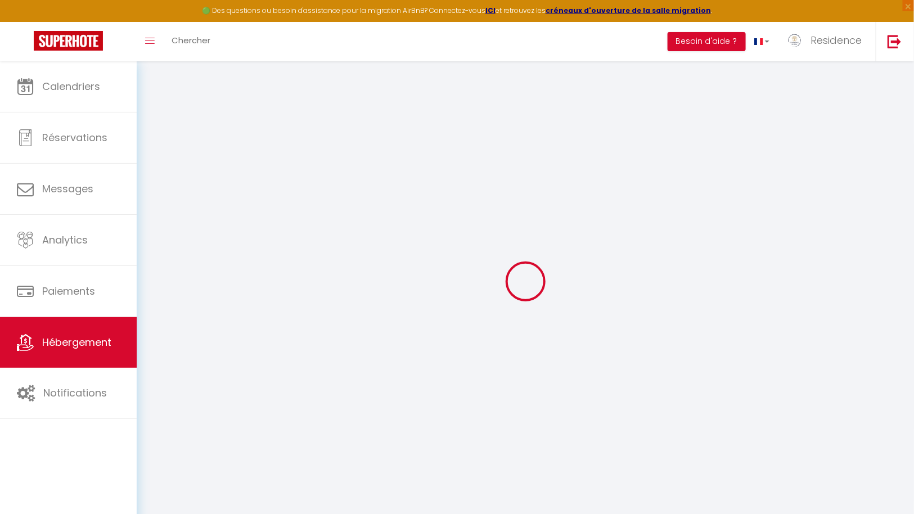
checkbox input "false"
select select
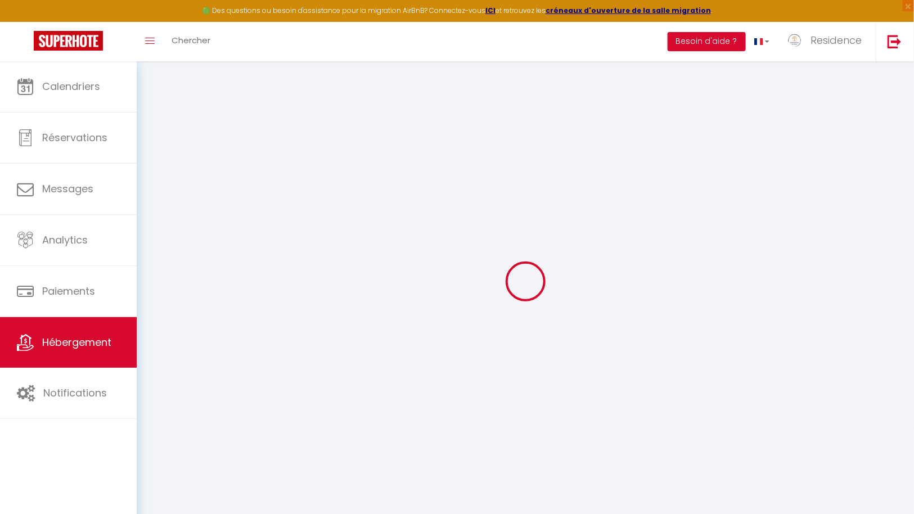
select select
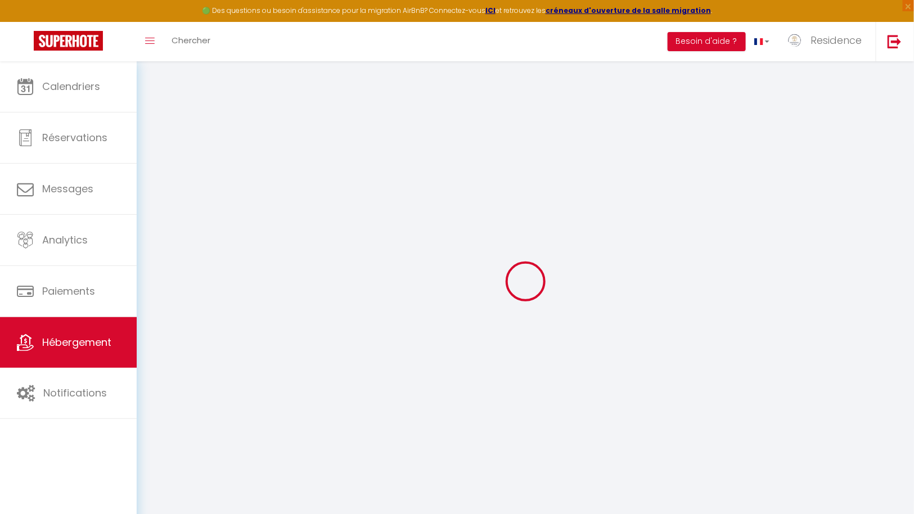
checkbox input "false"
select select
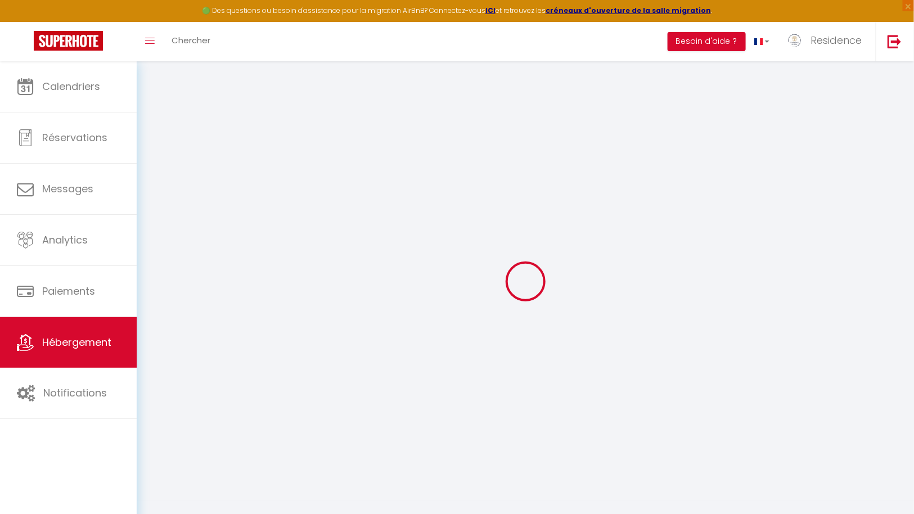
select select
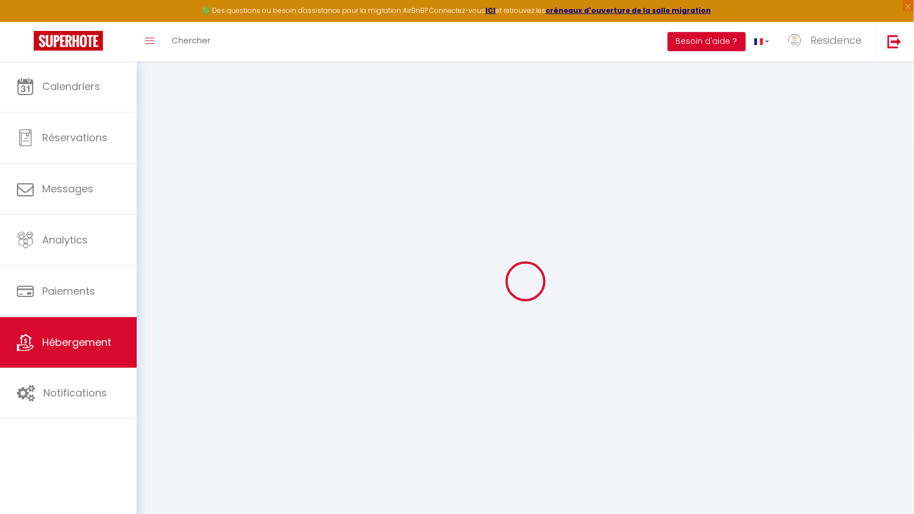
select select
checkbox input "false"
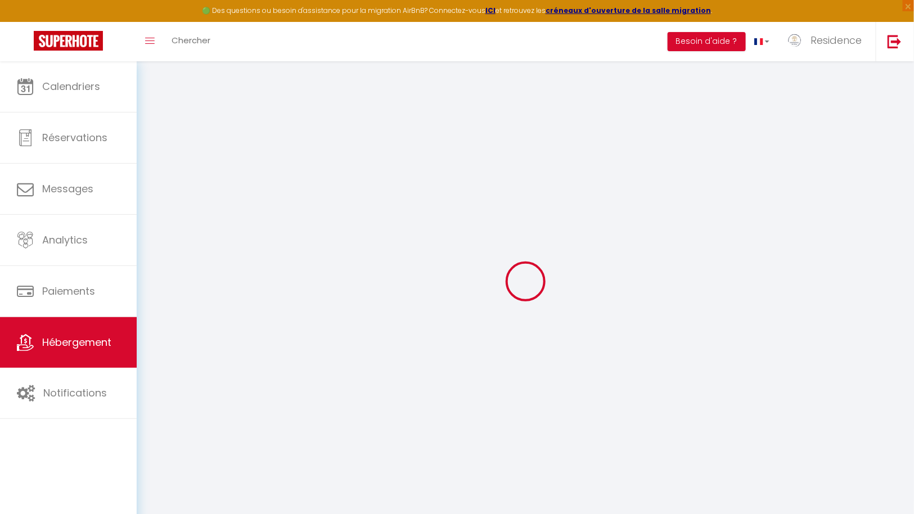
checkbox input "false"
select select
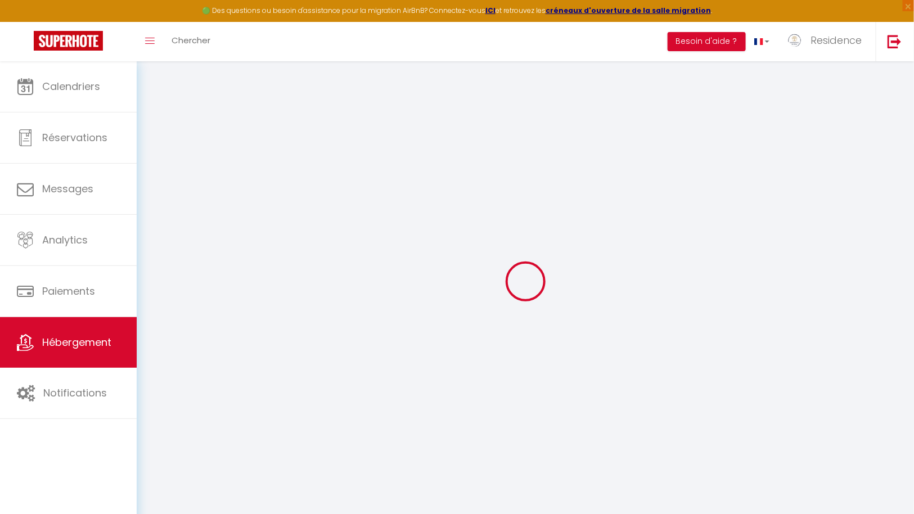
select select
checkbox input "false"
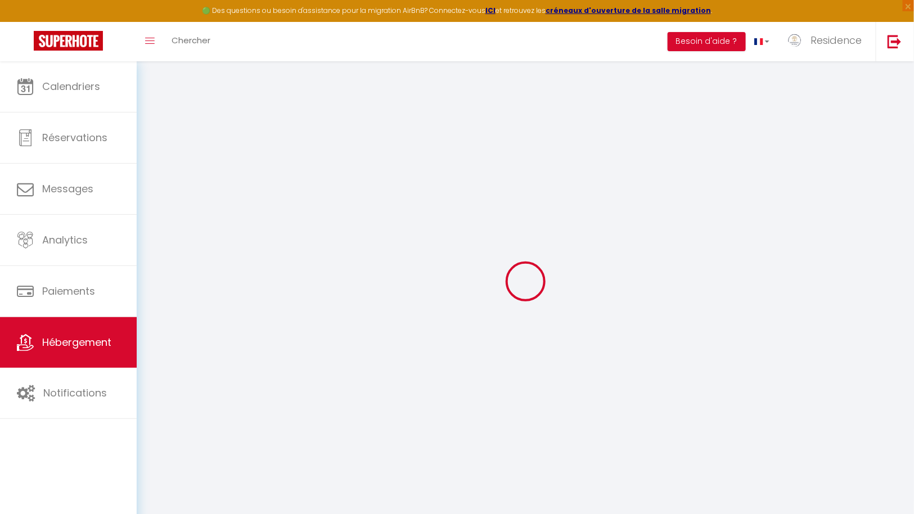
checkbox input "false"
select select
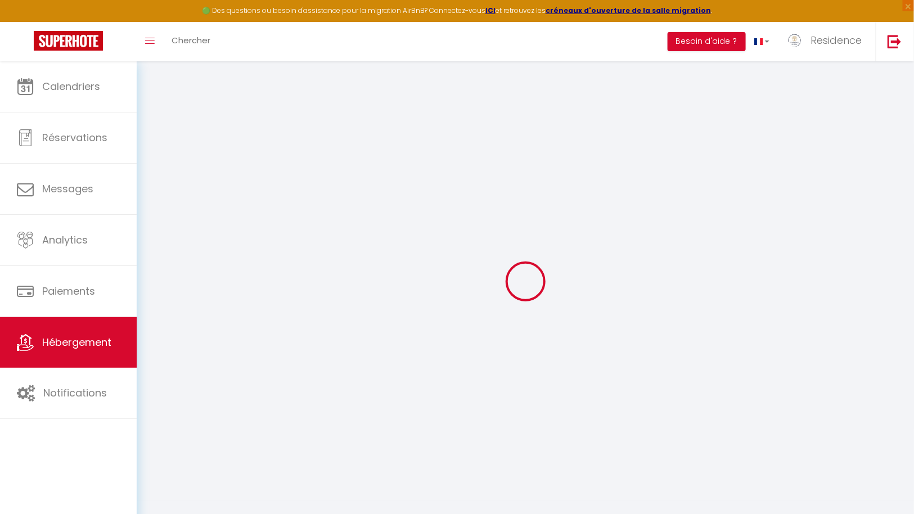
type input "Villa ADDI 4bedrooms Oberoi"
type input "Residence"
type input "Alissa"
select select "16"
select select "4"
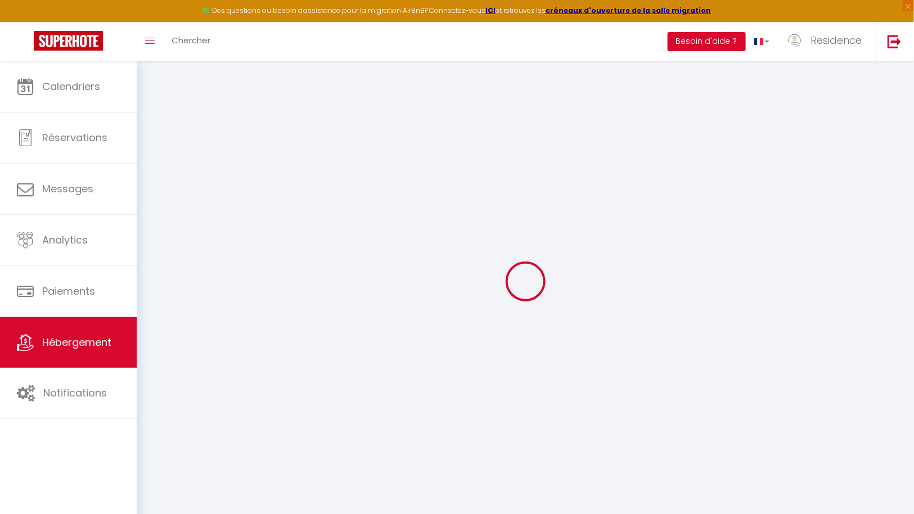
select select "4"
select select
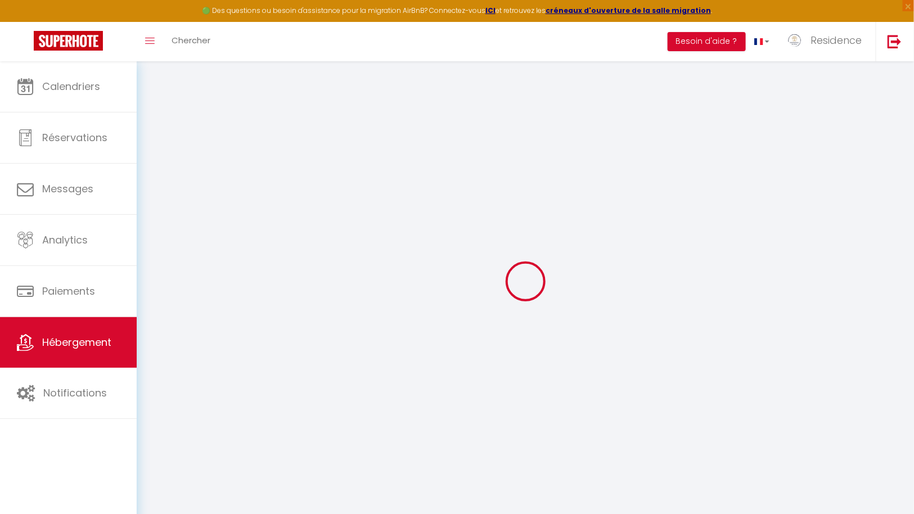
select select
type input "GG Bejji 3"
type input "80361"
type input "Seminyak"
select select "102"
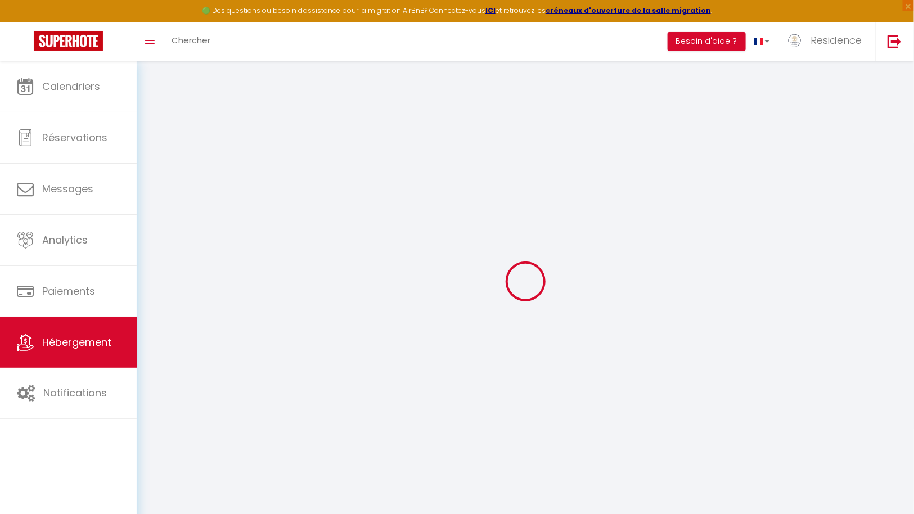
type input "[EMAIL_ADDRESS][DOMAIN_NAME]"
select select
checkbox input "false"
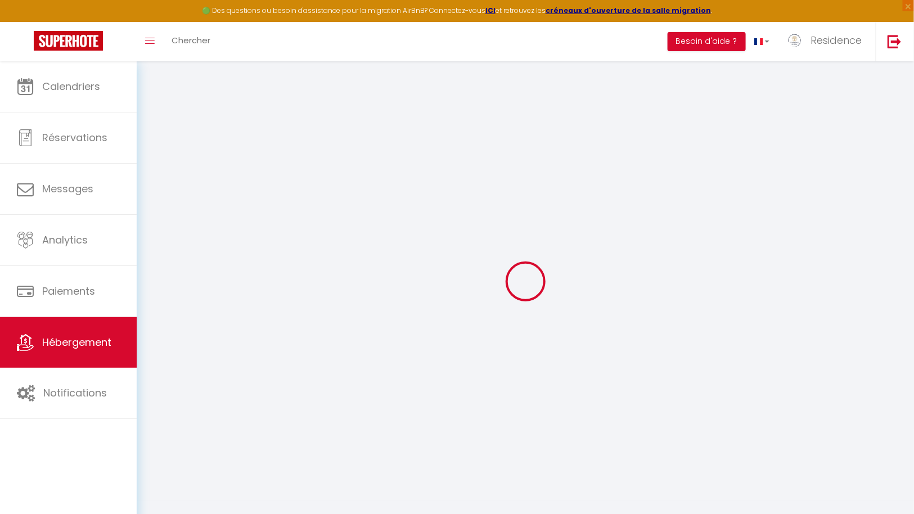
checkbox input "false"
select select "36"
type input "0"
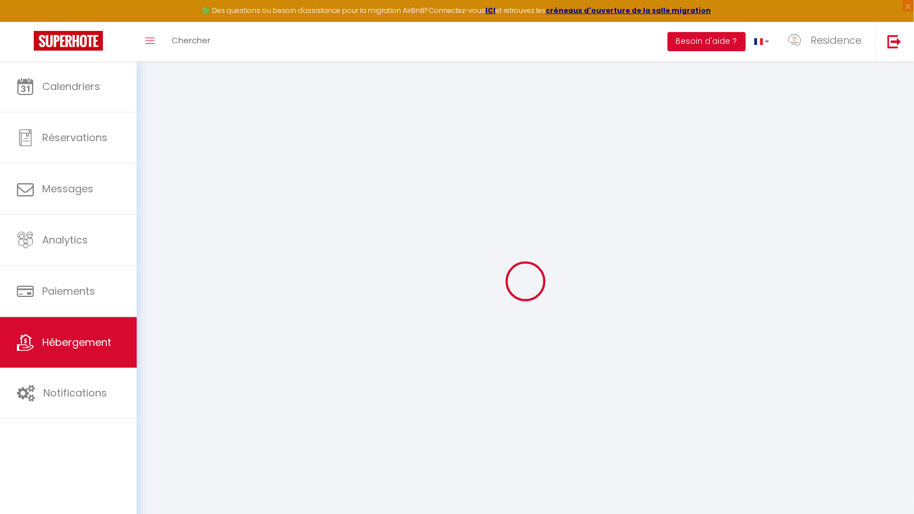
type input "0"
select select "49419"
select select
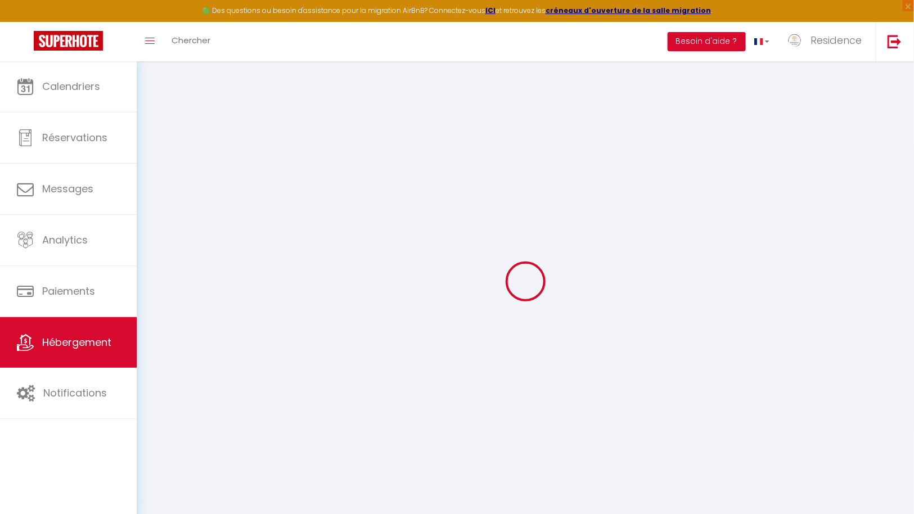
select select
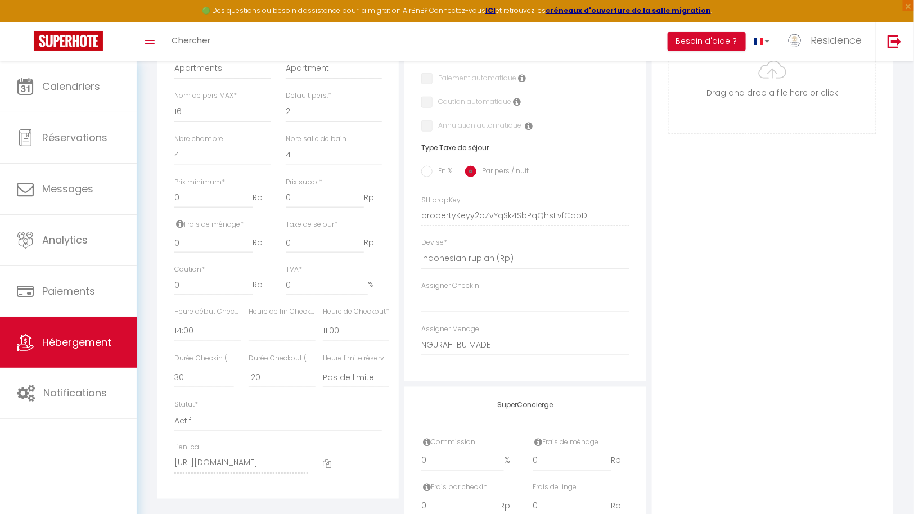
scroll to position [376, 0]
click at [192, 386] on select "15 30 45 60 75 90 105 120 135 150 165 180 195 210" at bounding box center [204, 376] width 60 height 21
click at [174, 374] on select "15 30 45 60 75 90 105 120 135 150 165 180 195 210" at bounding box center [204, 376] width 60 height 21
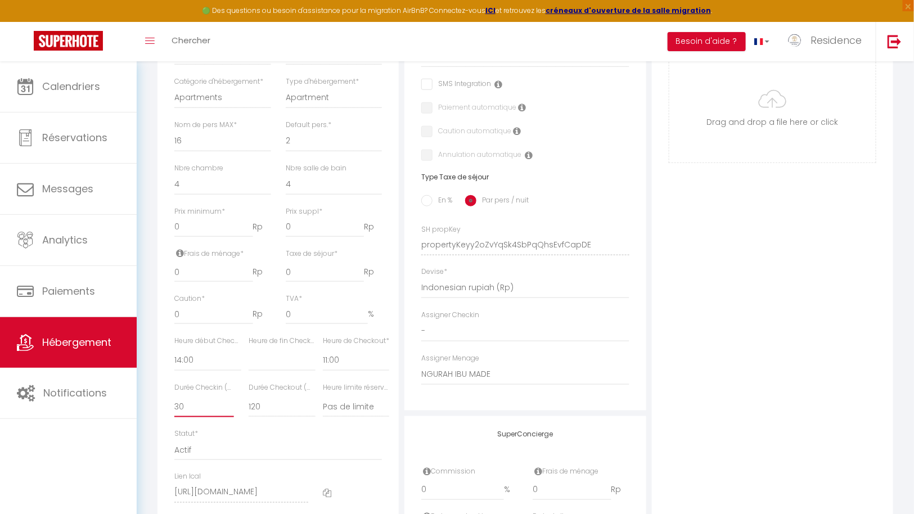
scroll to position [334, 0]
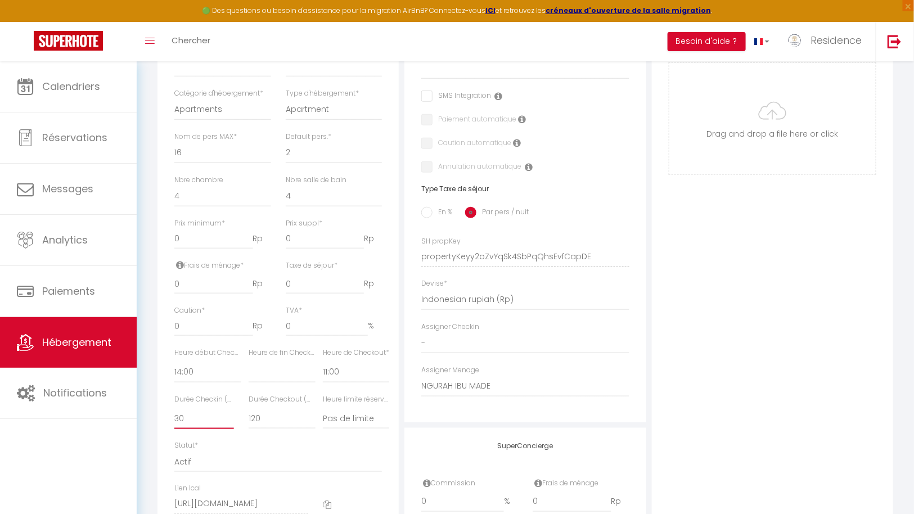
click at [197, 424] on select "15 30 45 60 75 90 105 120 135 150 165 180 195 210" at bounding box center [204, 418] width 60 height 21
click at [276, 428] on select "15 30 45 60 75 90 105 120 135 150 165 180 195 210" at bounding box center [282, 418] width 67 height 21
click at [249, 416] on select "15 30 45 60 75 90 105 120 135 150 165 180 195 210" at bounding box center [282, 418] width 67 height 21
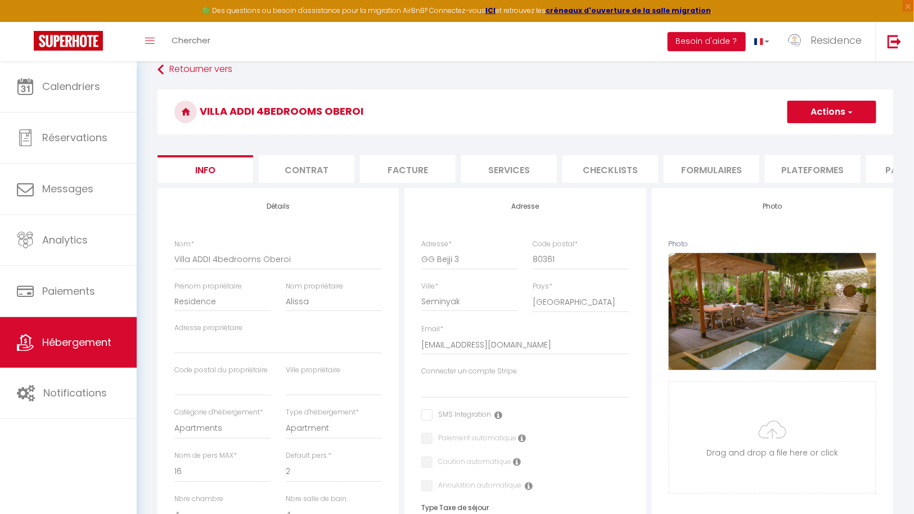
scroll to position [0, 0]
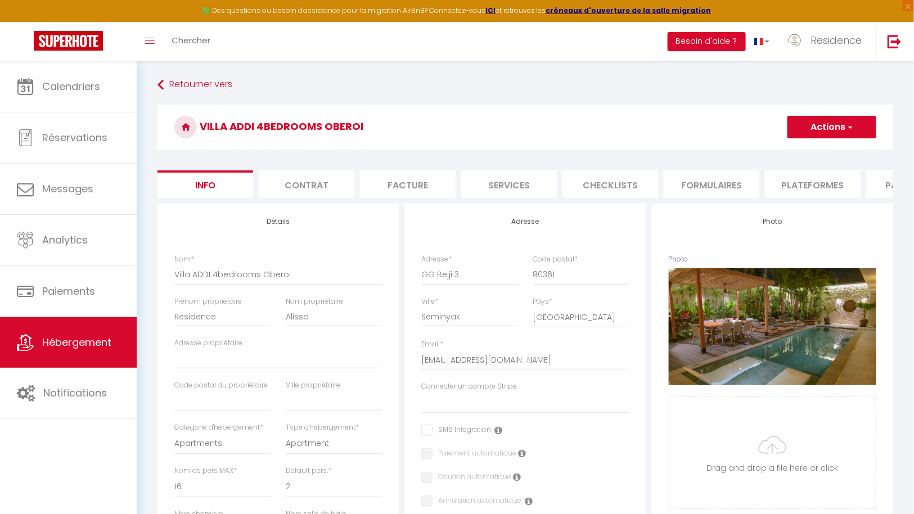
click at [853, 124] on button "Actions" at bounding box center [832, 127] width 89 height 23
click at [794, 150] on input "Enregistrer" at bounding box center [788, 151] width 42 height 11
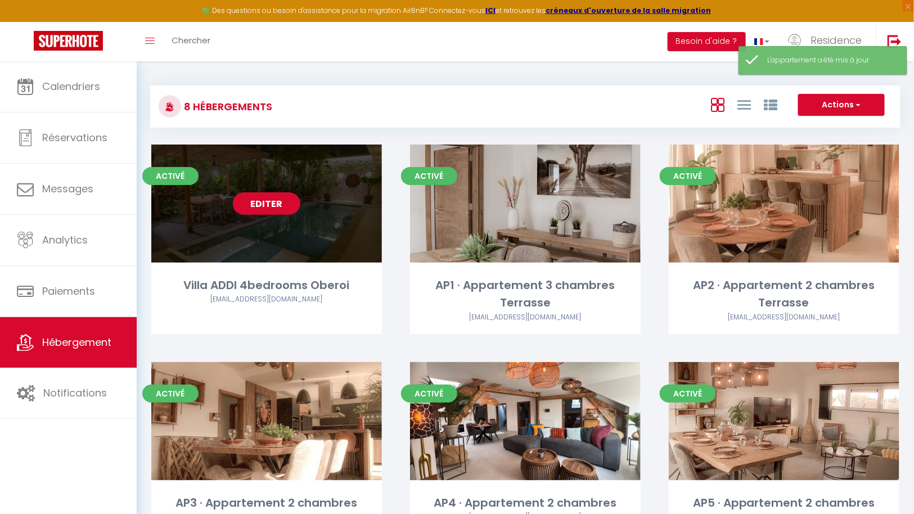
click at [272, 203] on link "Editer" at bounding box center [267, 203] width 68 height 23
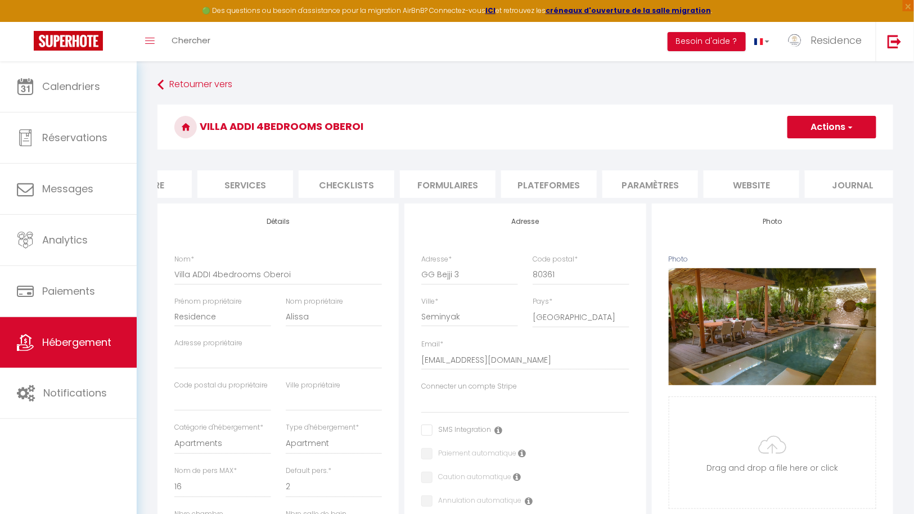
scroll to position [0, 276]
click at [640, 184] on li "Paramètres" at bounding box center [638, 184] width 96 height 28
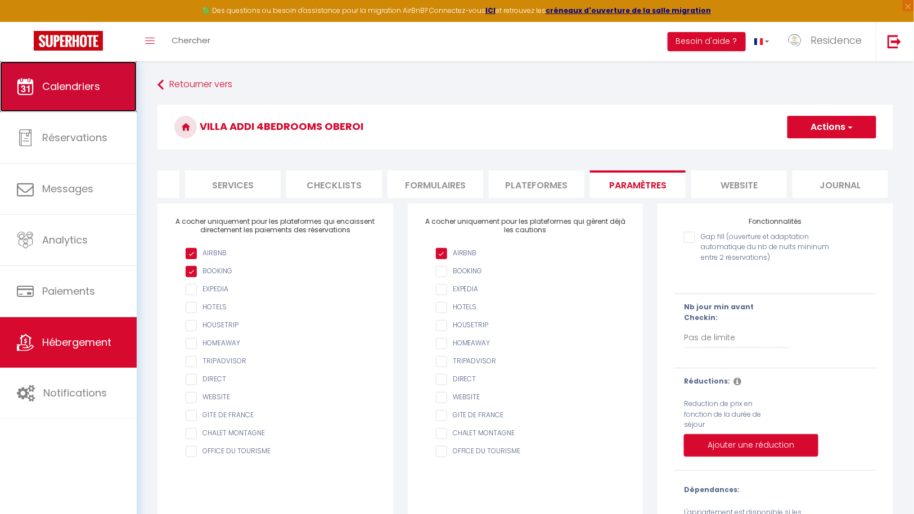
click at [97, 90] on span "Calendriers" at bounding box center [71, 86] width 58 height 14
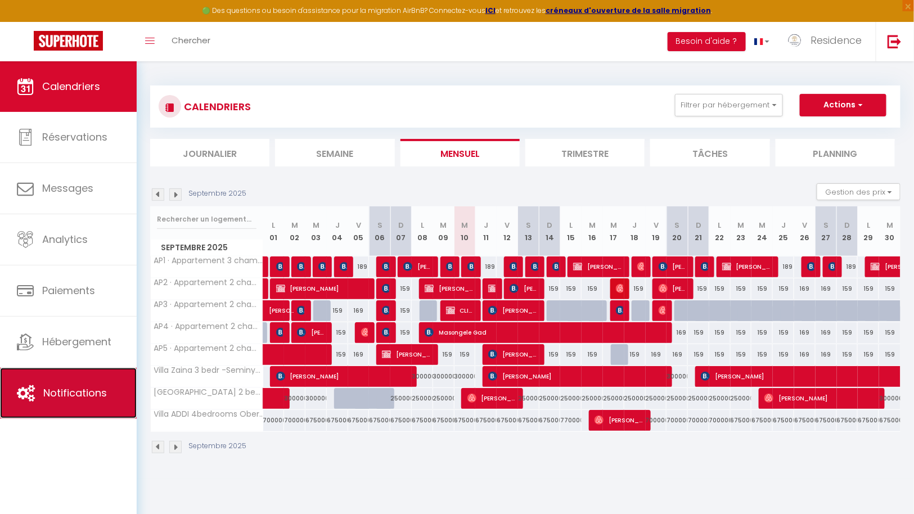
click at [71, 388] on span "Notifications" at bounding box center [75, 393] width 64 height 14
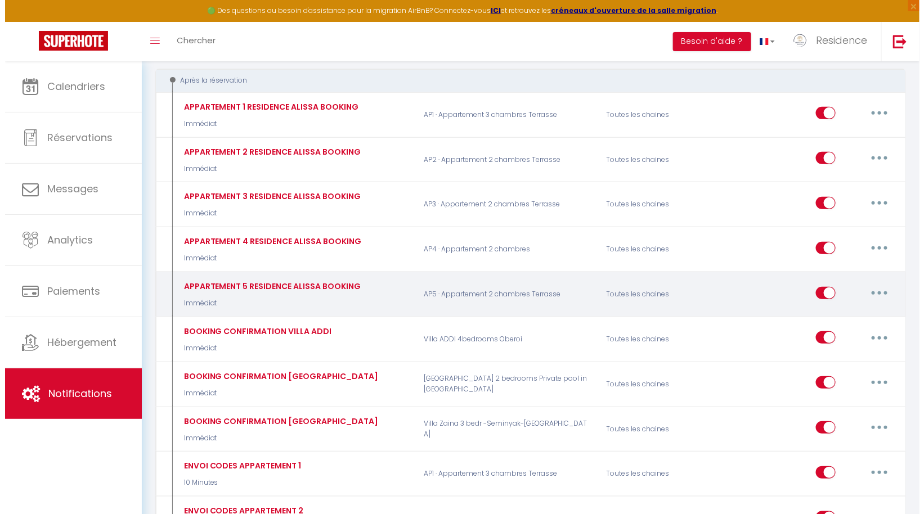
scroll to position [119, 0]
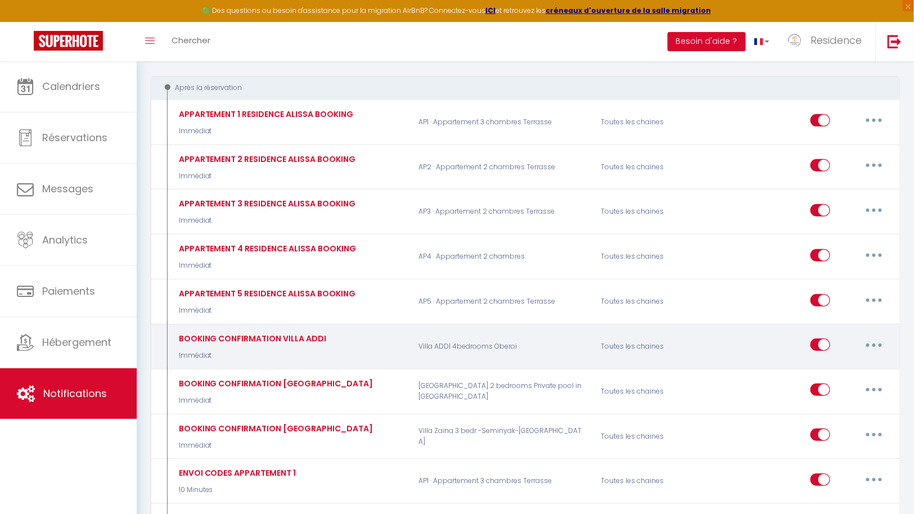
click at [878, 341] on button "button" at bounding box center [874, 345] width 32 height 18
click at [835, 367] on link "Editer" at bounding box center [844, 370] width 83 height 19
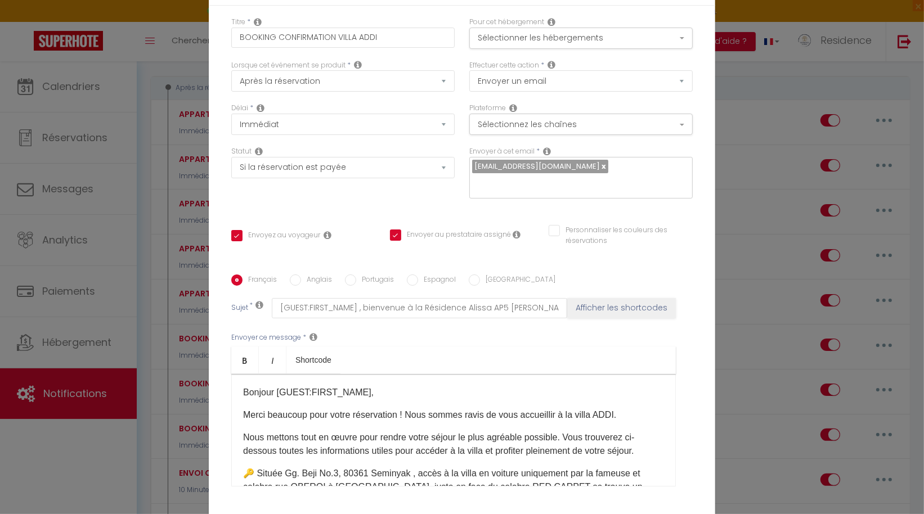
click at [312, 275] on label "Anglais" at bounding box center [316, 281] width 31 height 12
click at [301, 275] on input "Anglais" at bounding box center [295, 280] width 11 height 11
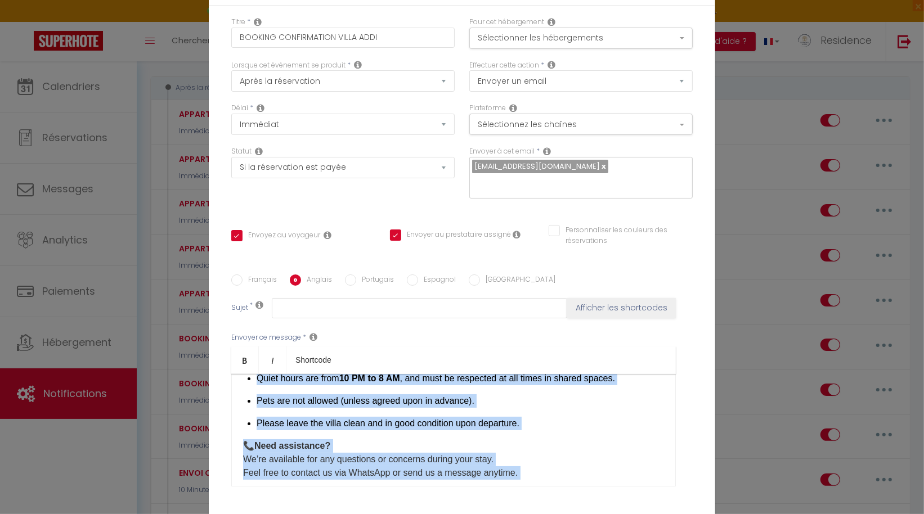
scroll to position [464, 0]
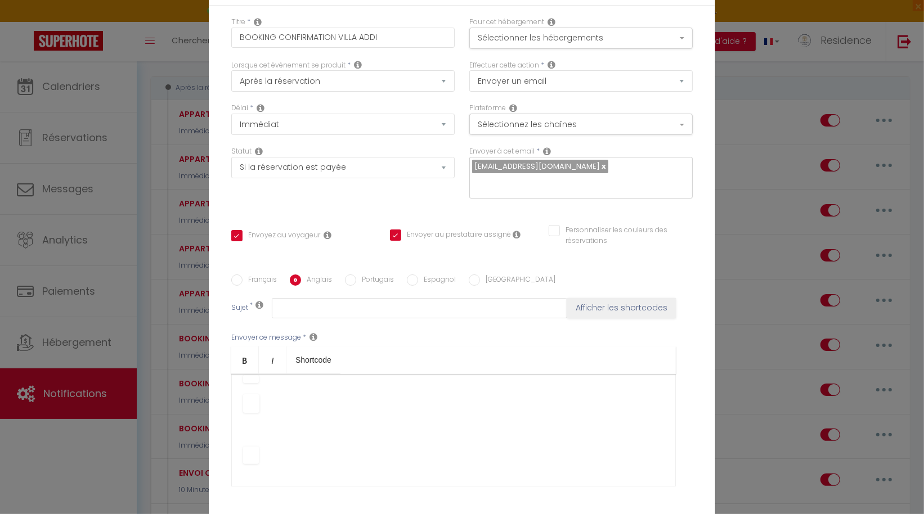
drag, startPoint x: 238, startPoint y: 384, endPoint x: 372, endPoint y: 506, distance: 181.2
click at [372, 506] on div "Français Anglais Portugais Espagnol Italien Sujet * Afficher les shortcodes Env…" at bounding box center [461, 388] width 461 height 260
copy div "Lorem [IPSUM:DOLOR_SITA], Conse adi elit sedd eiu temp incididuntu! La etd magn…"
click at [731, 129] on div "Modifier la notification × Titre * BOOKING CONFIRMATION VILLA ADDI Pour cet héb…" at bounding box center [462, 257] width 924 height 514
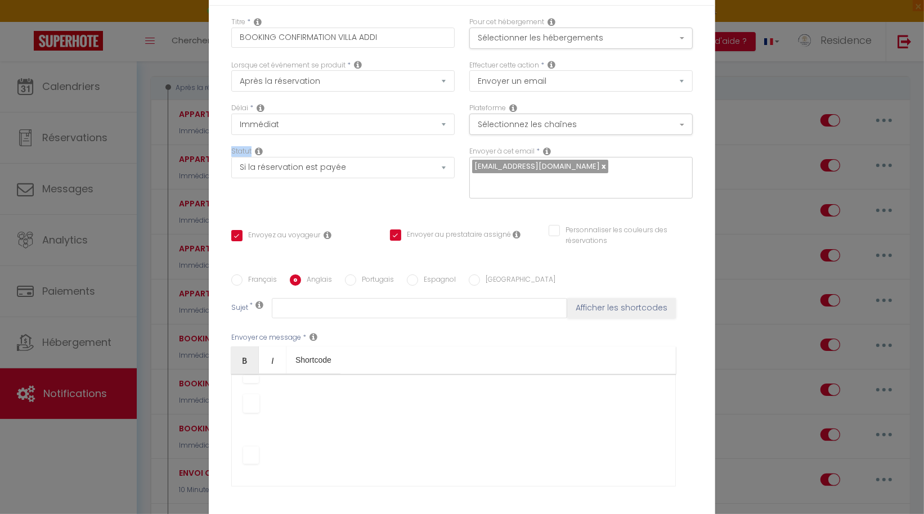
scroll to position [83, 0]
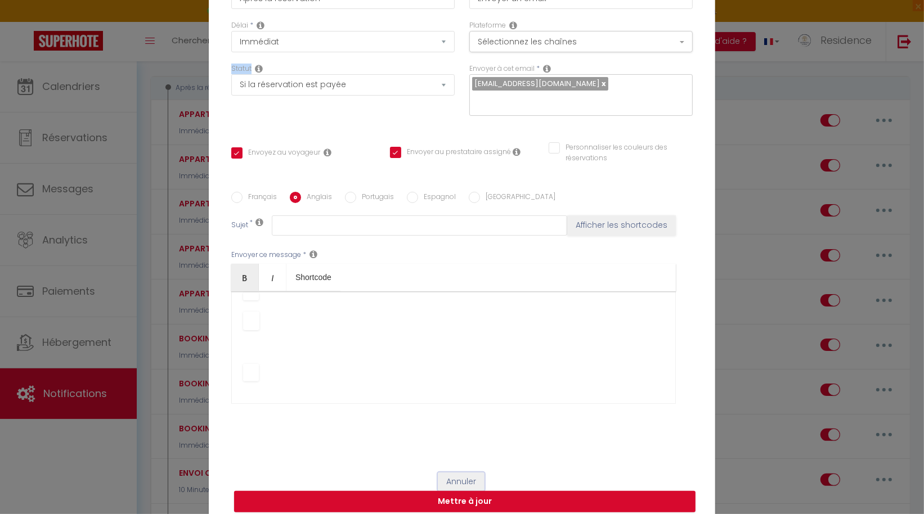
click at [465, 473] on button "Annuler" at bounding box center [461, 482] width 47 height 19
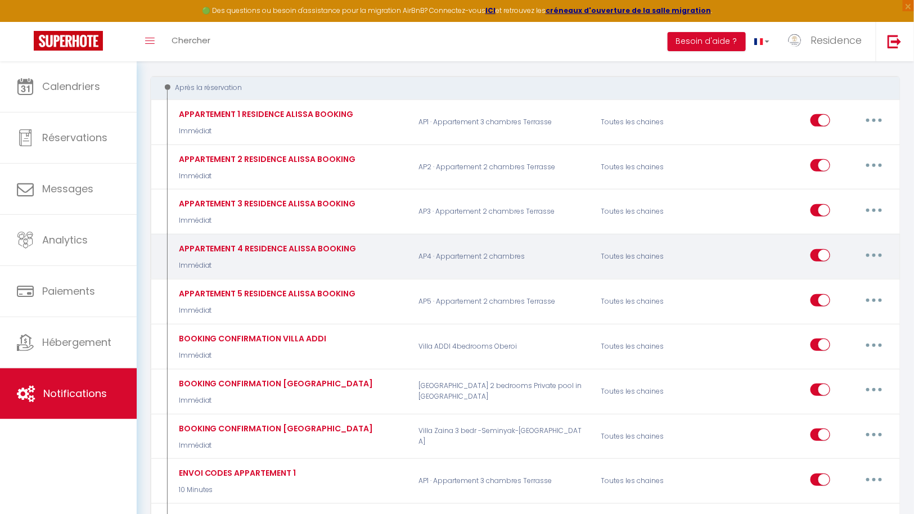
click at [458, 261] on p "AP4 · Appartement 2 chambres" at bounding box center [503, 257] width 182 height 33
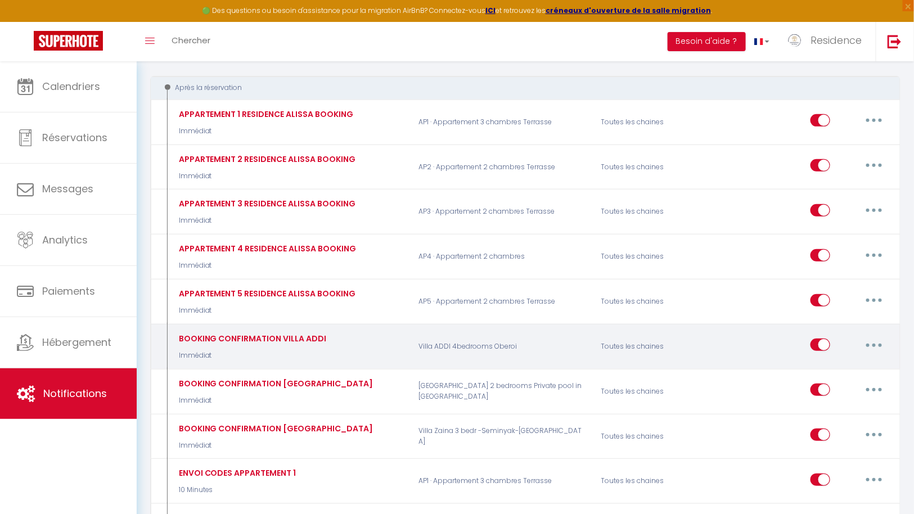
click at [878, 341] on button "button" at bounding box center [874, 345] width 32 height 18
click at [843, 361] on link "Editer" at bounding box center [844, 370] width 83 height 19
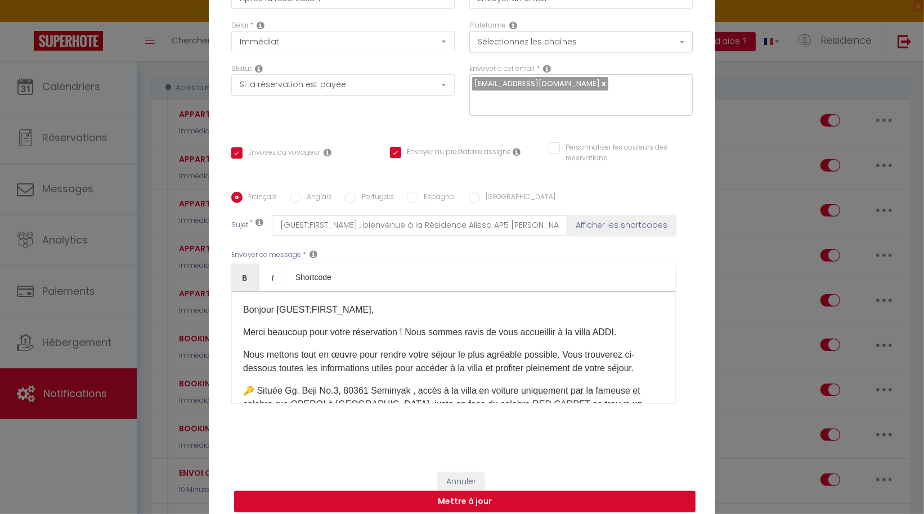
scroll to position [0, 0]
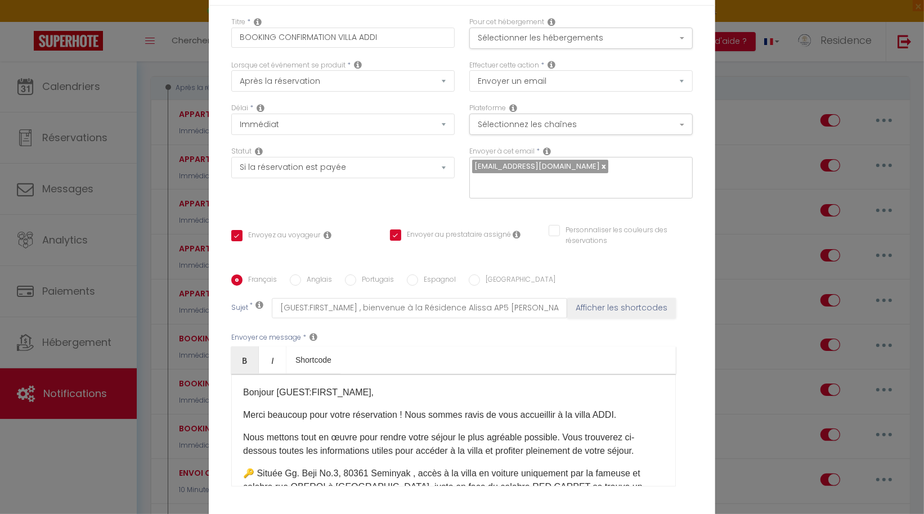
click at [309, 275] on label "Anglais" at bounding box center [316, 281] width 31 height 12
click at [301, 275] on input "Anglais" at bounding box center [295, 280] width 11 height 11
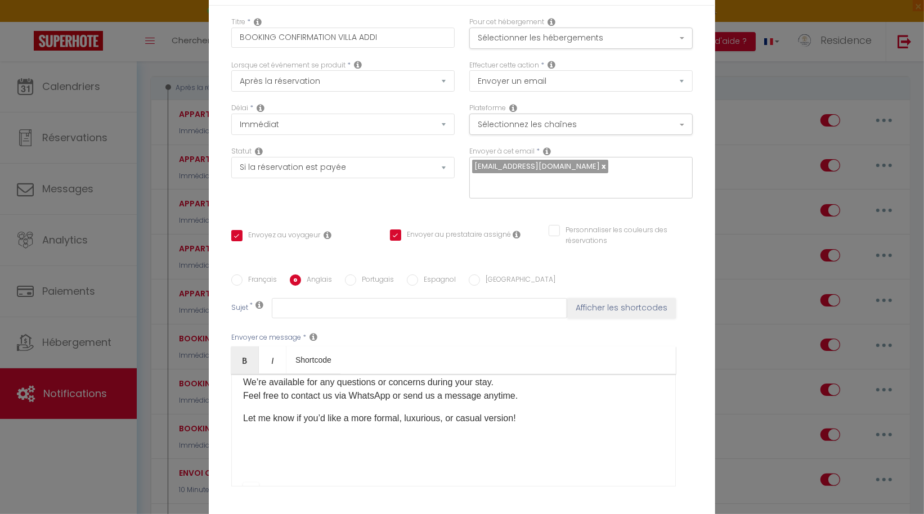
scroll to position [357, 0]
drag, startPoint x: 238, startPoint y: 410, endPoint x: 565, endPoint y: 434, distance: 328.3
click at [565, 434] on div "Hello [GUEST:FIRST_NAME], Thank you very much for your reservation! We are deli…" at bounding box center [453, 430] width 444 height 113
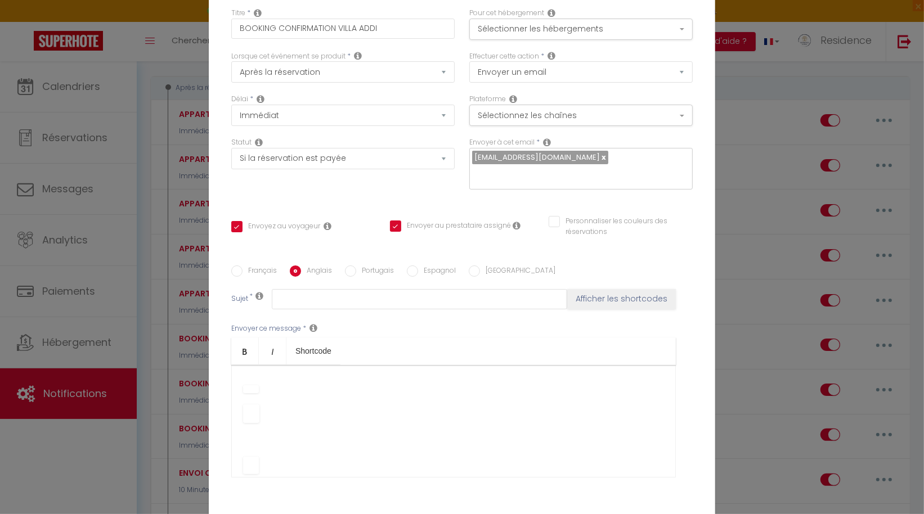
scroll to position [442, 0]
drag, startPoint x: 239, startPoint y: 419, endPoint x: 284, endPoint y: 471, distance: 68.9
click at [284, 471] on div "Envoyer ce message * Bold Italic Shortcode Rich text editor Hello [GUEST:FIRST_…" at bounding box center [461, 400] width 461 height 183
click at [276, 438] on p "​" at bounding box center [453, 447] width 421 height 18
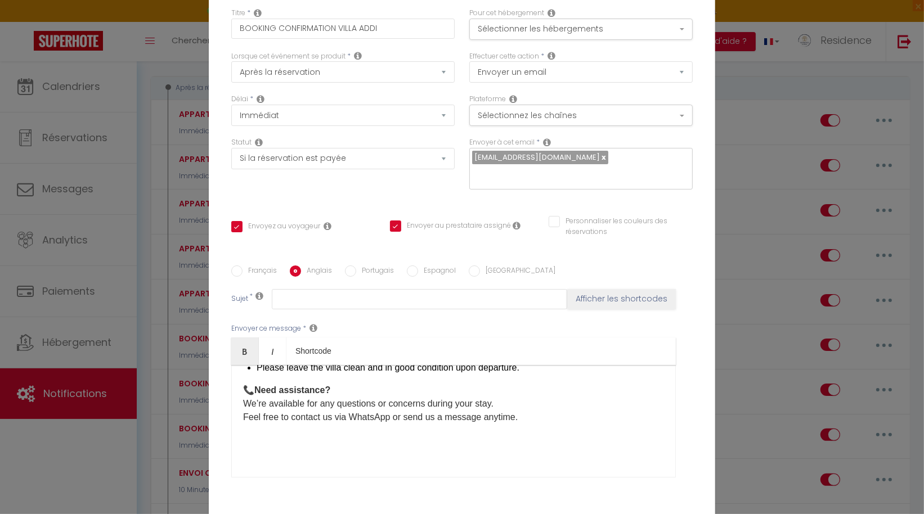
scroll to position [334, 0]
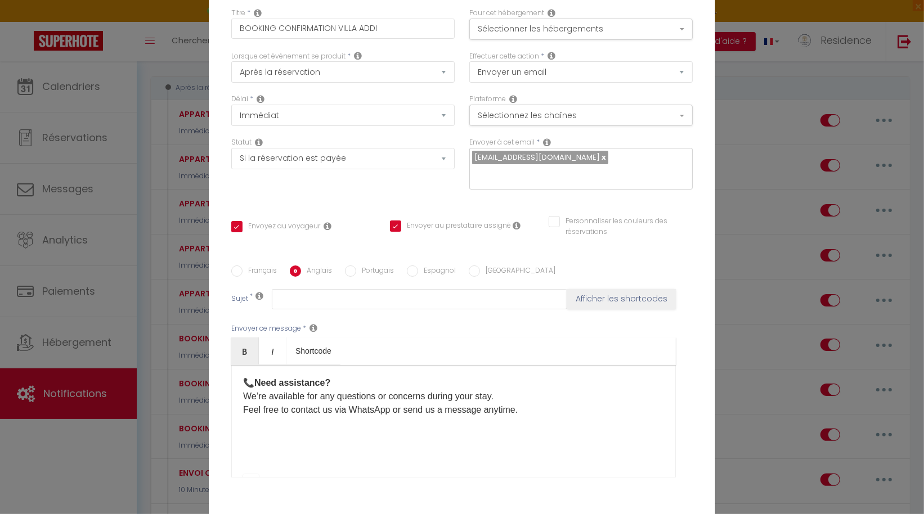
click at [255, 448] on p "Copier" at bounding box center [453, 455] width 421 height 14
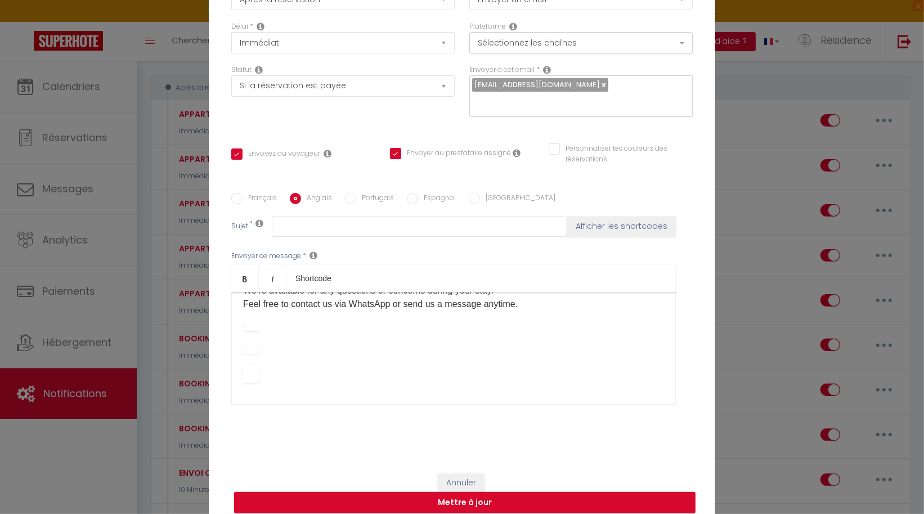
scroll to position [83, 0]
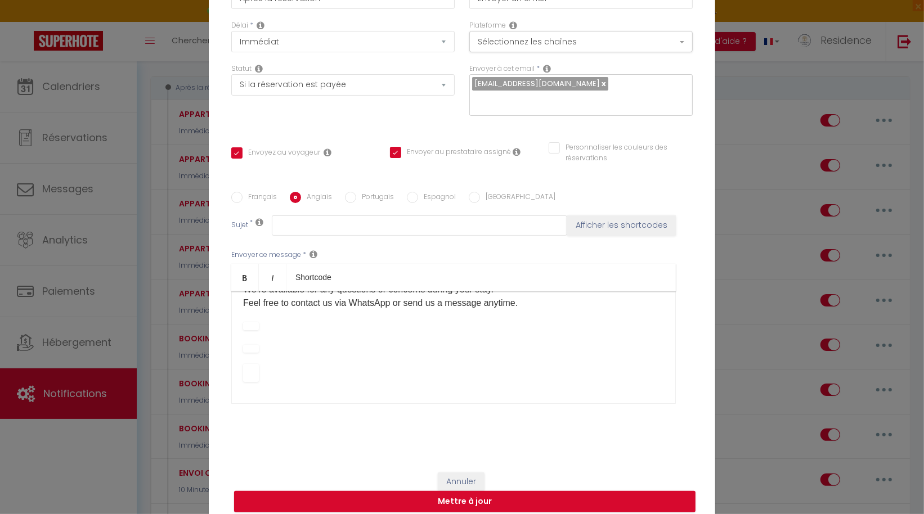
drag, startPoint x: 237, startPoint y: 416, endPoint x: 327, endPoint y: 512, distance: 131.3
click at [327, 512] on form "Modifier la notification × Titre * BOOKING CONFIRMATION VILLA ADDI Pour cet héb…" at bounding box center [462, 202] width 506 height 643
drag, startPoint x: 381, startPoint y: 366, endPoint x: 233, endPoint y: 313, distance: 157.3
click at [233, 312] on div "Hello [GUEST:FIRST_NAME], Thank you very much for your reservation! We are deli…" at bounding box center [453, 347] width 444 height 113
drag, startPoint x: 237, startPoint y: 313, endPoint x: 311, endPoint y: 372, distance: 94.1
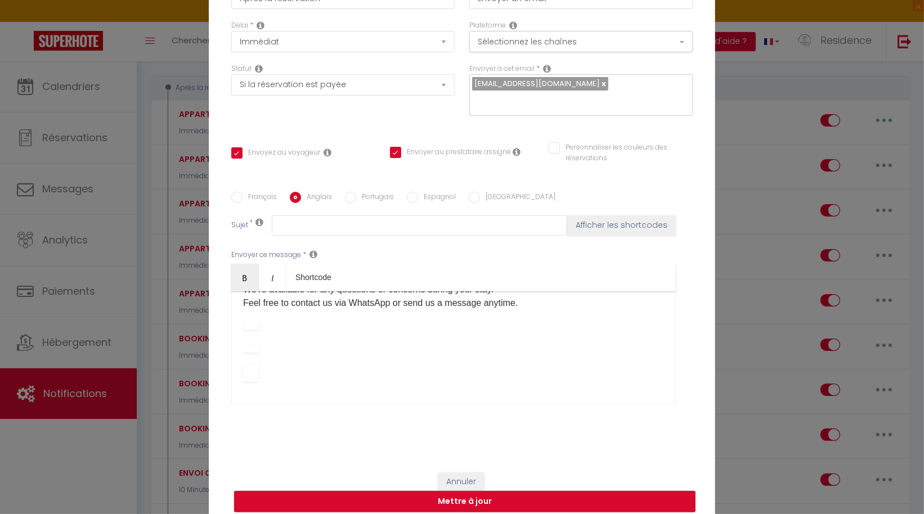
click at [311, 372] on div "Hello [GUEST:FIRST_NAME], Thank you very much for your reservation! We are deli…" at bounding box center [453, 347] width 444 height 113
click at [262, 364] on p at bounding box center [453, 373] width 421 height 18
click at [259, 350] on div "Hello [GUEST:FIRST_NAME], Thank you very much for your reservation! We are deli…" at bounding box center [453, 347] width 444 height 113
click at [249, 326] on b "Demander" at bounding box center [453, 337] width 421 height 36
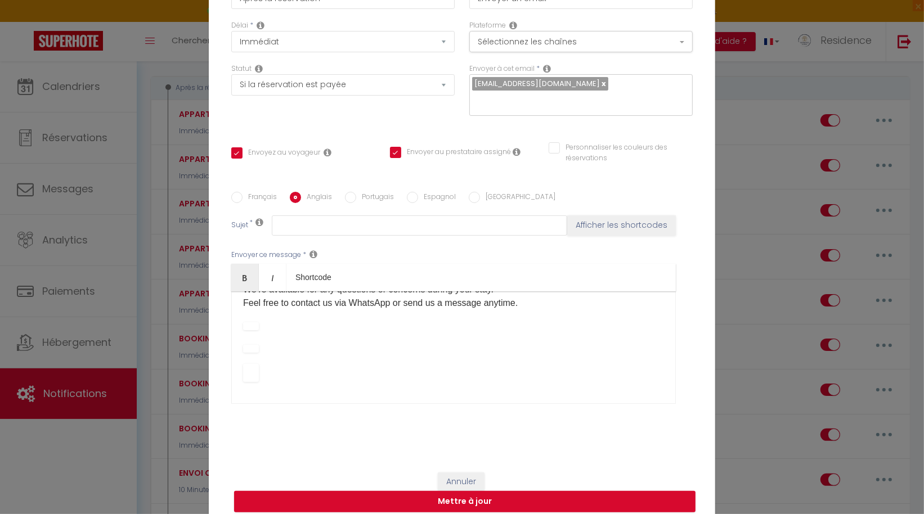
click at [255, 319] on p "Copier" at bounding box center [453, 326] width 421 height 14
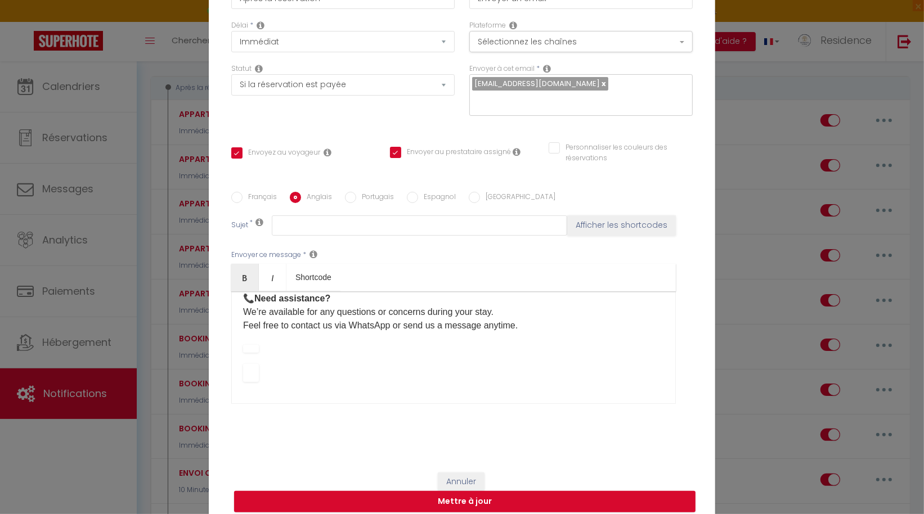
click at [269, 341] on p "Demander" at bounding box center [453, 348] width 421 height 14
click at [246, 345] on b "Demander" at bounding box center [251, 349] width 16 height 8
click at [246, 370] on b "Changer de modèle" at bounding box center [251, 373] width 16 height 18
click at [260, 365] on p at bounding box center [453, 373] width 421 height 18
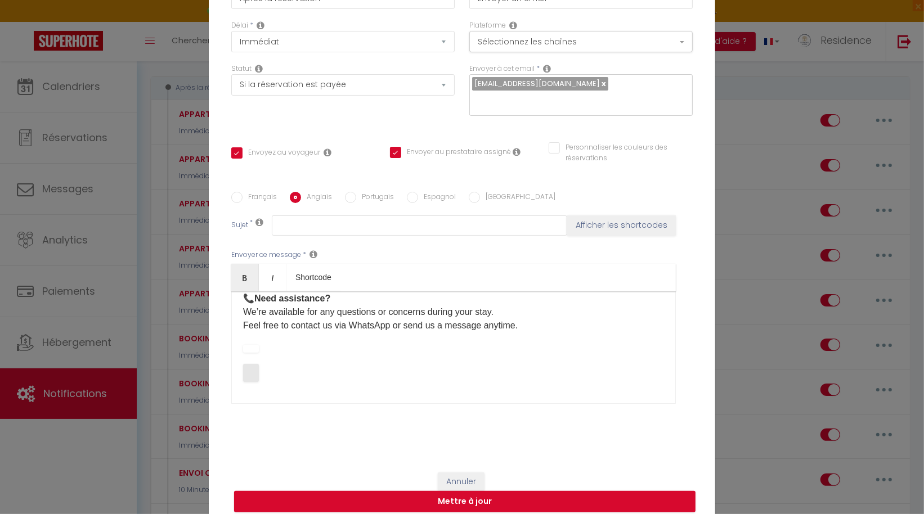
click at [243, 364] on b "Changer de modèle" at bounding box center [251, 373] width 16 height 18
click at [243, 345] on b "Demand" at bounding box center [251, 349] width 16 height 8
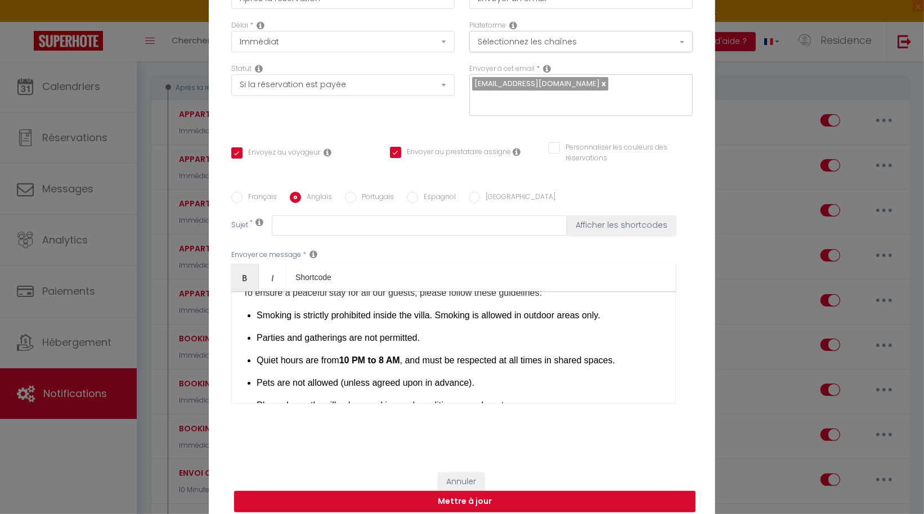
scroll to position [0, 0]
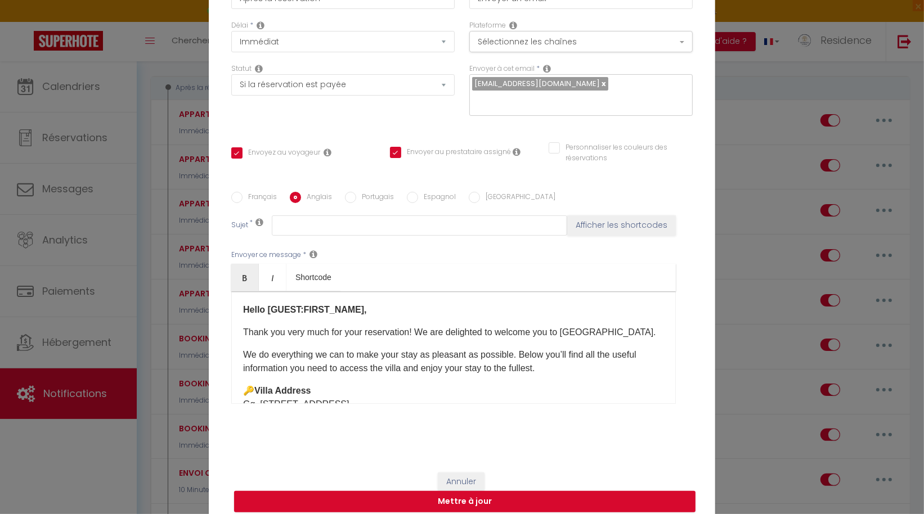
drag, startPoint x: 516, startPoint y: 317, endPoint x: 272, endPoint y: 232, distance: 258.1
click at [272, 236] on div "Envoyer ce message * Bold Italic Shortcode Rich text editor Hello [GUEST:FIRST_…" at bounding box center [461, 327] width 461 height 183
copy div "Lorem [IPSUM:DOLOR_SITA], Conse adi elit sedd eiu temp incididuntu! La etd magn…"
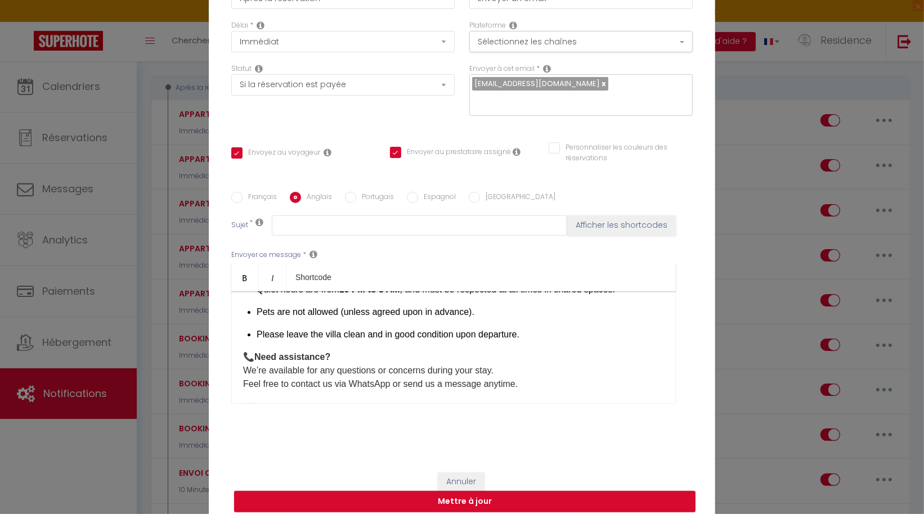
scroll to position [344, 0]
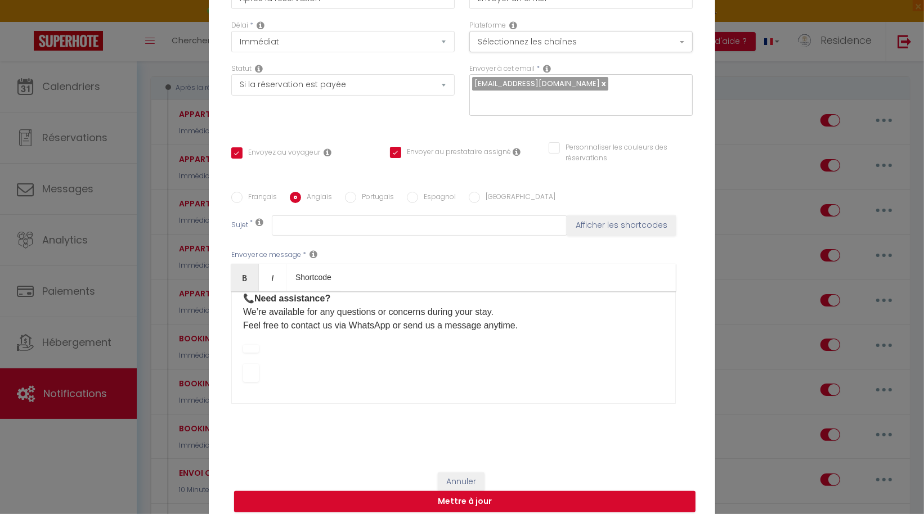
click at [335, 370] on p at bounding box center [453, 373] width 421 height 18
click at [320, 376] on div "Hello [GUEST:FIRST_NAME], Thank you very much for your reservation! We are deli…" at bounding box center [453, 347] width 444 height 113
click at [462, 493] on button "Mettre à jour" at bounding box center [464, 501] width 461 height 21
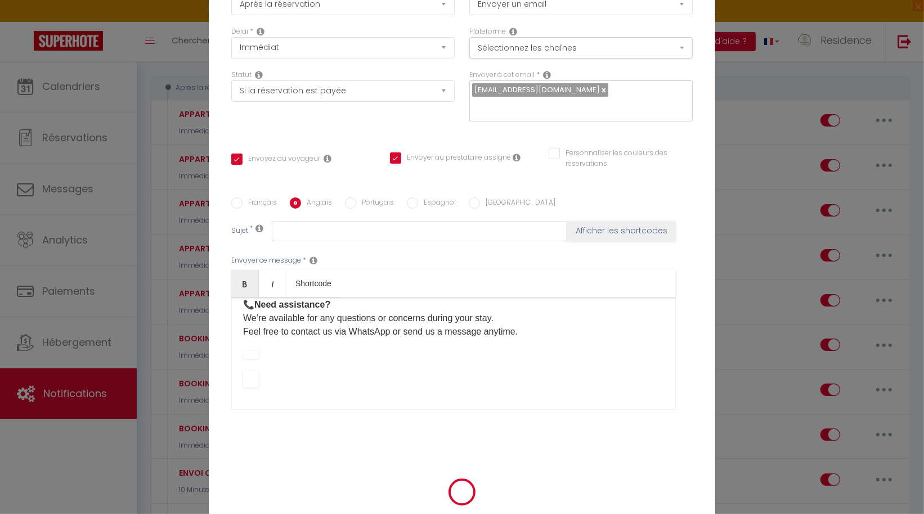
scroll to position [77, 0]
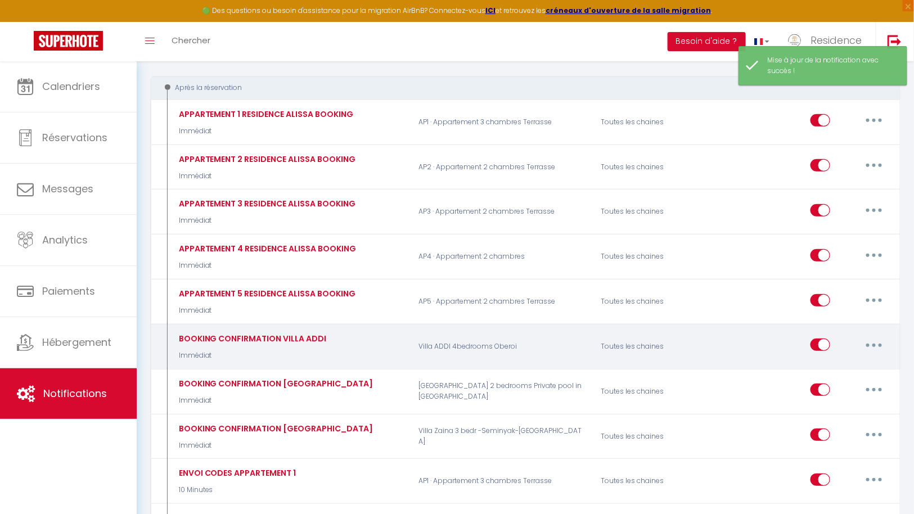
click at [876, 339] on button "button" at bounding box center [874, 345] width 32 height 18
click at [833, 361] on link "Editer" at bounding box center [844, 370] width 83 height 19
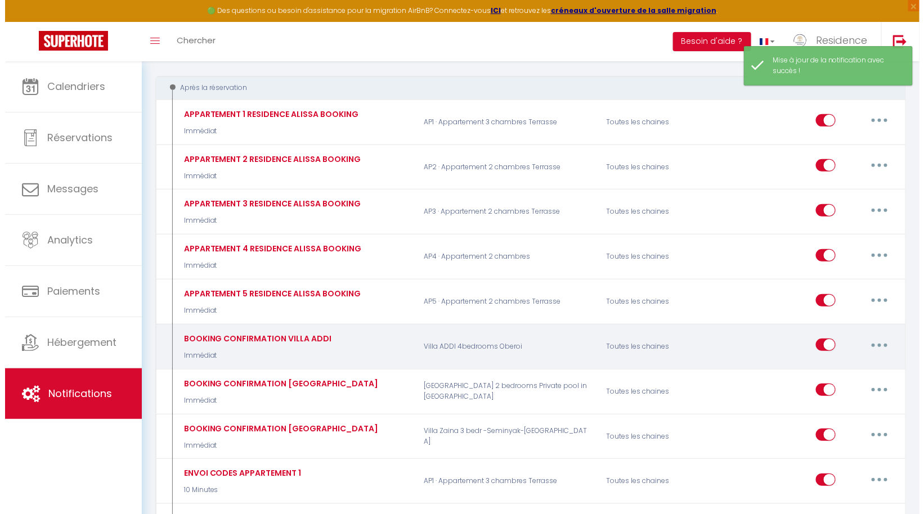
scroll to position [277, 0]
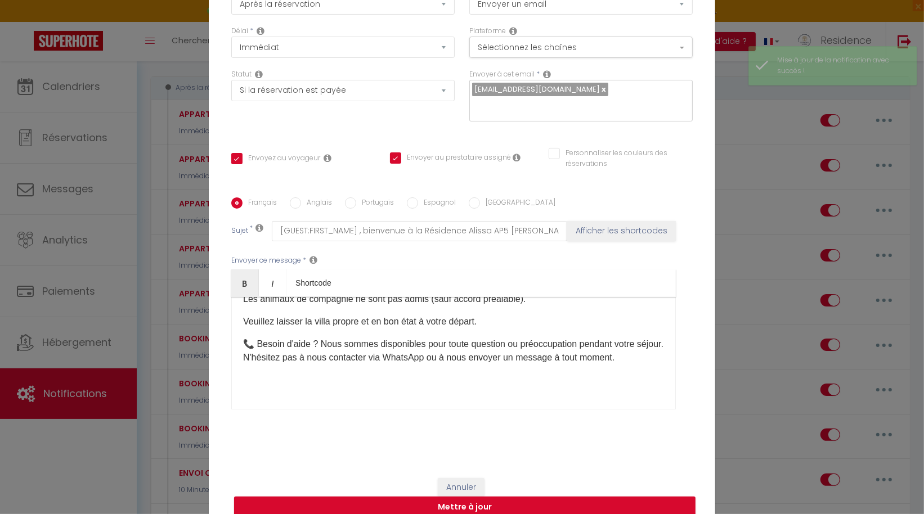
click at [365, 376] on p "​" at bounding box center [453, 381] width 421 height 14
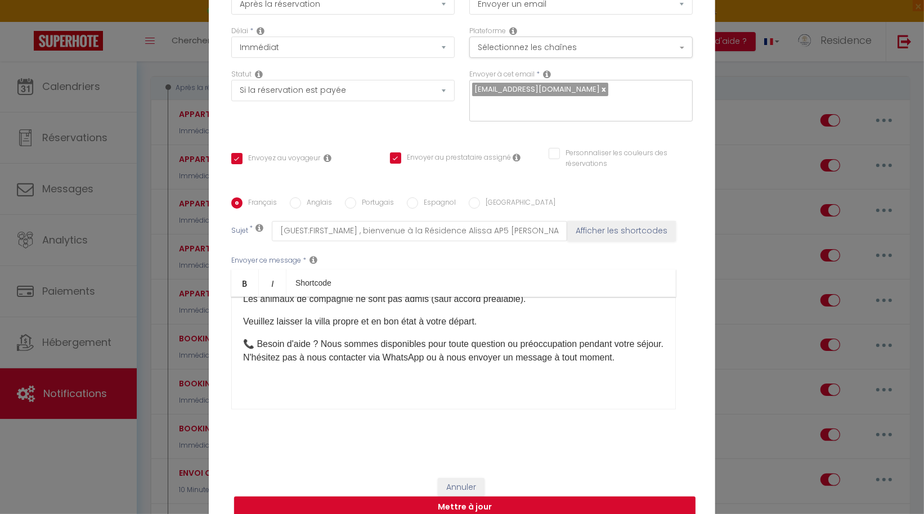
scroll to position [83, 0]
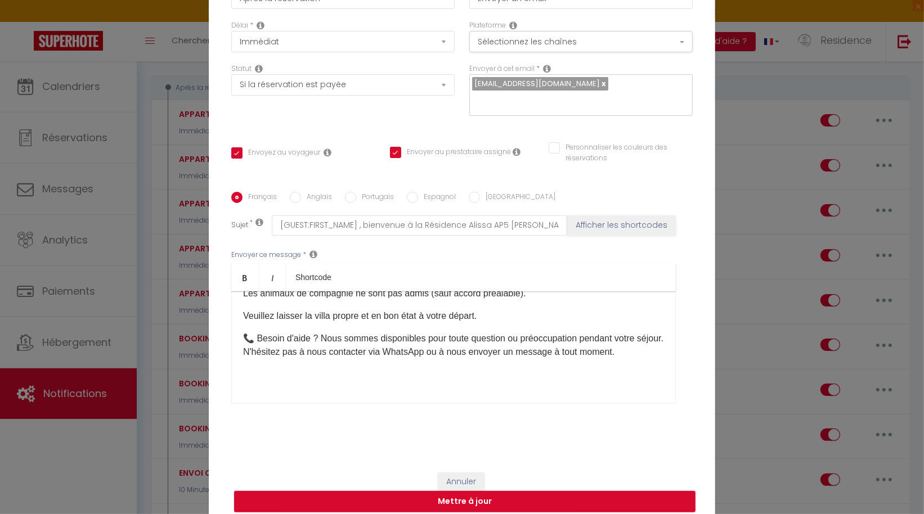
drag, startPoint x: 237, startPoint y: 363, endPoint x: 332, endPoint y: 453, distance: 130.5
click at [332, 453] on form "Modifier la notification × Titre * BOOKING CONFIRMATION VILLA ADDI Pour cet héb…" at bounding box center [462, 202] width 506 height 643
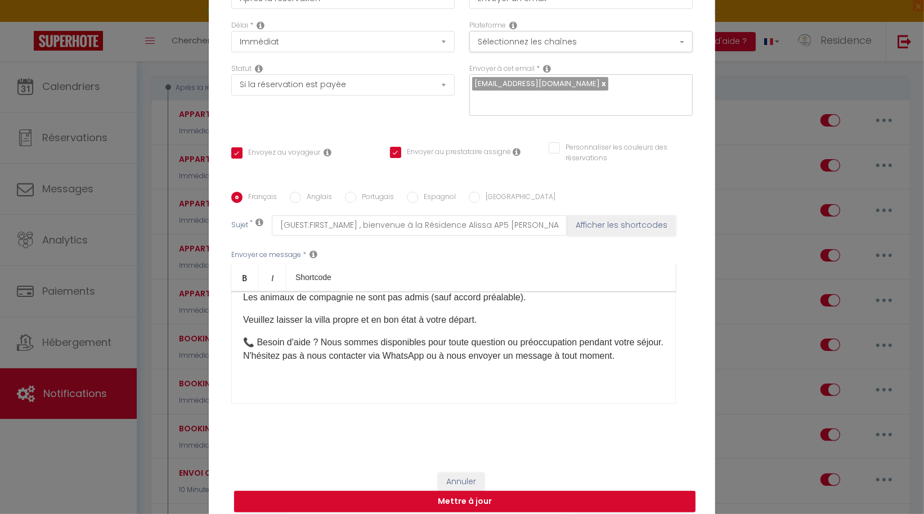
scroll to position [200, 0]
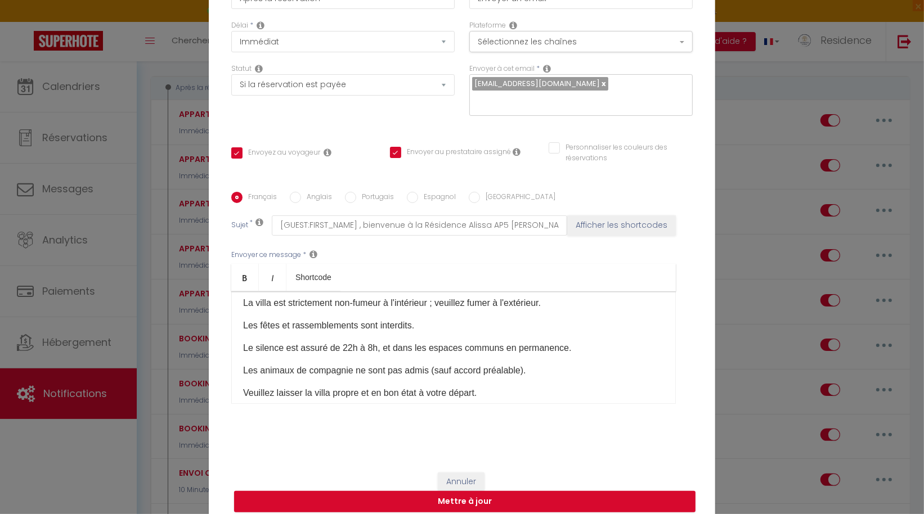
click at [301, 192] on label "Anglais" at bounding box center [316, 198] width 31 height 12
click at [301, 192] on input "Anglais" at bounding box center [295, 197] width 11 height 11
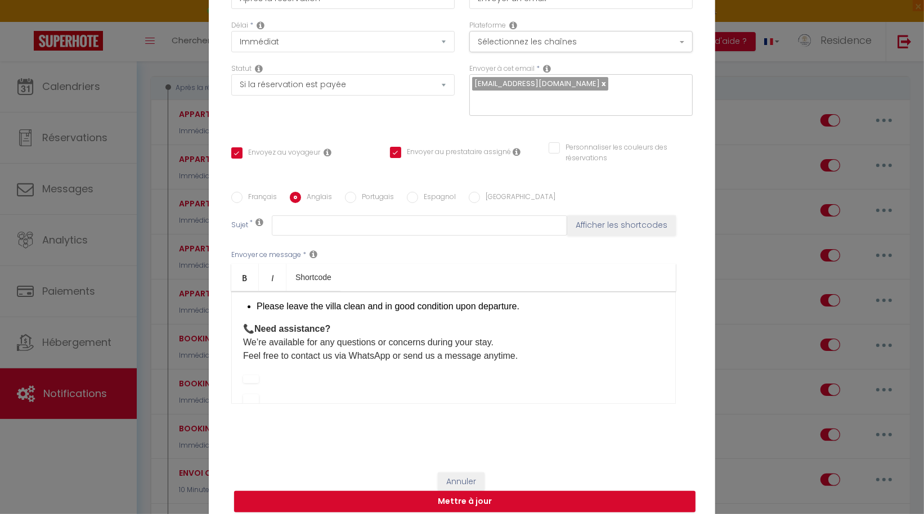
scroll to position [344, 0]
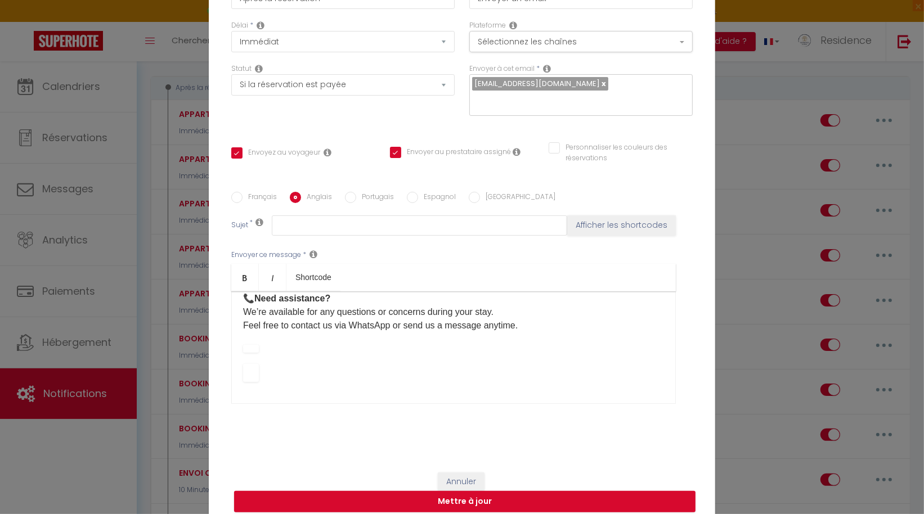
click at [286, 364] on p at bounding box center [453, 373] width 421 height 18
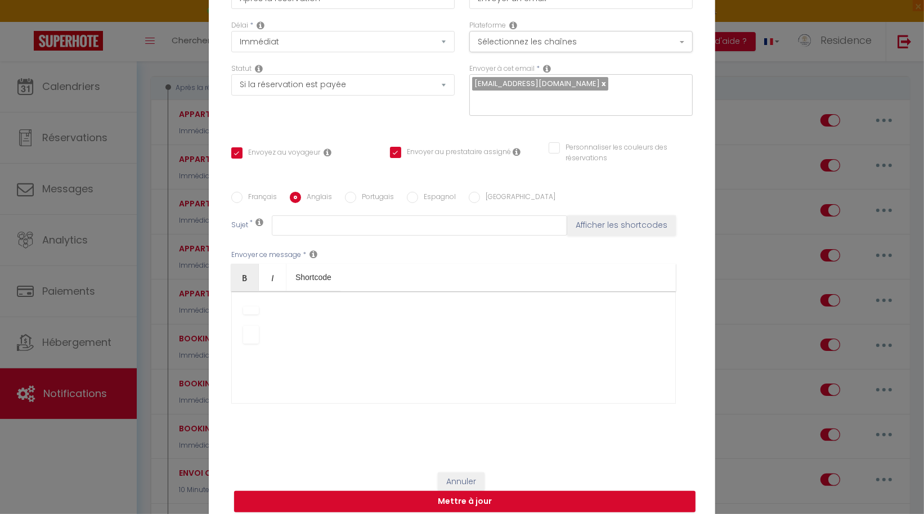
click at [302, 329] on p at bounding box center [453, 335] width 421 height 18
click at [252, 328] on b "Changer de modèle" at bounding box center [251, 335] width 16 height 18
click at [244, 307] on b "Changer de modèle" at bounding box center [251, 311] width 16 height 8
click at [274, 327] on p at bounding box center [453, 335] width 421 height 18
click at [234, 192] on input "Français" at bounding box center [236, 197] width 11 height 11
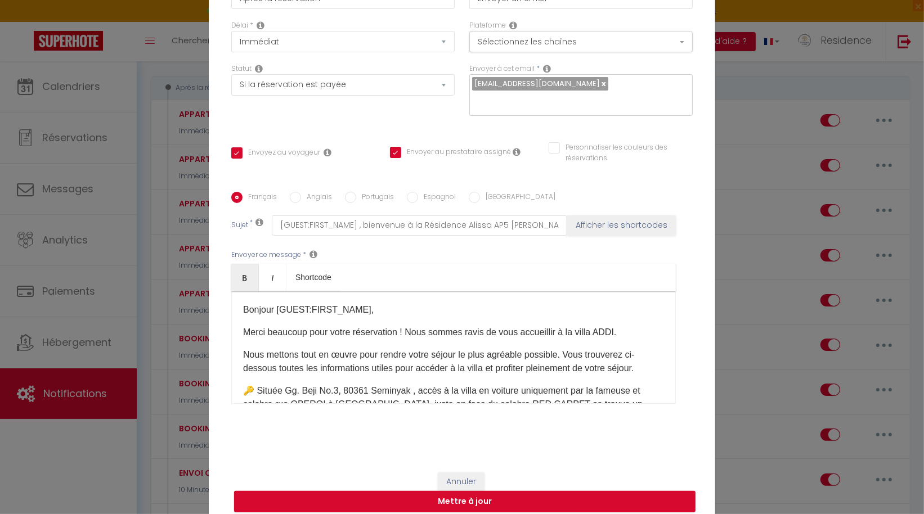
click at [308, 192] on label "Anglais" at bounding box center [316, 198] width 31 height 12
click at [301, 192] on input "Anglais" at bounding box center [295, 197] width 11 height 11
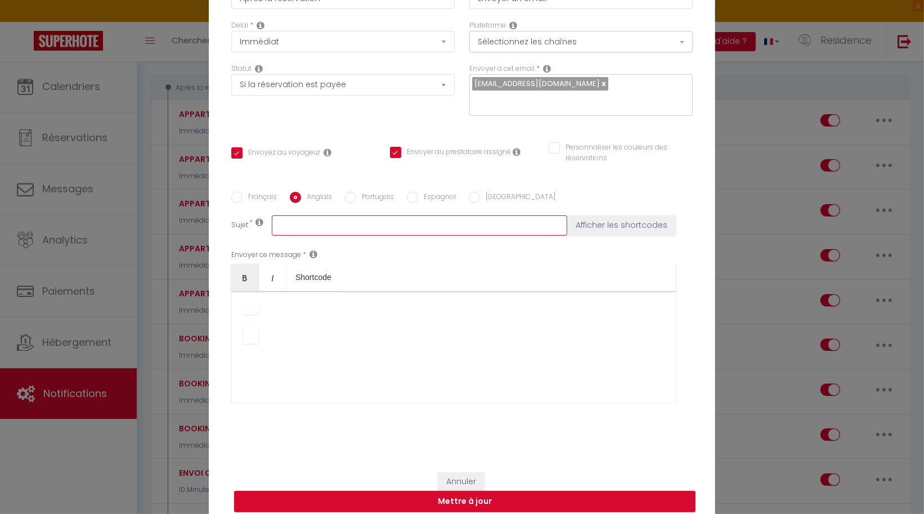
click at [309, 216] on input "text" at bounding box center [419, 225] width 295 height 20
click at [242, 192] on label "Français" at bounding box center [259, 198] width 34 height 12
click at [241, 192] on input "Français" at bounding box center [236, 197] width 11 height 11
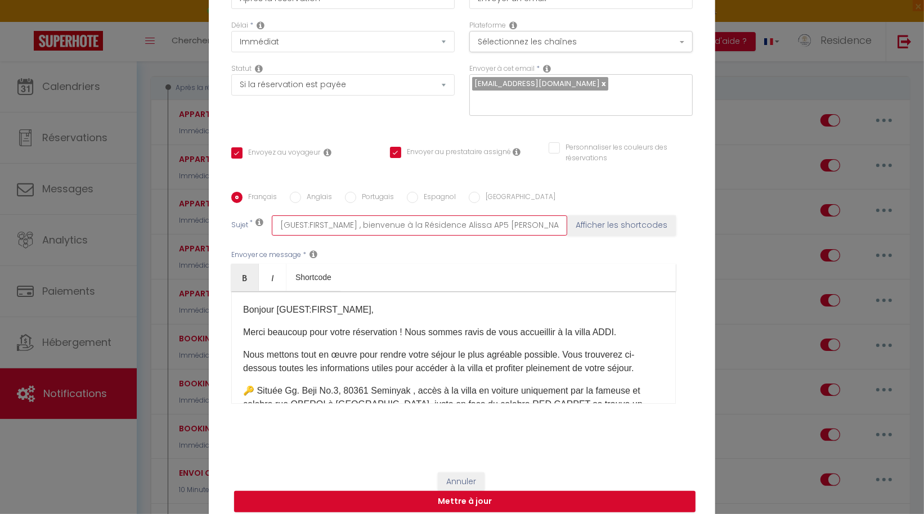
click at [527, 215] on input "[GUEST:FIRST_NAME] , bienvenue à la Résidence Alissa AP5 [PERSON_NAME]." at bounding box center [419, 225] width 295 height 20
drag, startPoint x: 408, startPoint y: 217, endPoint x: 539, endPoint y: 223, distance: 131.2
click at [539, 223] on input "[GUEST:FIRST_NAME] , bienvenue à la Résidence Alissa AP5 [PERSON_NAME]." at bounding box center [419, 225] width 295 height 20
click at [457, 494] on button "Mettre à jour" at bounding box center [464, 501] width 461 height 21
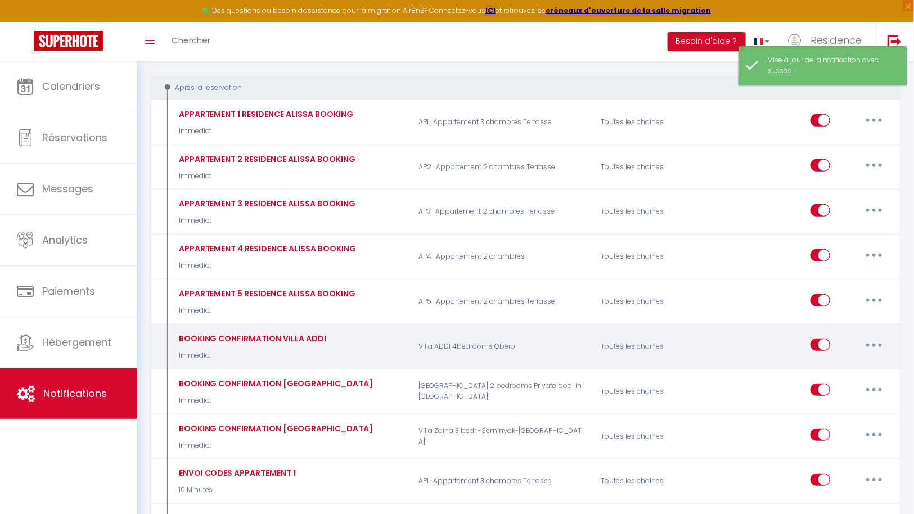
click at [878, 341] on button "button" at bounding box center [874, 345] width 32 height 18
click at [832, 366] on link "Editer" at bounding box center [844, 370] width 83 height 19
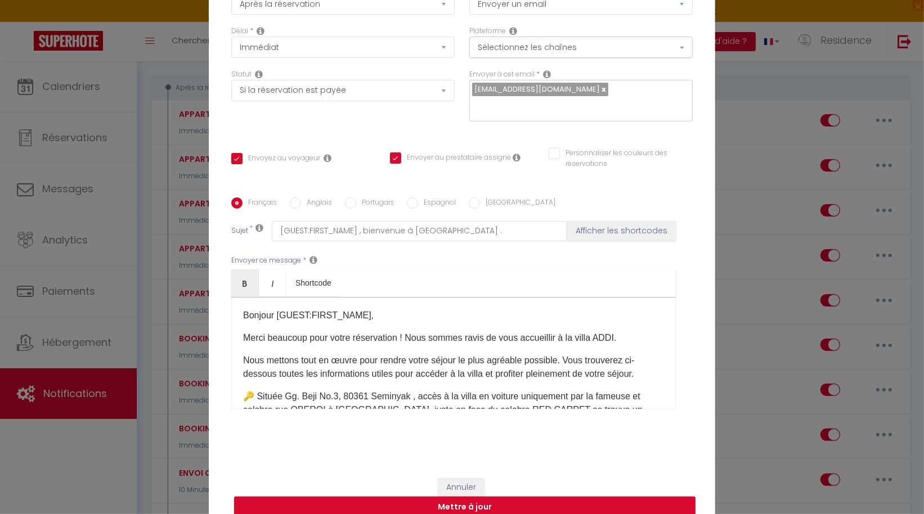
click at [313, 197] on label "Anglais" at bounding box center [316, 203] width 31 height 12
click at [301, 197] on input "Anglais" at bounding box center [295, 202] width 11 height 11
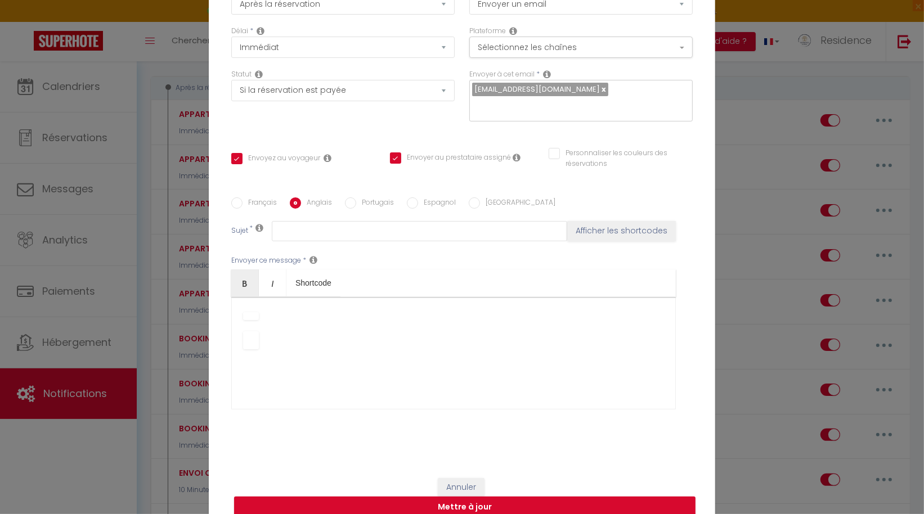
click at [236, 197] on input "Français" at bounding box center [236, 202] width 11 height 11
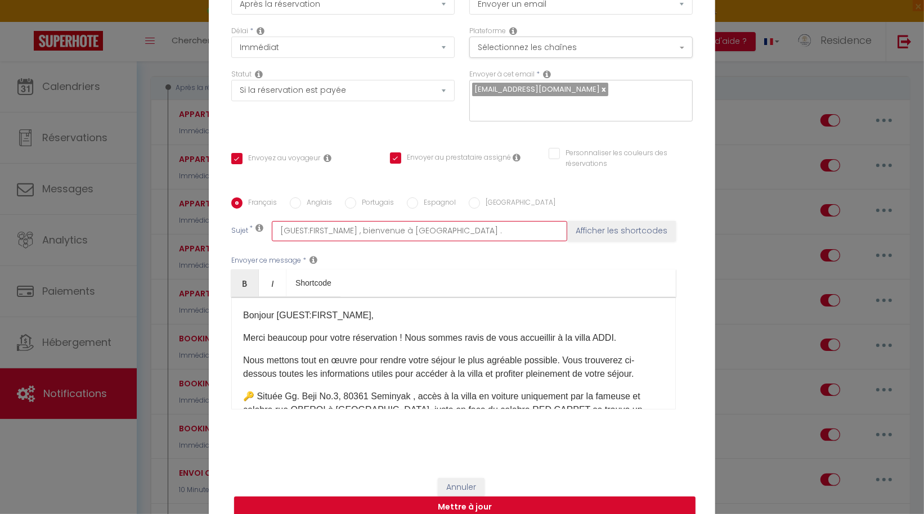
drag, startPoint x: 461, startPoint y: 225, endPoint x: 220, endPoint y: 223, distance: 240.8
click at [220, 223] on div "Titre * BOOKING CONFIRMATION VILLA ADDI Pour cet hébergement Sélectionner les h…" at bounding box center [462, 198] width 506 height 538
click at [301, 197] on label "Anglais" at bounding box center [316, 203] width 31 height 12
click at [301, 197] on input "Anglais" at bounding box center [295, 202] width 11 height 11
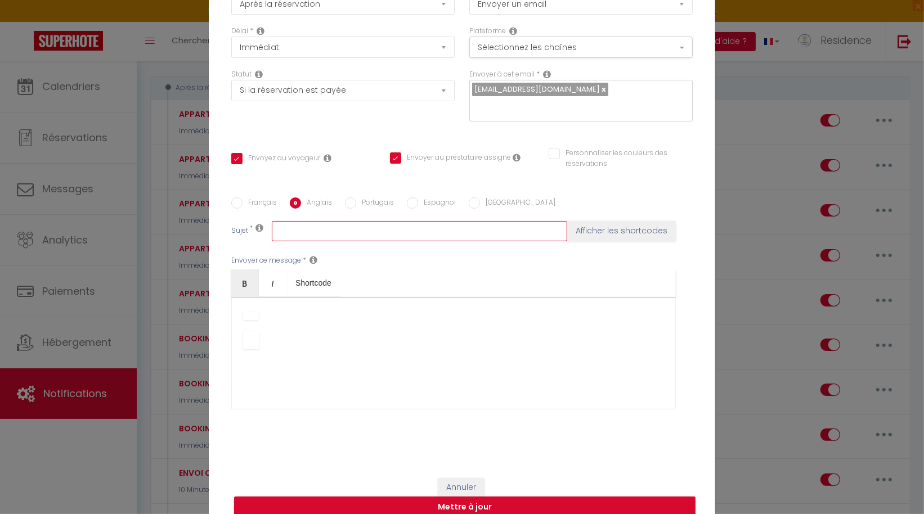
click at [325, 221] on input "text" at bounding box center [419, 231] width 295 height 20
paste input "[GUEST:FIRST_NAME] , bienvenue à [GEOGRAPHIC_DATA] ."
drag, startPoint x: 462, startPoint y: 223, endPoint x: 401, endPoint y: 224, distance: 60.8
click at [401, 224] on input "[GUEST:FIRST_NAME] , bienvenue à [GEOGRAPHIC_DATA] ." at bounding box center [419, 231] width 295 height 20
click at [406, 223] on input "[GUEST:FIRST_NAME] , bienvenue à [GEOGRAPHIC_DATA] ." at bounding box center [419, 231] width 295 height 20
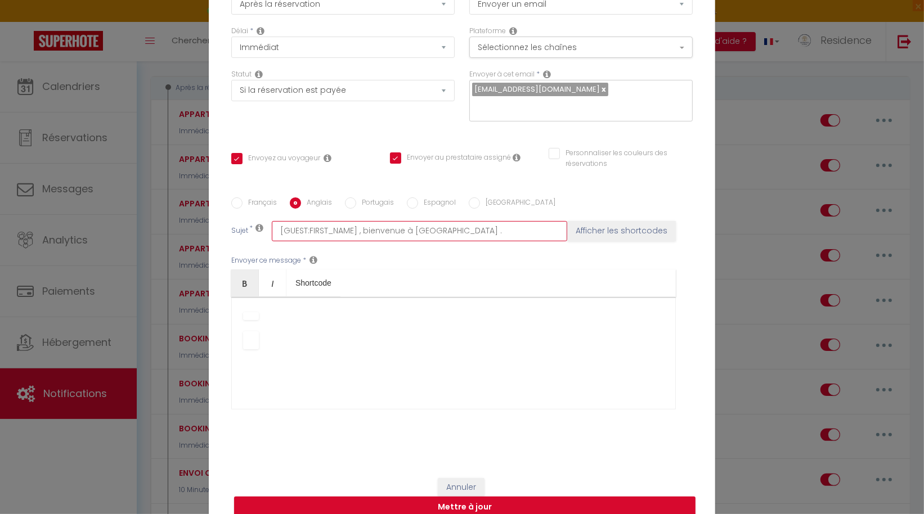
drag, startPoint x: 406, startPoint y: 223, endPoint x: 362, endPoint y: 220, distance: 44.0
click at [362, 221] on input "[GUEST:FIRST_NAME] , bienvenue à [GEOGRAPHIC_DATA] ." at bounding box center [419, 231] width 295 height 20
click at [404, 224] on input "[GUEST:FIRST_NAME] , bienvenue à [GEOGRAPHIC_DATA] ." at bounding box center [419, 231] width 295 height 20
click at [503, 331] on p at bounding box center [453, 340] width 421 height 18
click at [251, 331] on b "Changer de modèle" at bounding box center [251, 340] width 16 height 18
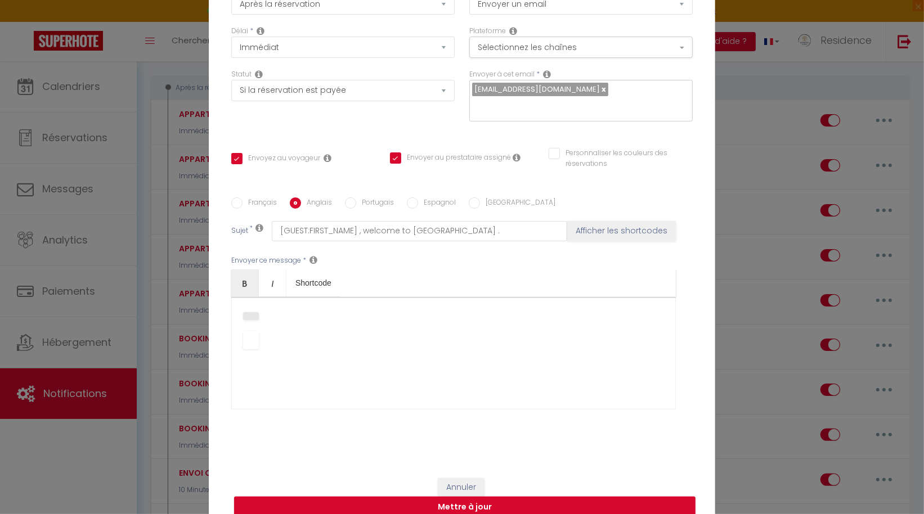
click at [245, 312] on b "Changer de modèle" at bounding box center [251, 316] width 16 height 8
drag, startPoint x: 233, startPoint y: 306, endPoint x: 290, endPoint y: 352, distance: 73.3
click at [290, 352] on div at bounding box center [453, 353] width 444 height 113
click at [366, 361] on div at bounding box center [453, 353] width 444 height 113
click at [417, 368] on div at bounding box center [453, 353] width 444 height 113
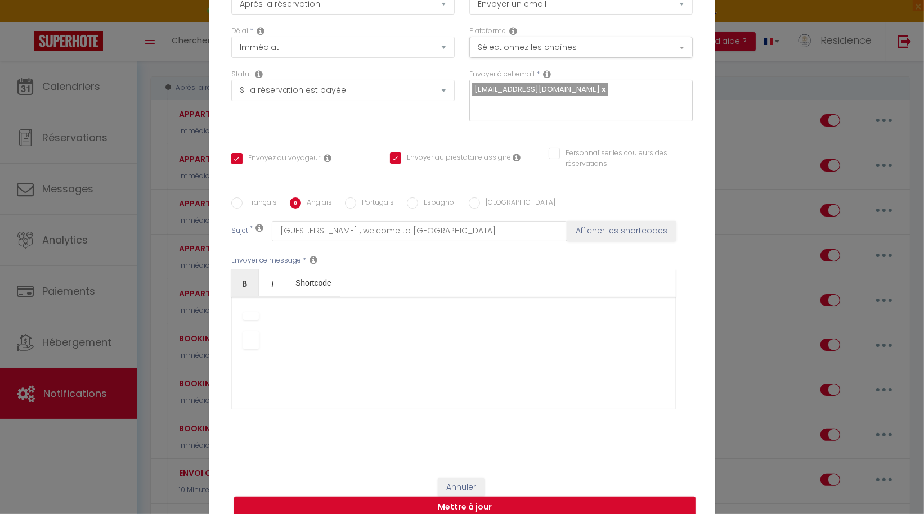
click at [372, 321] on div at bounding box center [453, 353] width 444 height 113
click at [301, 311] on p "Copier" at bounding box center [453, 316] width 421 height 14
click at [232, 308] on div at bounding box center [453, 353] width 444 height 113
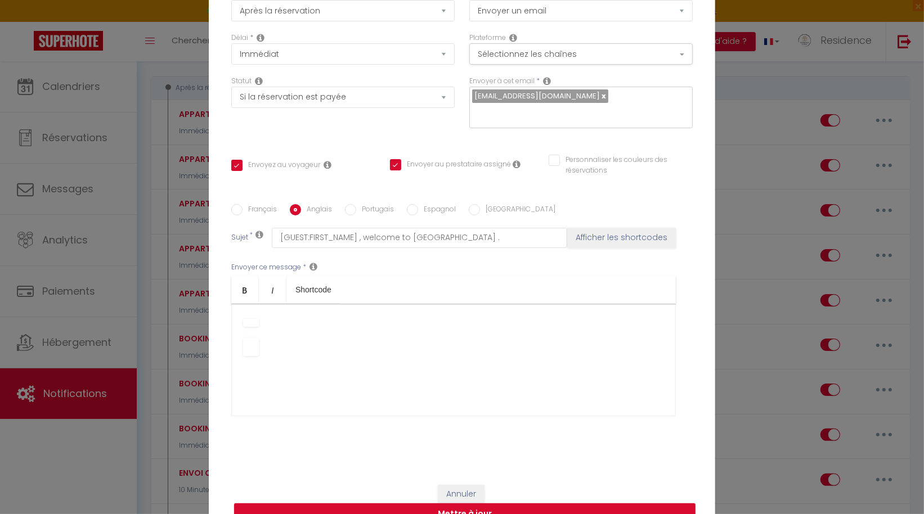
scroll to position [83, 0]
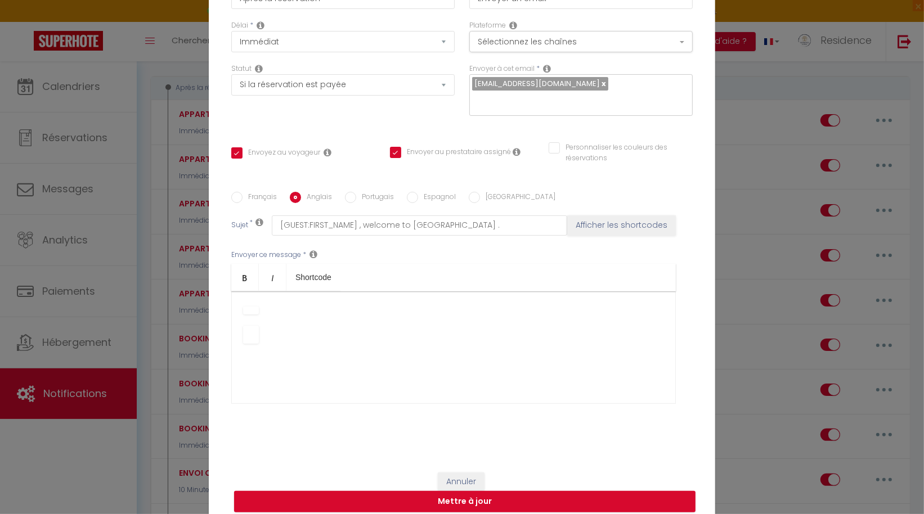
click at [277, 303] on p "Hello Celeste, Thank you very much for your reservation! We are delighted to we…" at bounding box center [453, 310] width 421 height 14
click at [269, 303] on p "Hello Celeste, Thank you very much for your reservation! We are delighted to we…" at bounding box center [453, 310] width 421 height 14
click at [231, 300] on div "Hello Celeste, Thank you very much for your reservation! We are delighted to we…" at bounding box center [453, 347] width 444 height 113
click at [348, 326] on p at bounding box center [453, 335] width 421 height 18
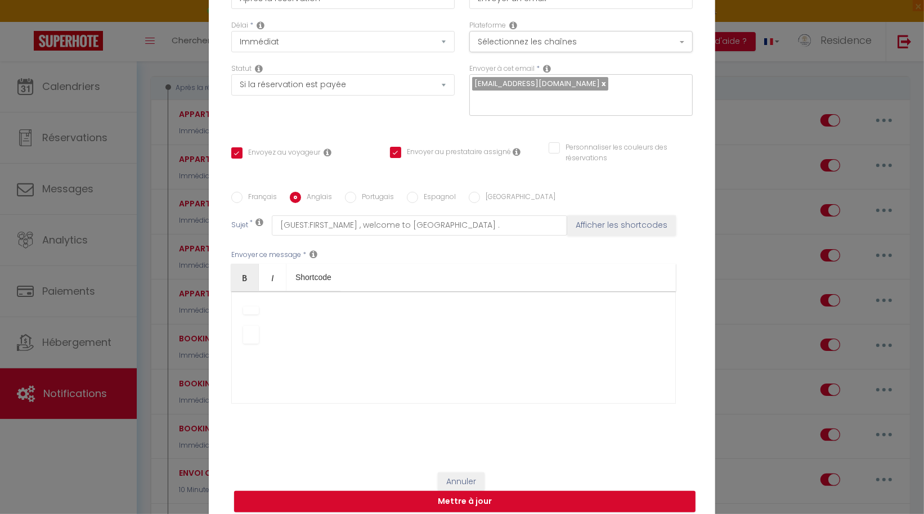
click at [478, 326] on p at bounding box center [453, 335] width 421 height 18
click at [268, 273] on icon "Italic" at bounding box center [272, 277] width 9 height 9
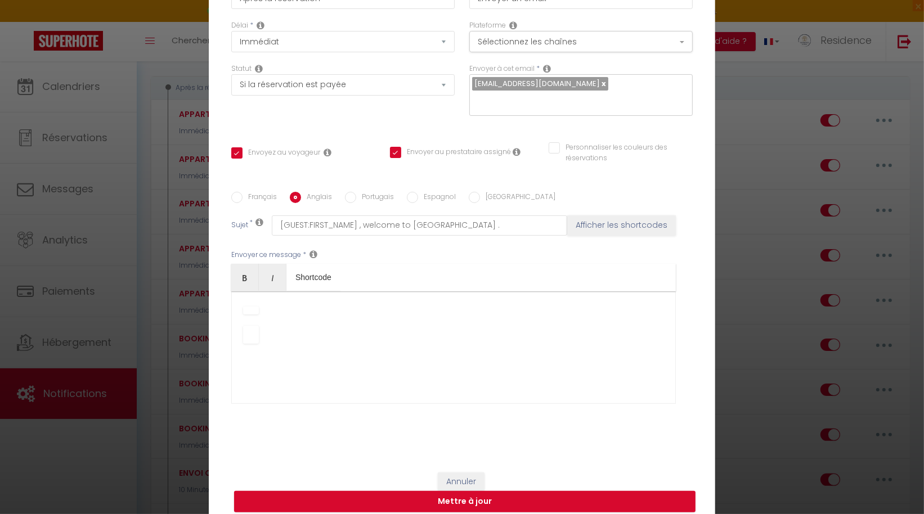
click at [435, 420] on button "Annuler" at bounding box center [432, 424] width 54 height 23
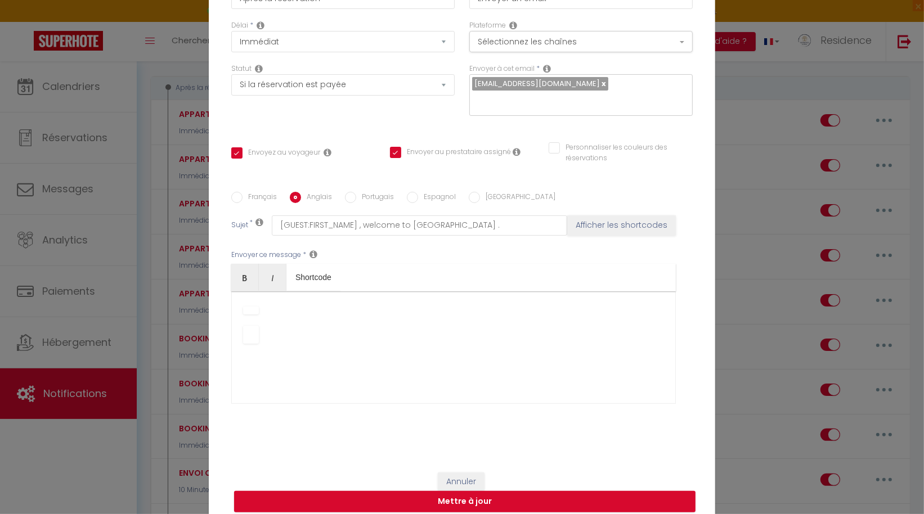
click at [231, 303] on div "Hello Celeste, Thank you very much for your reservation! We are delighted to we…" at bounding box center [453, 347] width 444 height 113
click at [233, 296] on div "Hello Celeste, Thank you very much for your reservation! We are delighted to we…" at bounding box center [453, 347] width 444 height 113
click at [233, 291] on div "Hello Celeste, Thank you very much for your reservation! We are delighted to we…" at bounding box center [453, 347] width 444 height 113
click at [338, 313] on div "Hello Celeste, Thank you very much for your reservation! We are delighted to we…" at bounding box center [453, 347] width 444 height 113
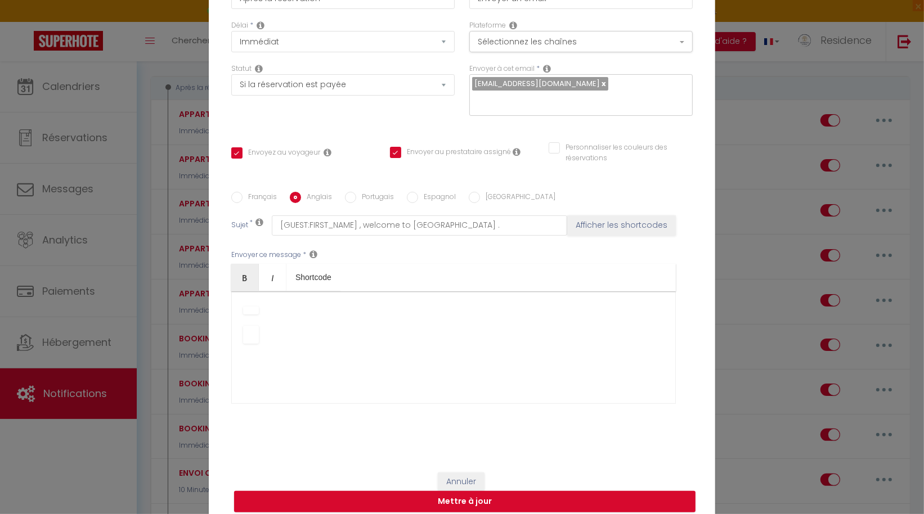
click at [279, 326] on p at bounding box center [453, 335] width 421 height 18
click at [269, 369] on div "Hello Celeste, Thank you very much for your reservation! We are delighted to we…" at bounding box center [453, 347] width 444 height 113
click at [264, 393] on div "Hello Celeste, Thank you very much for your reservation! We are delighted to we…" at bounding box center [453, 347] width 444 height 113
click at [464, 496] on button "Mettre à jour" at bounding box center [464, 501] width 461 height 21
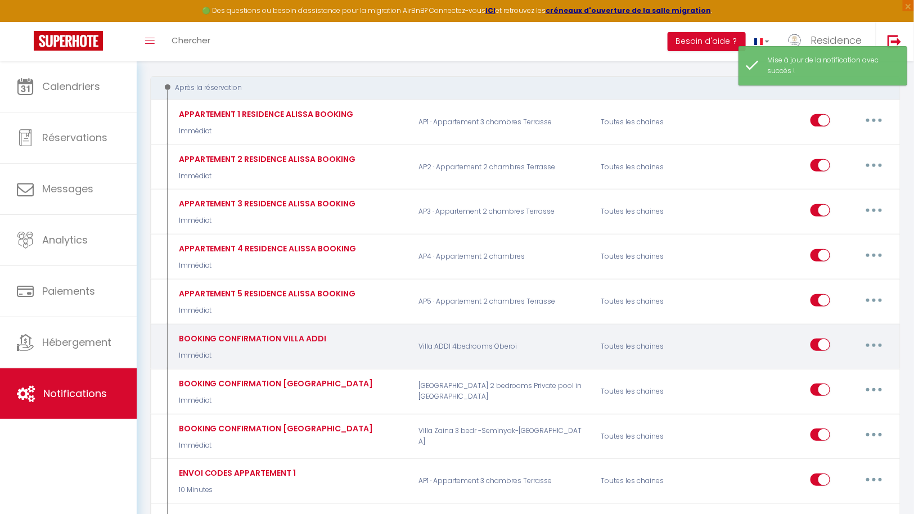
click at [873, 337] on button "button" at bounding box center [874, 345] width 32 height 18
click at [843, 363] on link "Editer" at bounding box center [844, 370] width 83 height 19
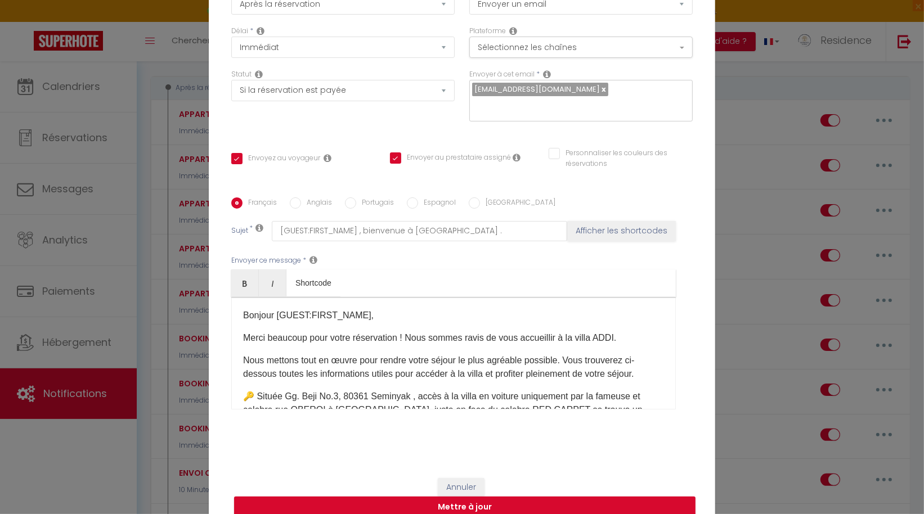
click at [306, 197] on label "Anglais" at bounding box center [316, 203] width 31 height 12
click at [301, 197] on input "Anglais" at bounding box center [295, 202] width 11 height 11
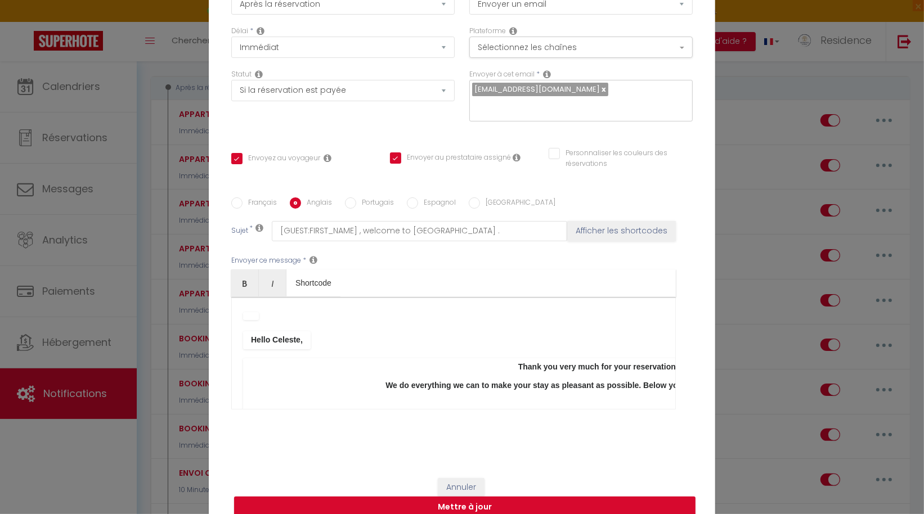
click at [374, 336] on p "Hello Celeste," at bounding box center [453, 340] width 421 height 18
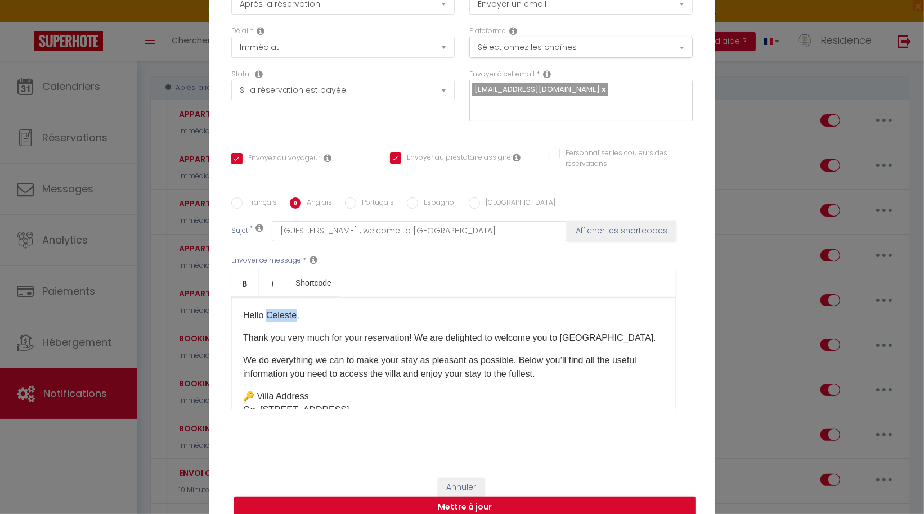
drag, startPoint x: 293, startPoint y: 309, endPoint x: 263, endPoint y: 307, distance: 29.9
click at [263, 309] on p "Hello Celeste," at bounding box center [453, 316] width 421 height 14
drag, startPoint x: 352, startPoint y: 222, endPoint x: 268, endPoint y: 222, distance: 83.3
click at [272, 222] on input "[GUEST:FIRST_NAME] , welcome to [GEOGRAPHIC_DATA] ." at bounding box center [419, 231] width 295 height 20
drag, startPoint x: 293, startPoint y: 307, endPoint x: 262, endPoint y: 307, distance: 30.9
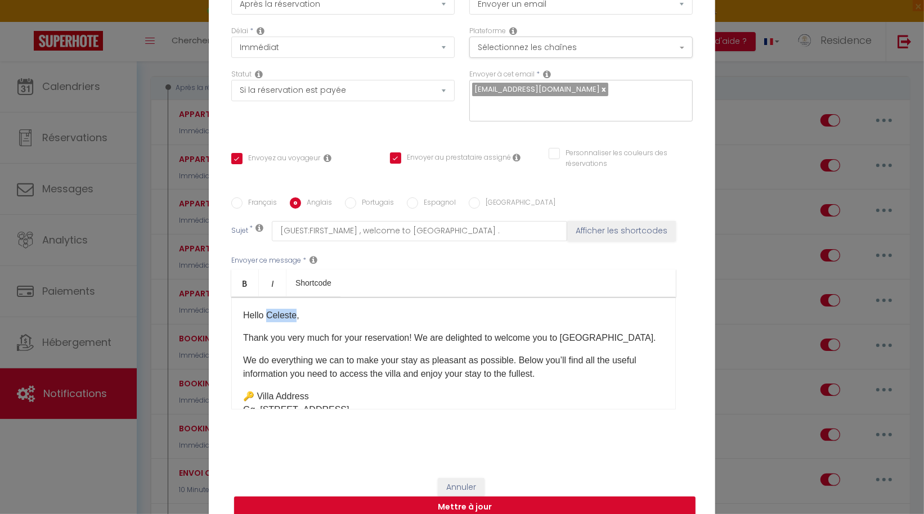
click at [262, 309] on p "Hello Celeste," at bounding box center [453, 316] width 421 height 14
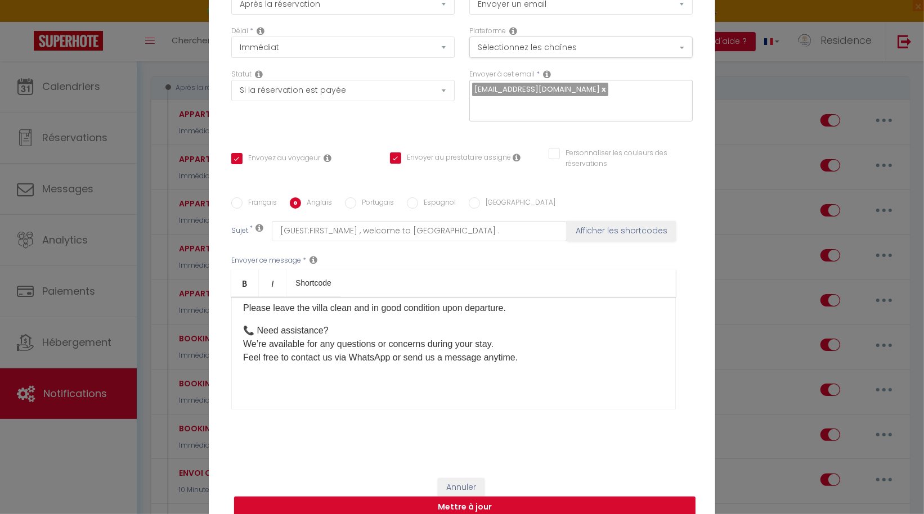
scroll to position [83, 0]
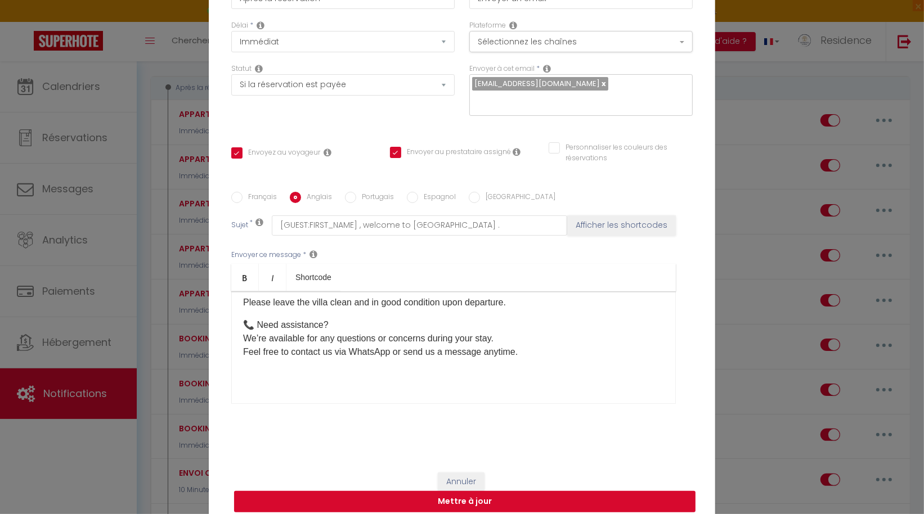
click at [464, 493] on button "Mettre à jour" at bounding box center [464, 501] width 461 height 21
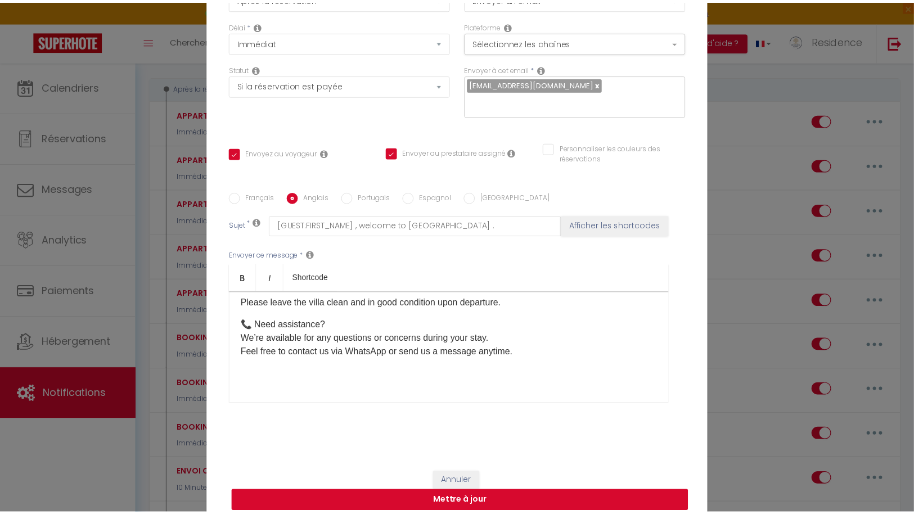
scroll to position [77, 0]
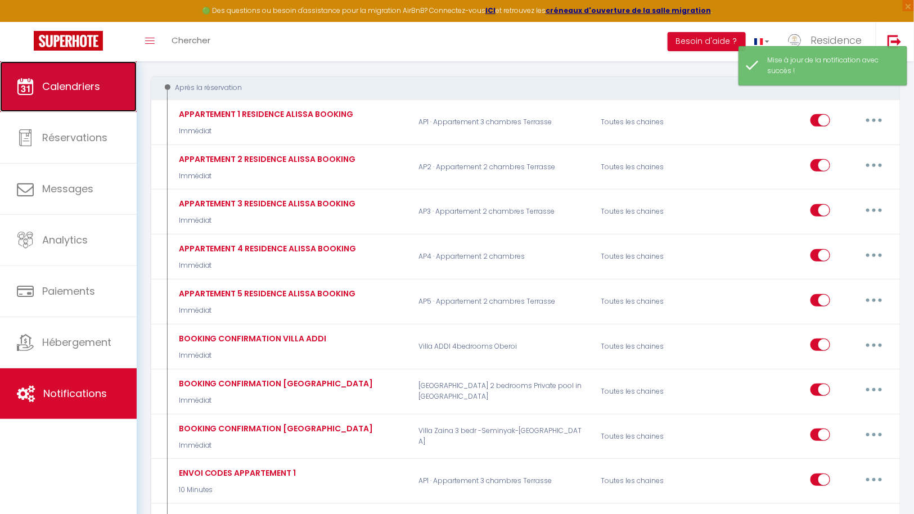
click at [84, 89] on span "Calendriers" at bounding box center [71, 86] width 58 height 14
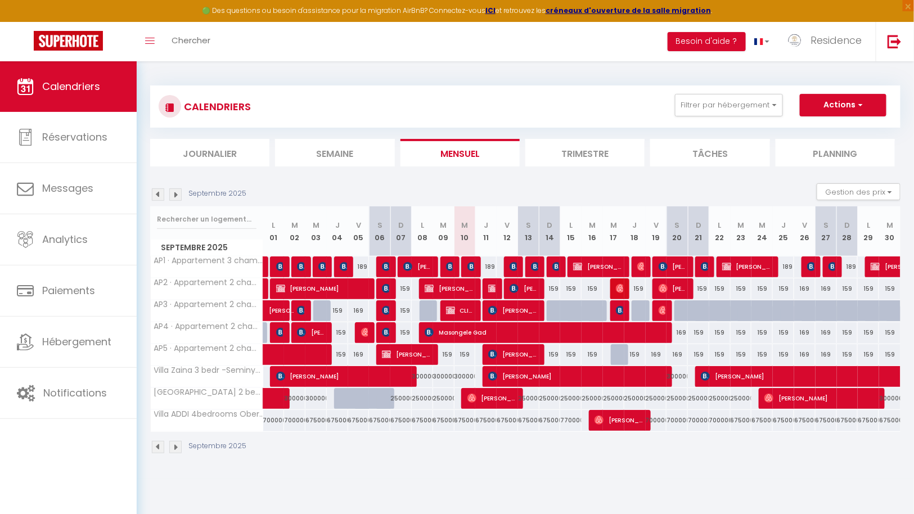
click at [175, 443] on img at bounding box center [175, 447] width 12 height 12
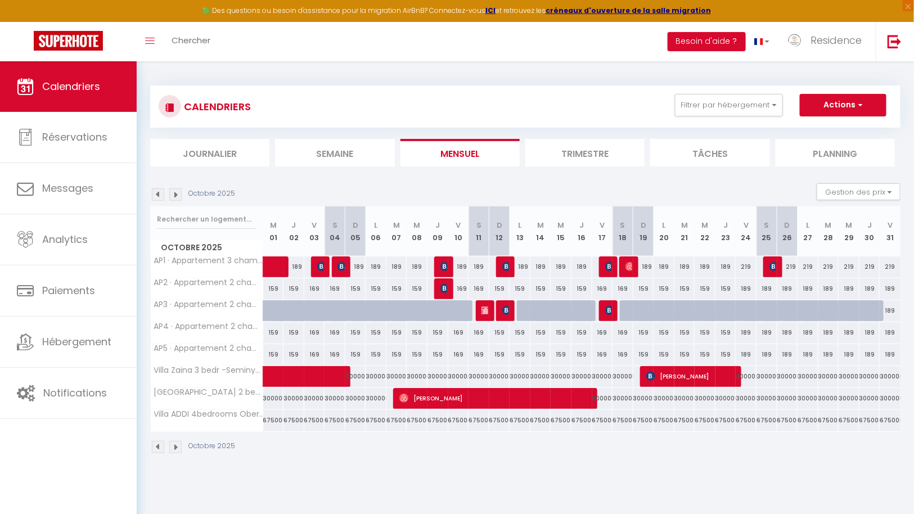
click at [177, 445] on img at bounding box center [175, 447] width 12 height 12
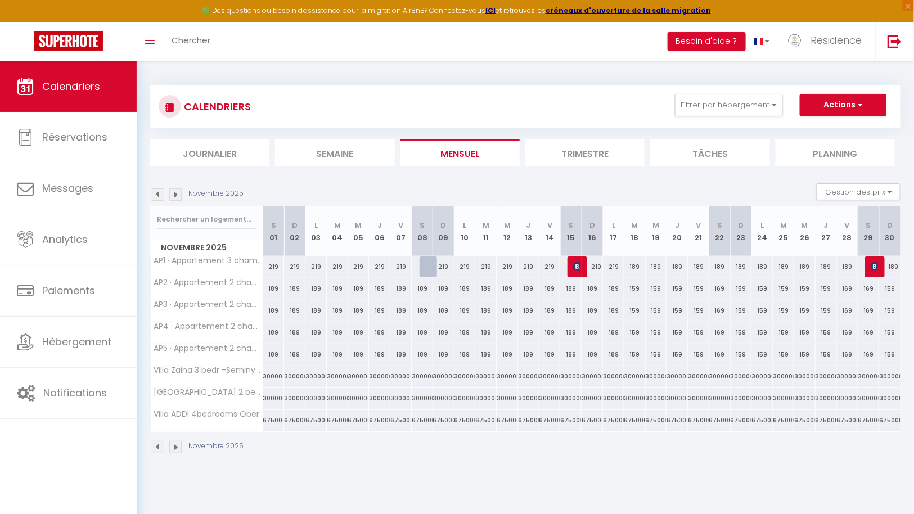
click at [177, 444] on img at bounding box center [175, 447] width 12 height 12
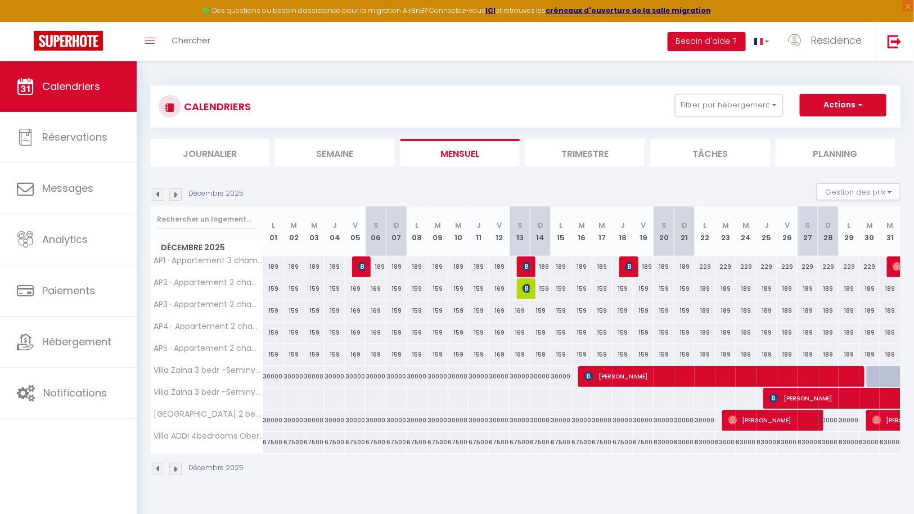
click at [267, 440] on div "6750000" at bounding box center [273, 442] width 21 height 21
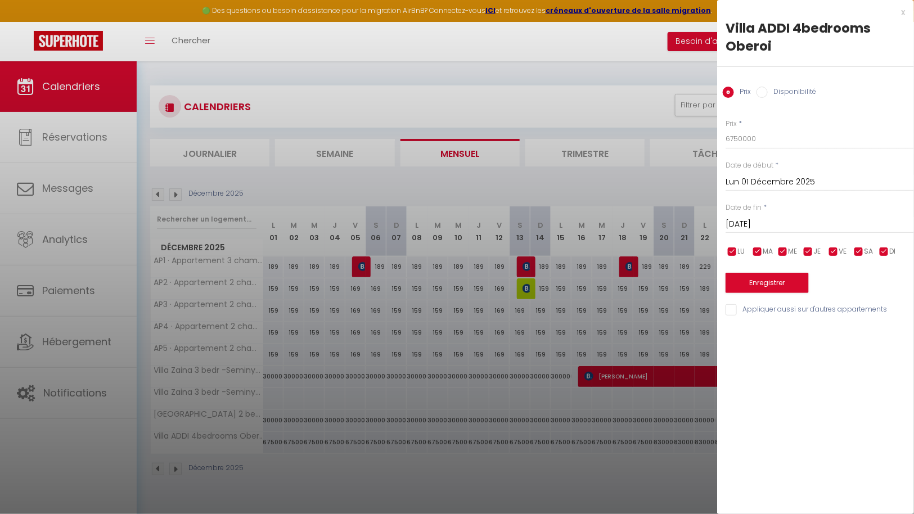
click at [479, 465] on div at bounding box center [457, 257] width 914 height 514
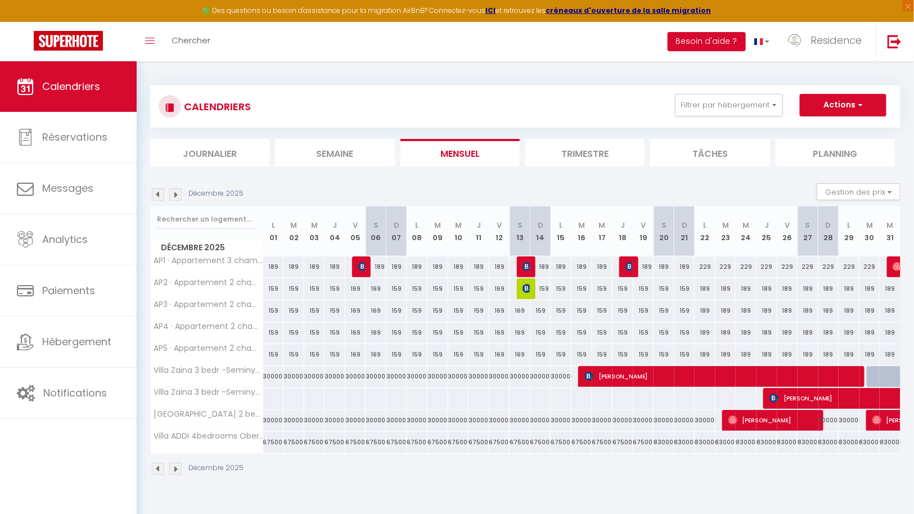
click at [176, 467] on img at bounding box center [175, 469] width 12 height 12
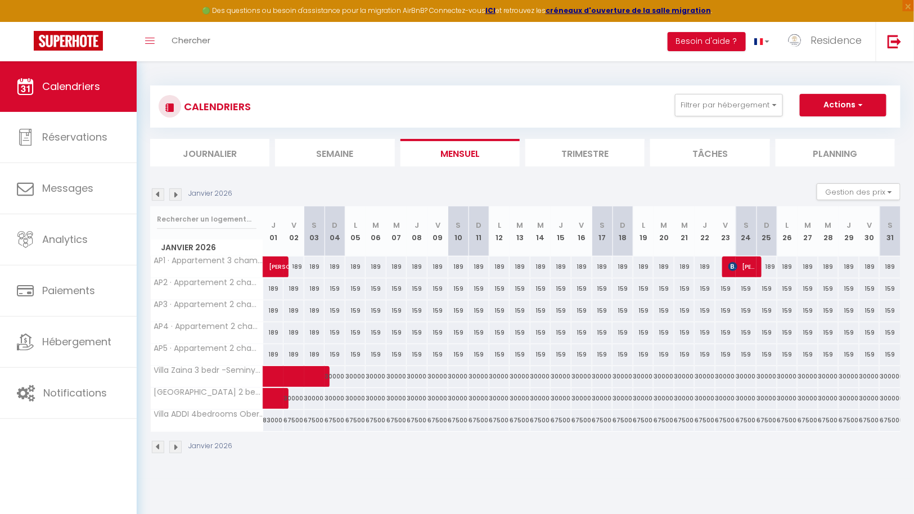
click at [270, 420] on div "8300000" at bounding box center [273, 420] width 21 height 21
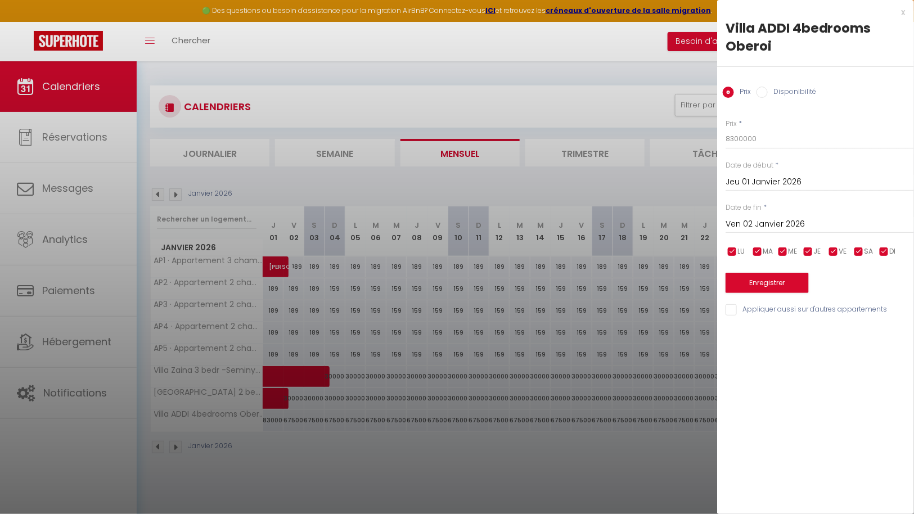
click at [788, 218] on input "Ven 02 Janvier 2026" at bounding box center [820, 224] width 188 height 15
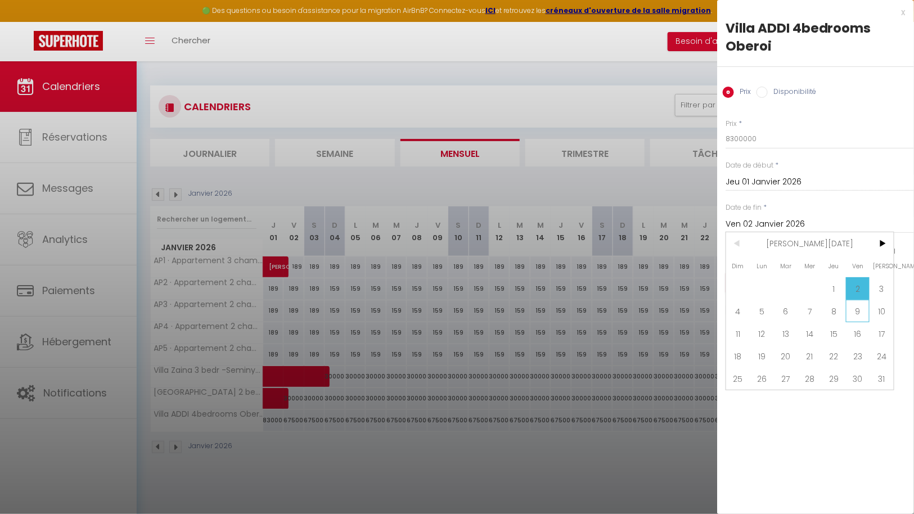
click at [865, 311] on span "9" at bounding box center [858, 311] width 24 height 23
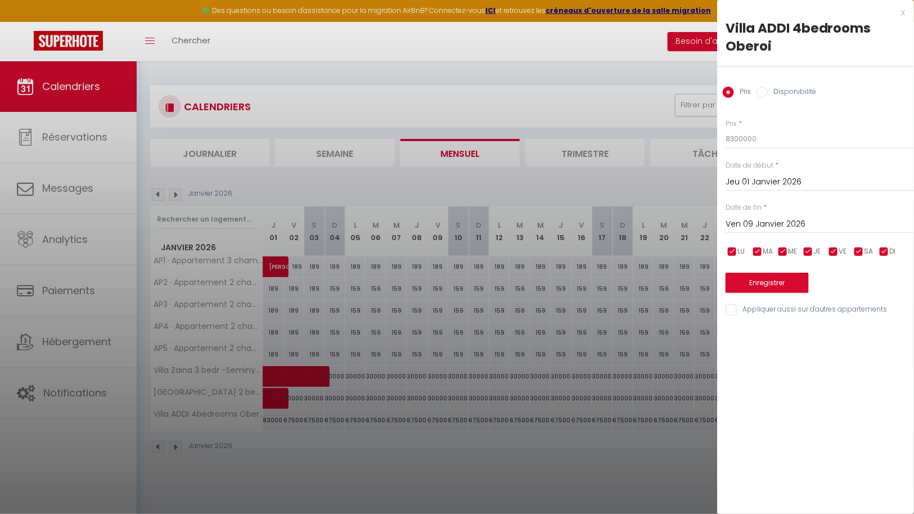
click at [790, 86] on div "Prix Disponibilité" at bounding box center [815, 86] width 197 height 38
click at [789, 92] on label "Disponibilité" at bounding box center [792, 93] width 48 height 12
click at [768, 92] on input "Disponibilité" at bounding box center [762, 92] width 11 height 11
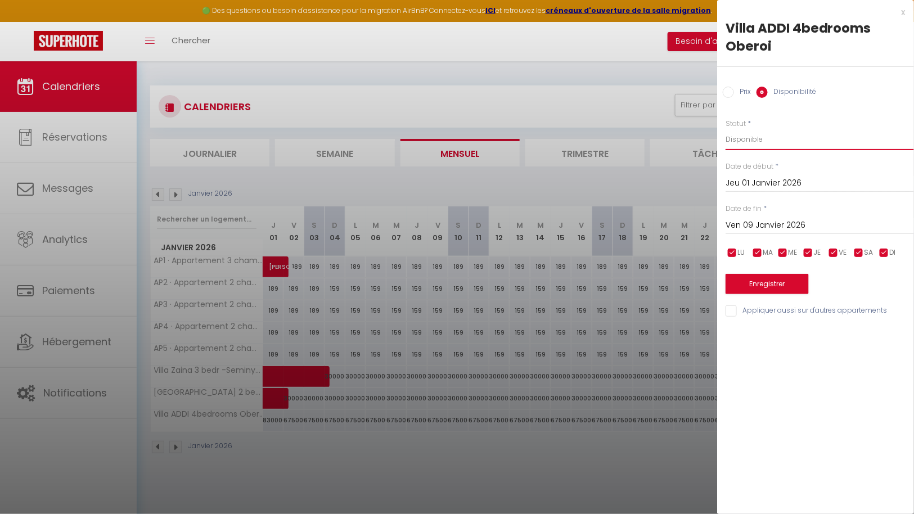
click at [780, 138] on select "Disponible Indisponible" at bounding box center [820, 139] width 188 height 21
click at [726, 129] on select "Disponible Indisponible" at bounding box center [820, 139] width 188 height 21
click at [772, 282] on button "Enregistrer" at bounding box center [767, 284] width 83 height 20
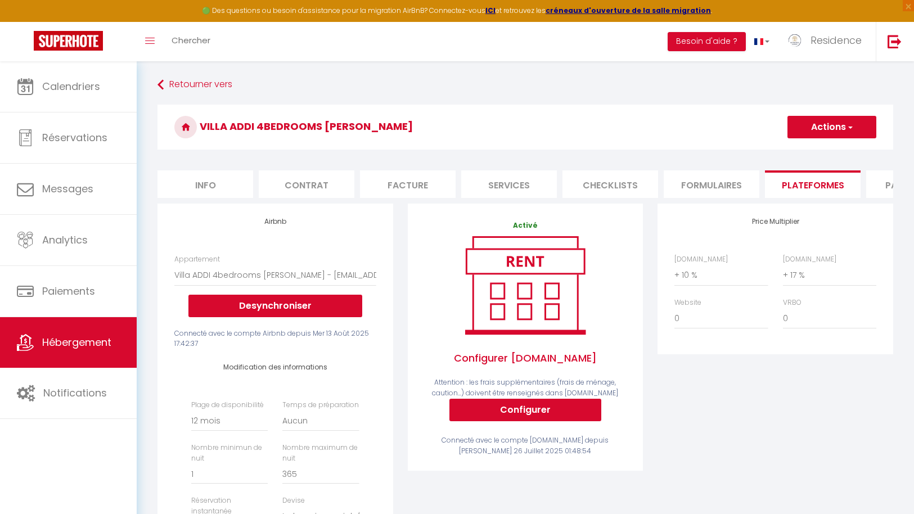
select select "12117-1473225825893726662"
select select "365"
select select "IDR"
select select
select select "+ 10 %"
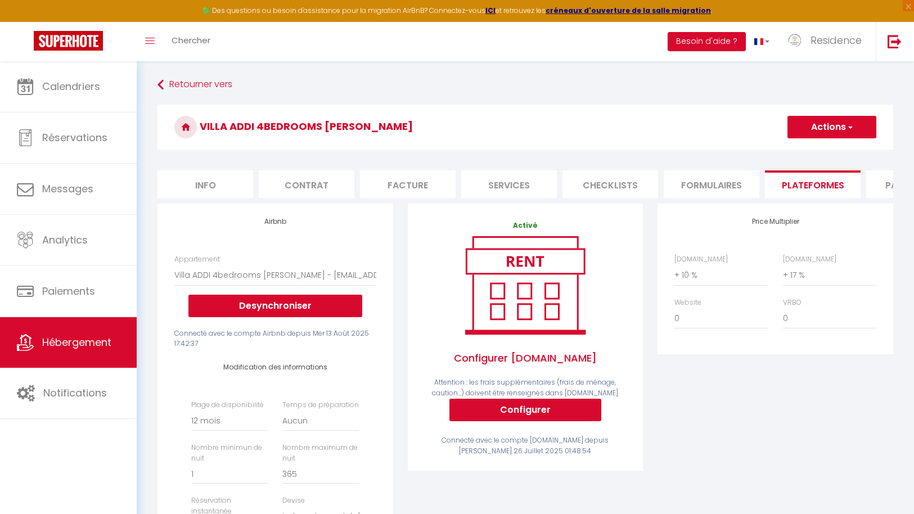
select select "+ 17 %"
